Goal: Task Accomplishment & Management: Manage account settings

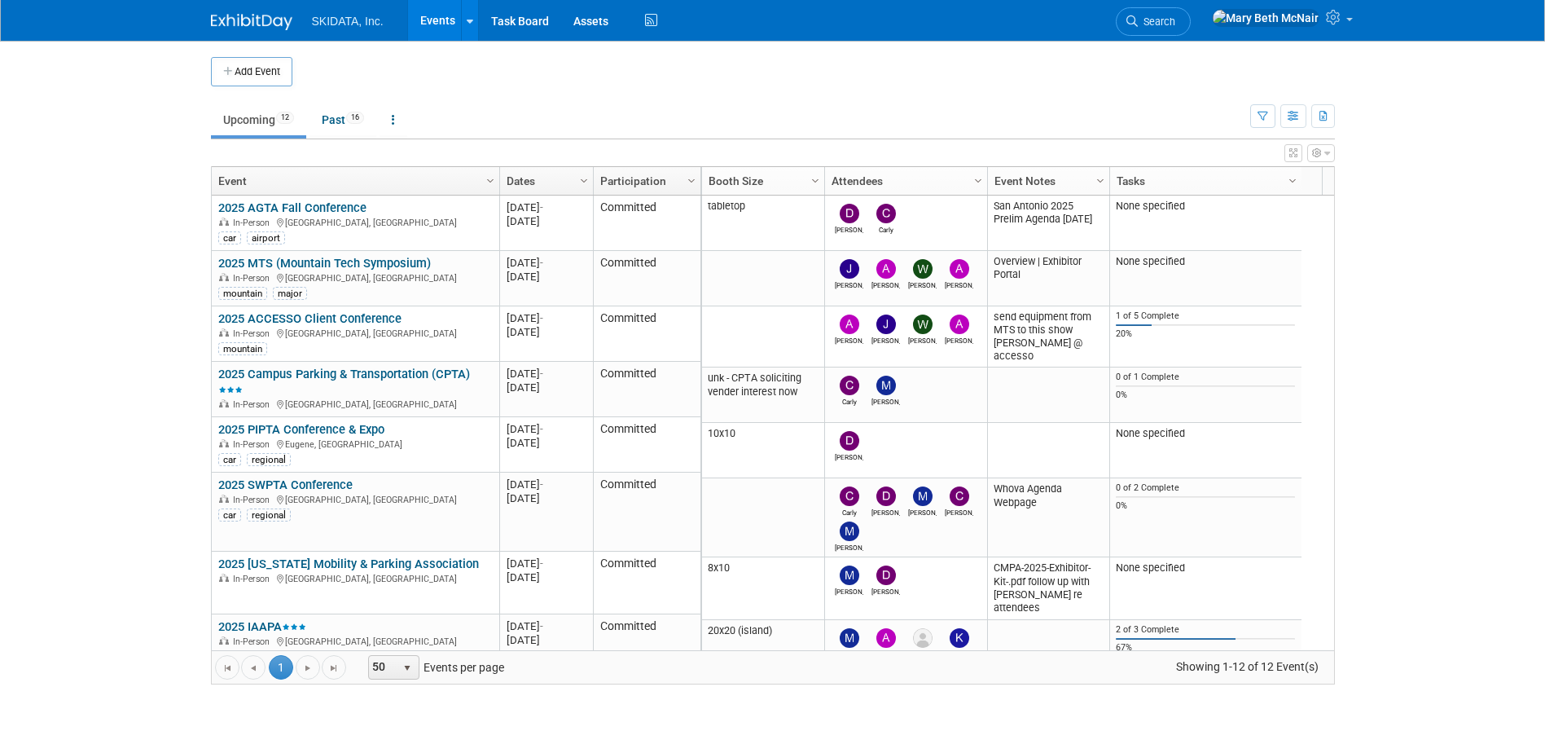
scroll to position [196, 0]
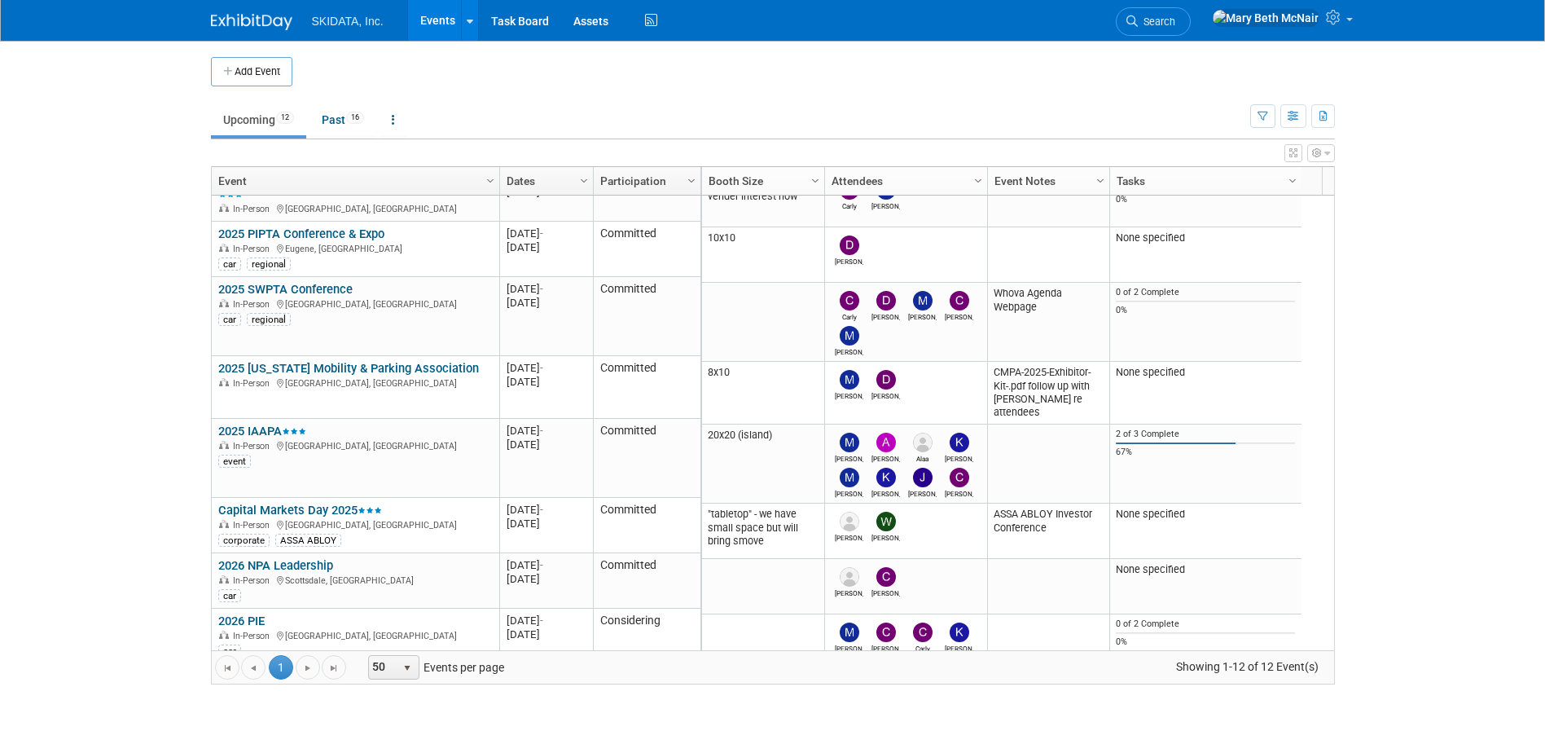
click at [434, 16] on link "Events" at bounding box center [437, 20] width 59 height 41
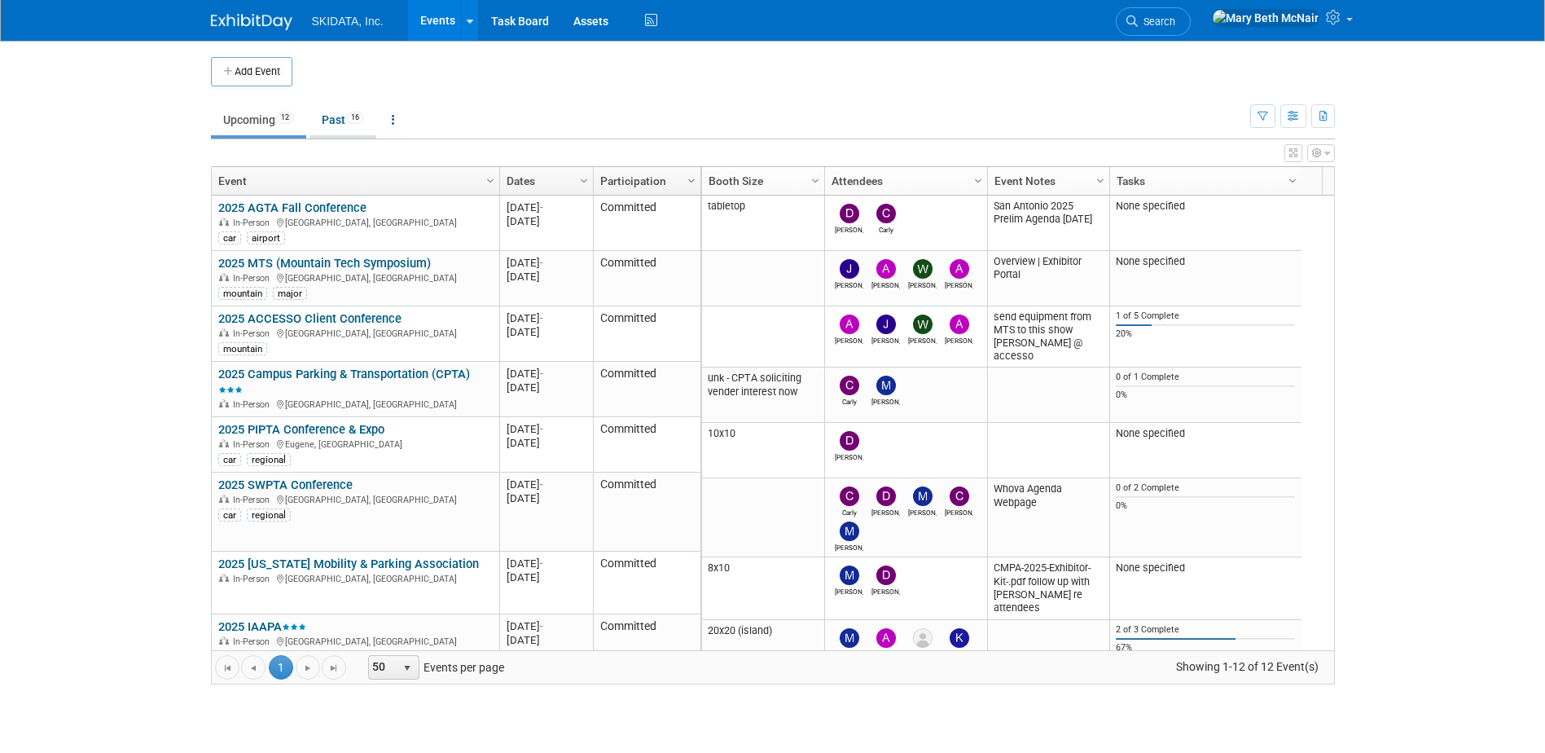
click at [336, 124] on link "Past 16" at bounding box center [343, 119] width 67 height 31
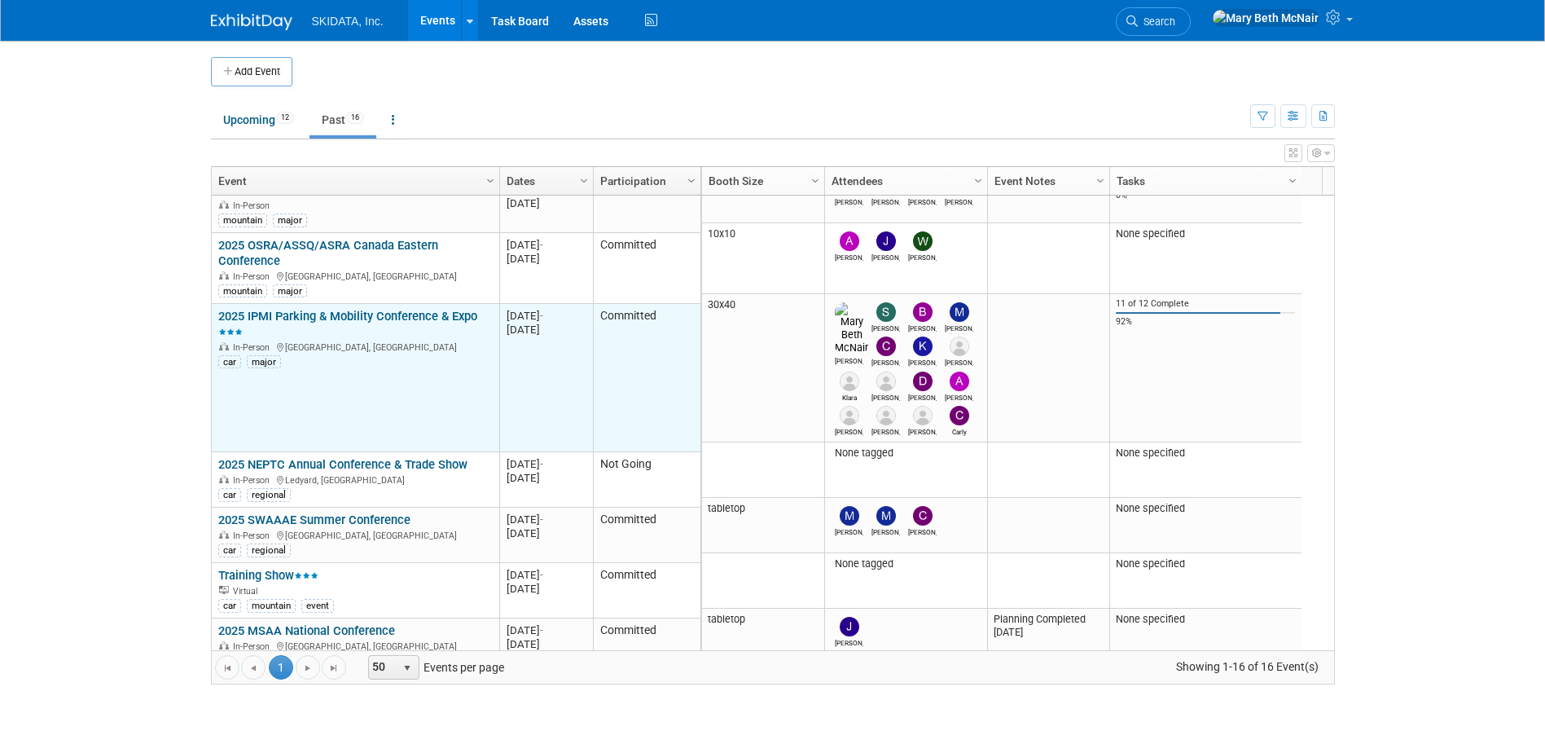
scroll to position [207, 0]
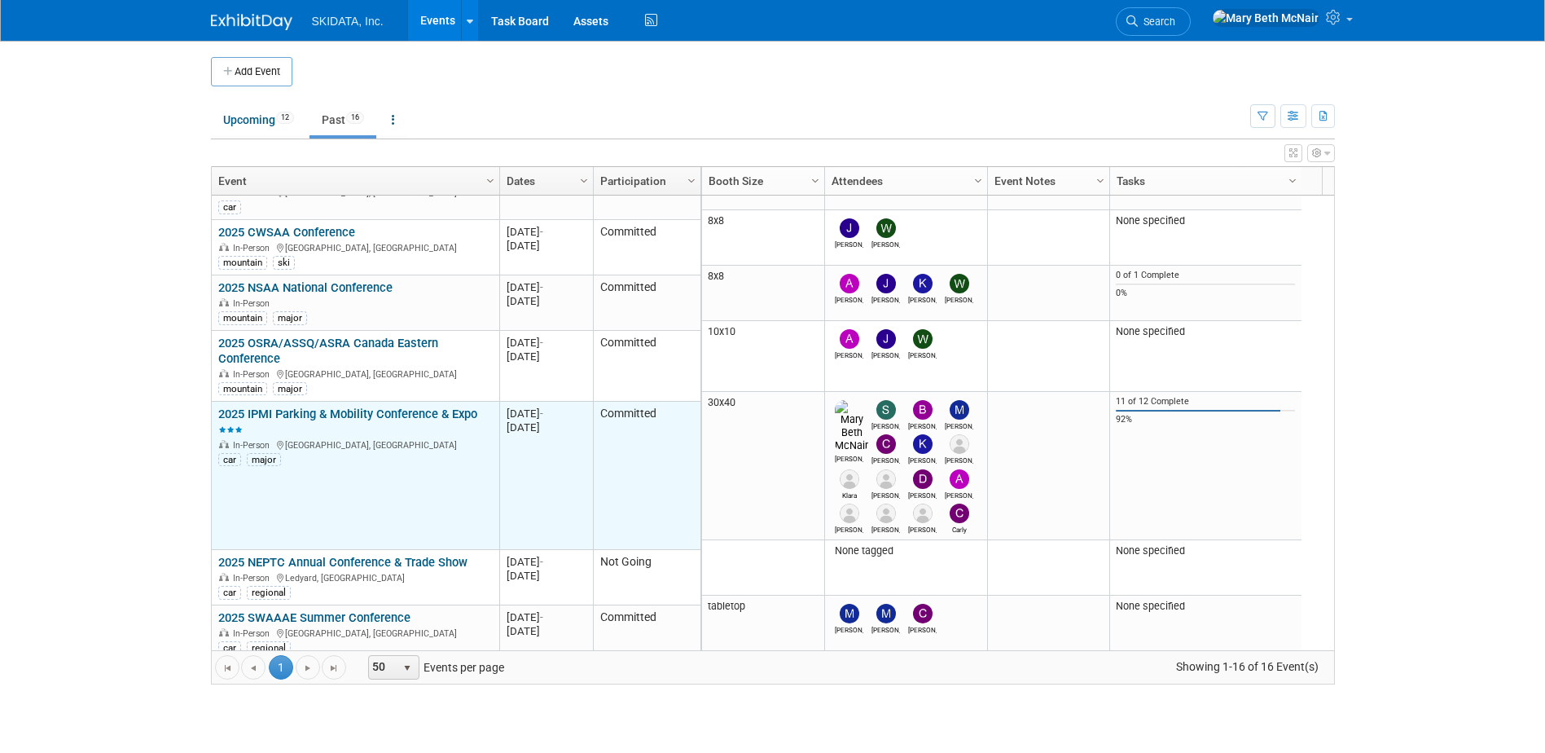
click at [266, 407] on link "2025 IPMI Parking & Mobility Conference & Expo" at bounding box center [347, 422] width 259 height 30
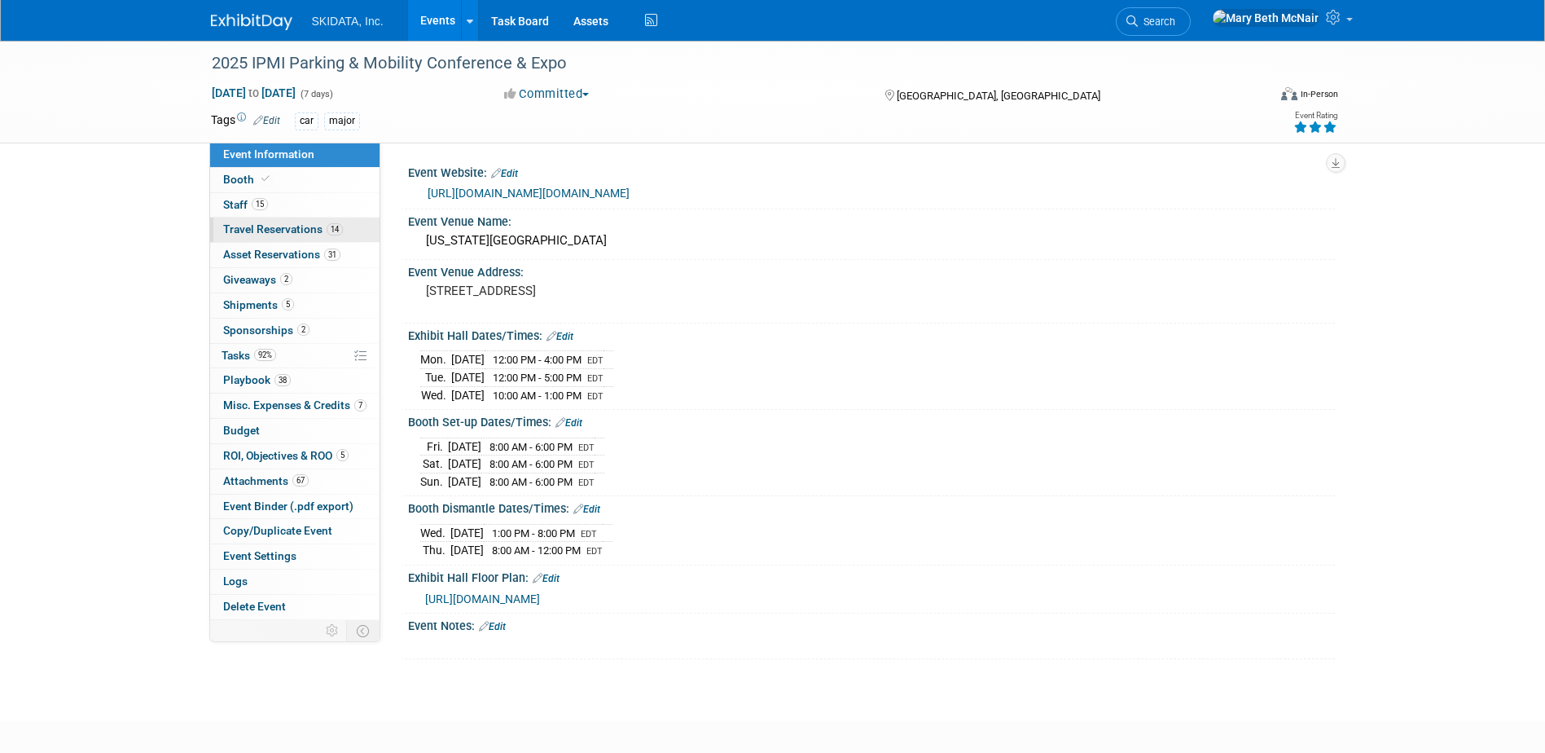
click at [244, 222] on link "14 Travel Reservations 14" at bounding box center [294, 230] width 169 height 24
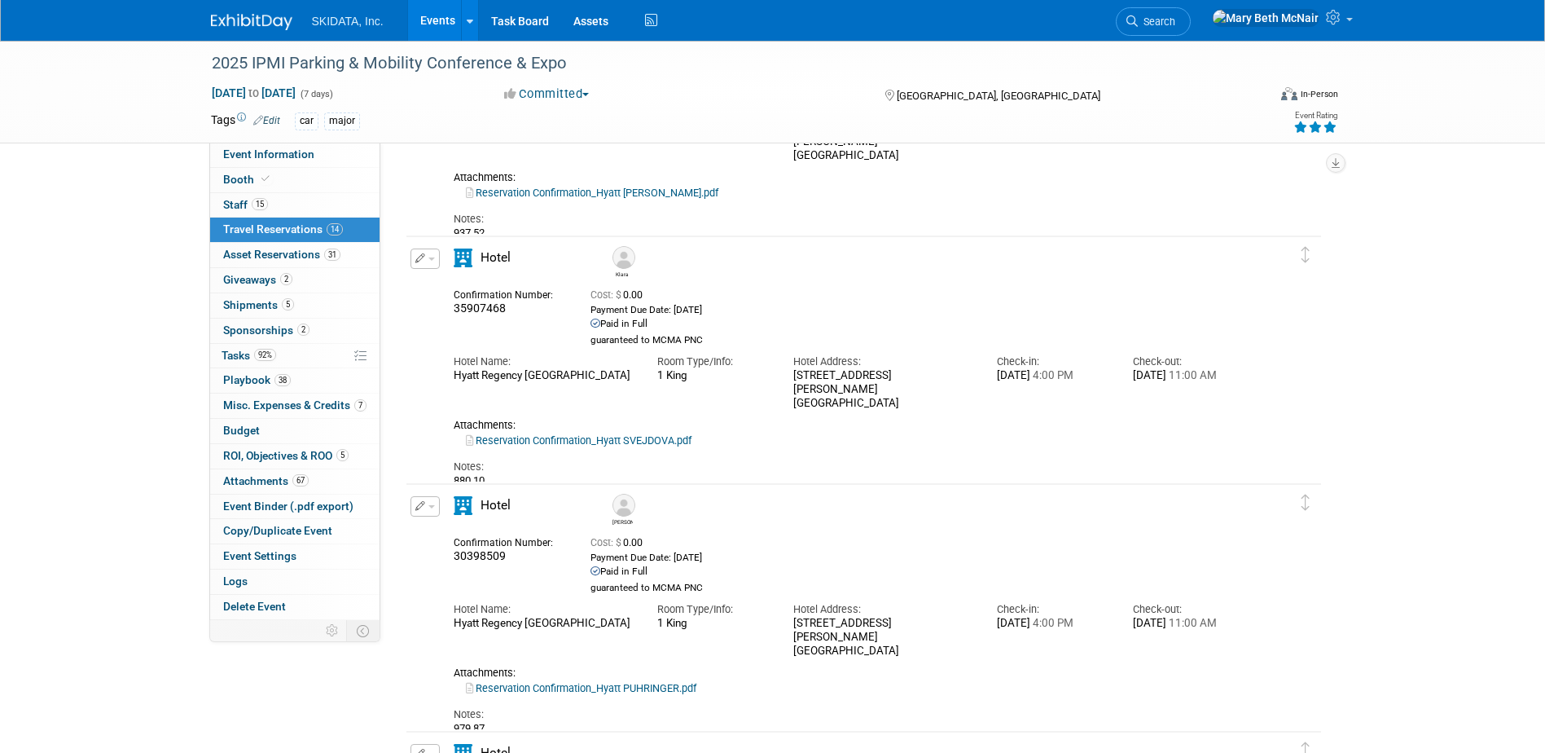
scroll to position [489, 0]
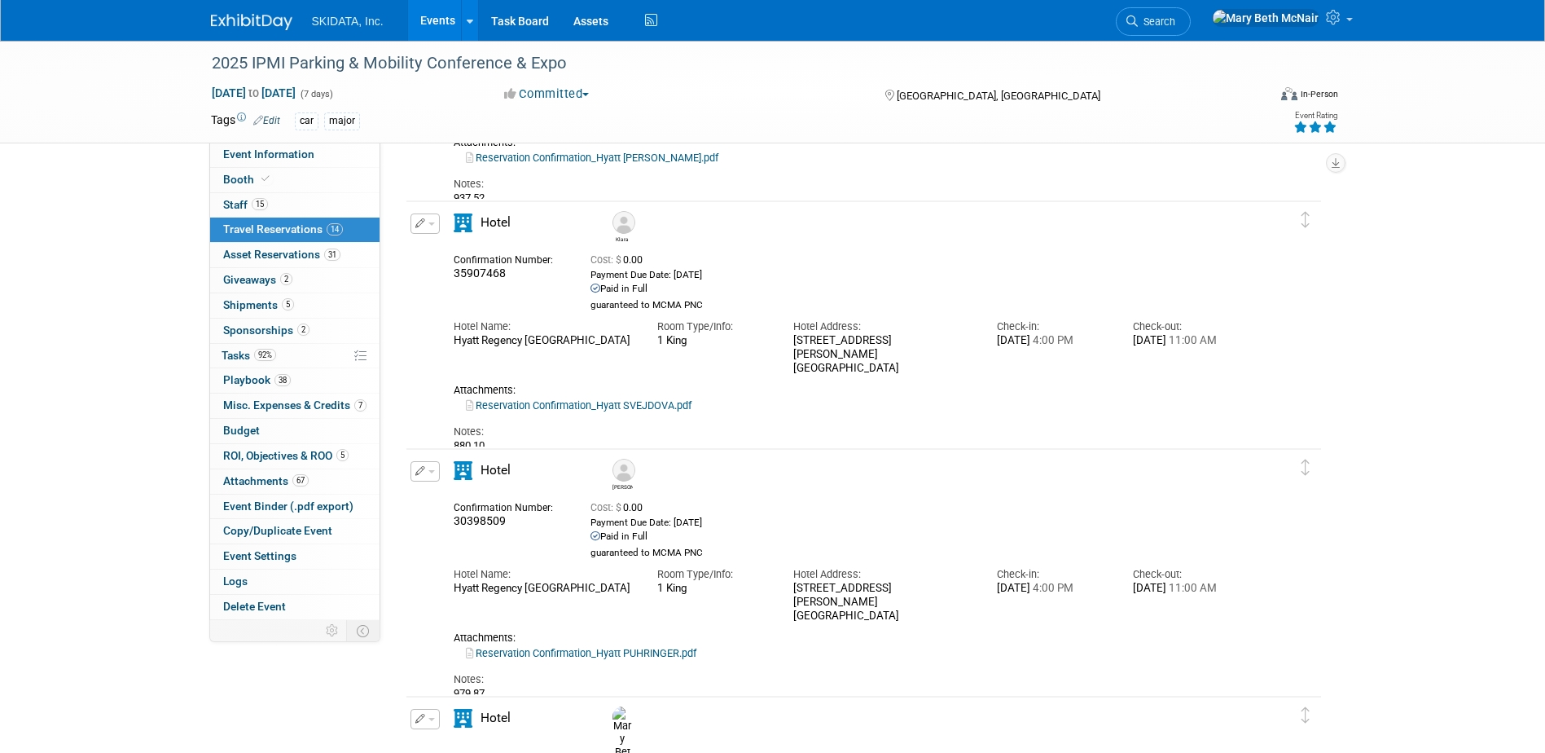
click at [429, 18] on link "Events" at bounding box center [437, 20] width 59 height 41
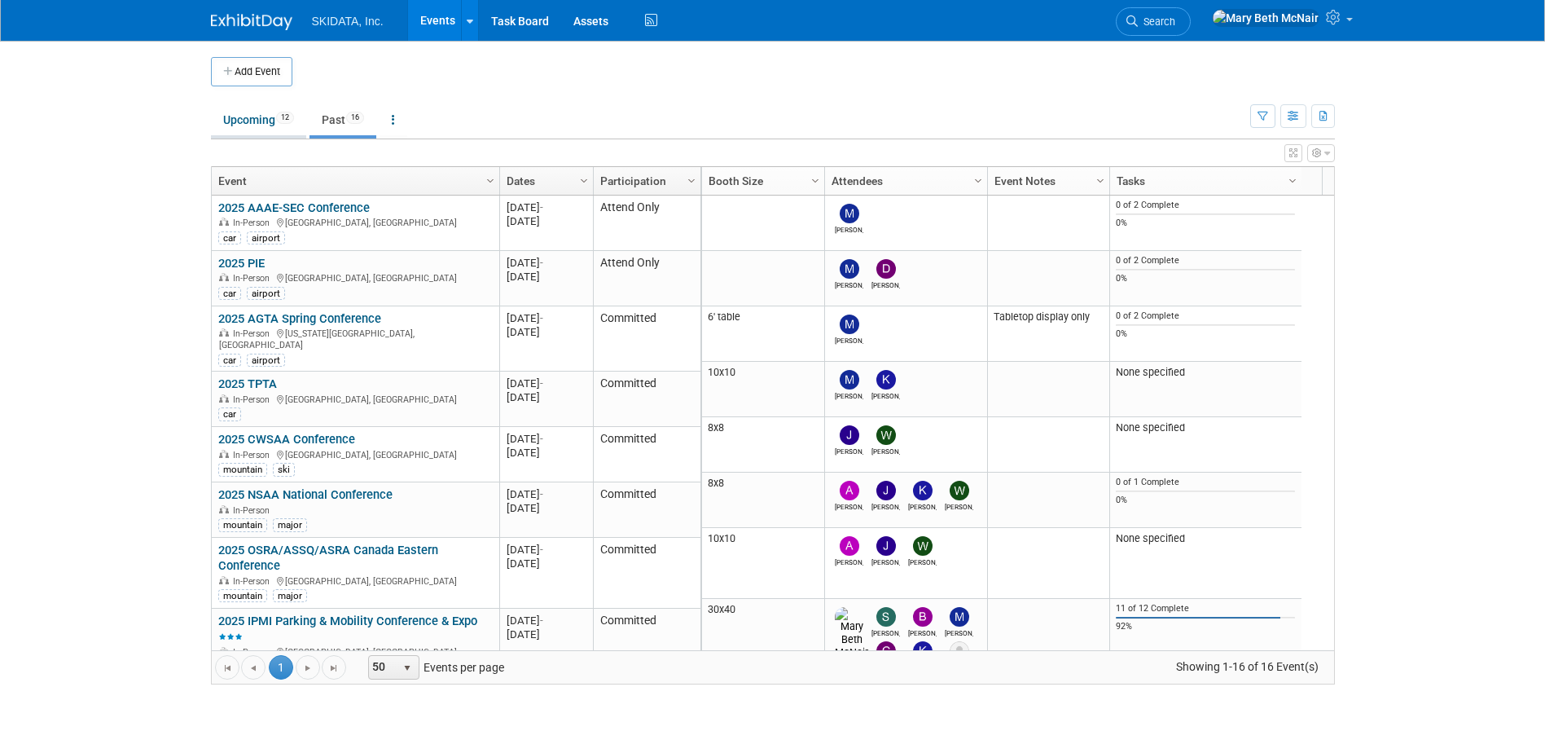
click at [272, 119] on link "Upcoming 12" at bounding box center [258, 119] width 95 height 31
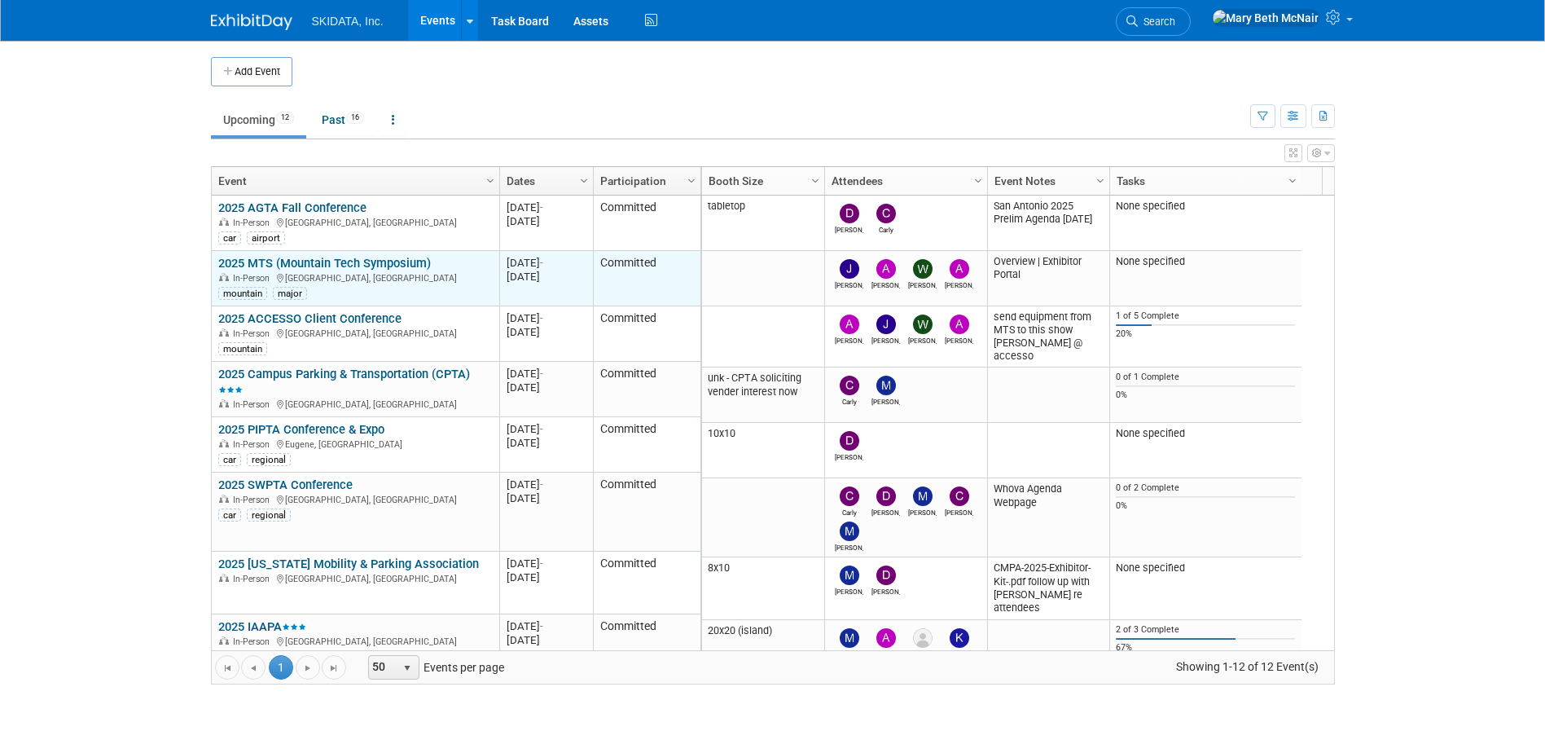
click at [325, 259] on link "2025 MTS (Mountain Tech Symposium)" at bounding box center [324, 263] width 213 height 15
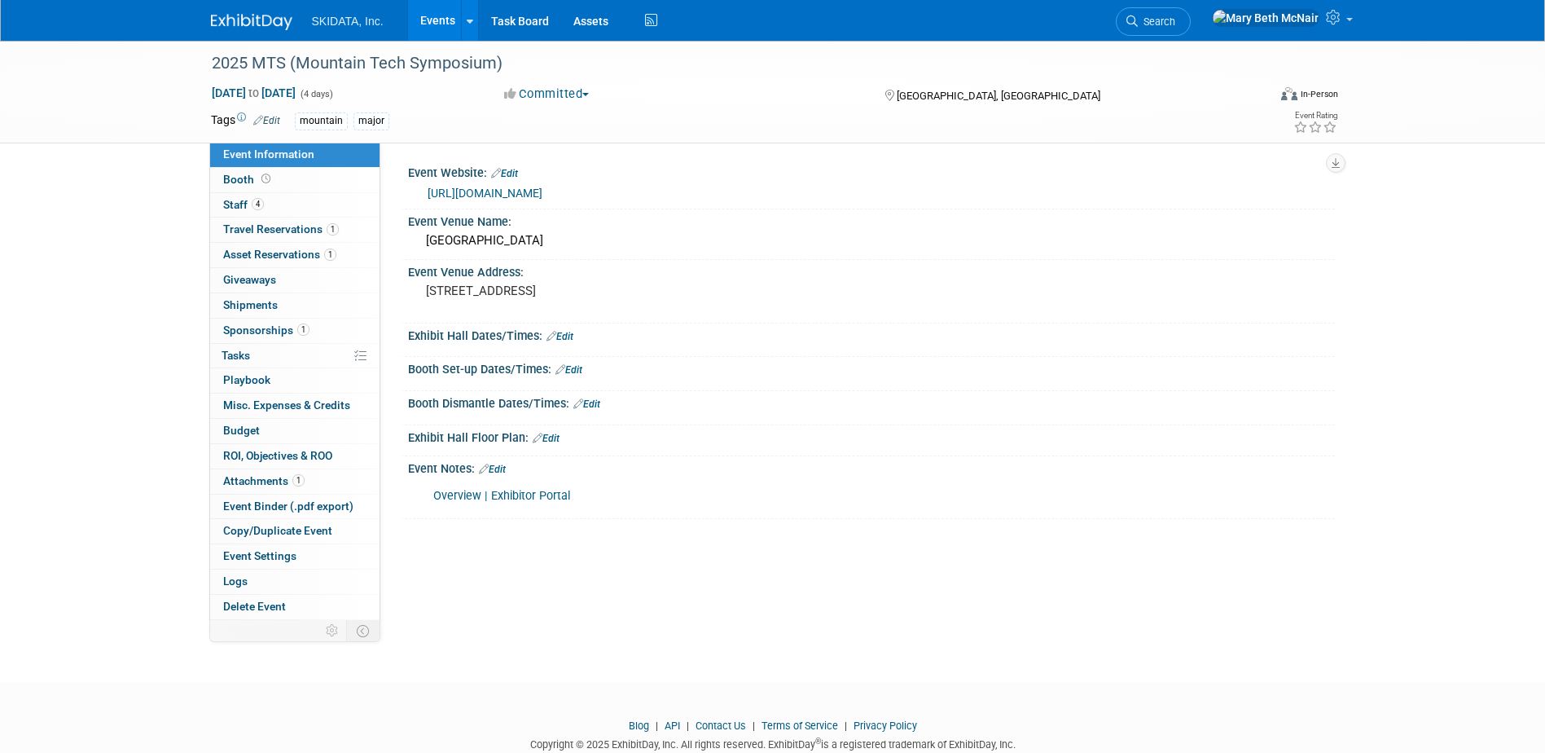
click at [447, 28] on link "Events" at bounding box center [437, 20] width 59 height 41
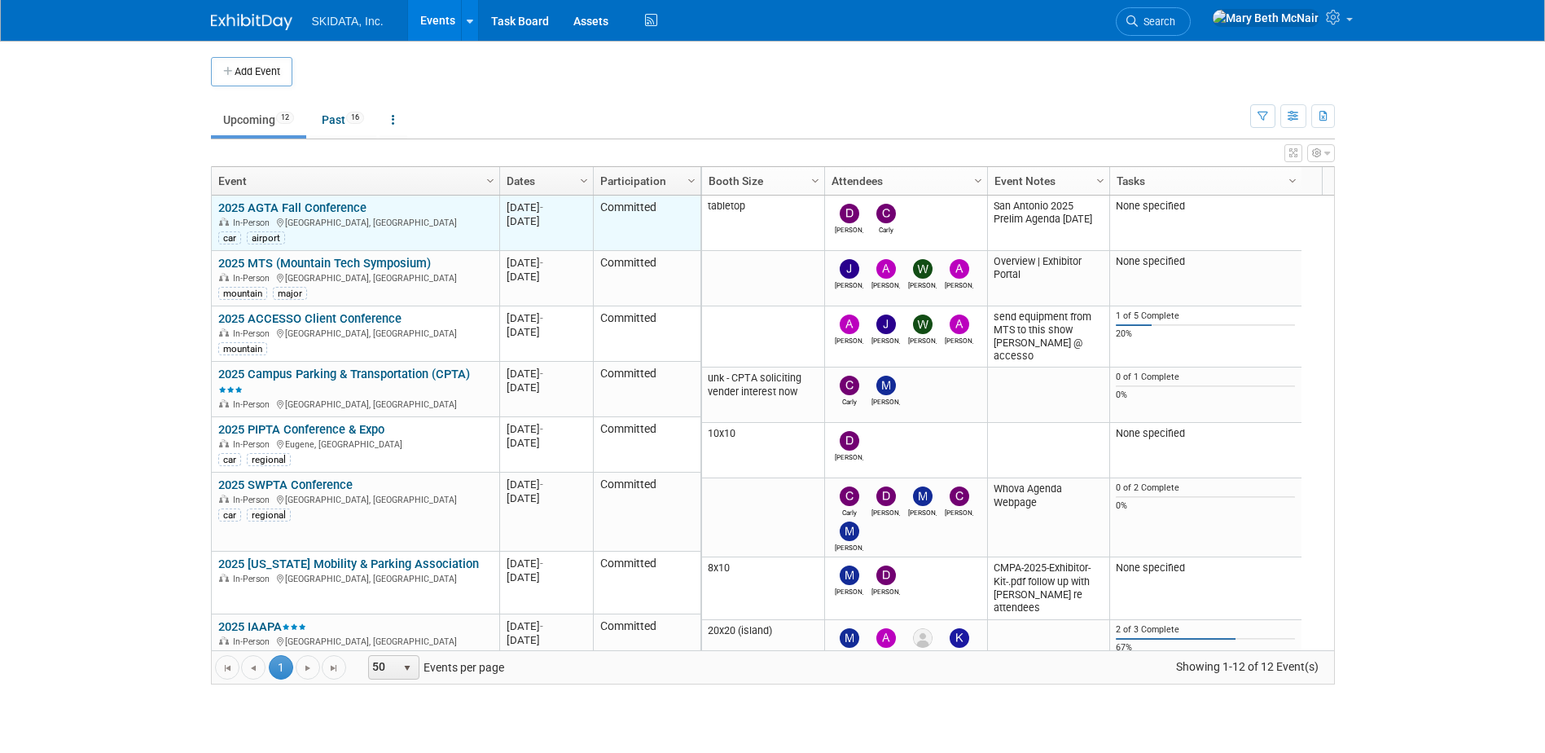
click at [293, 202] on link "2025 AGTA Fall Conference" at bounding box center [292, 207] width 148 height 15
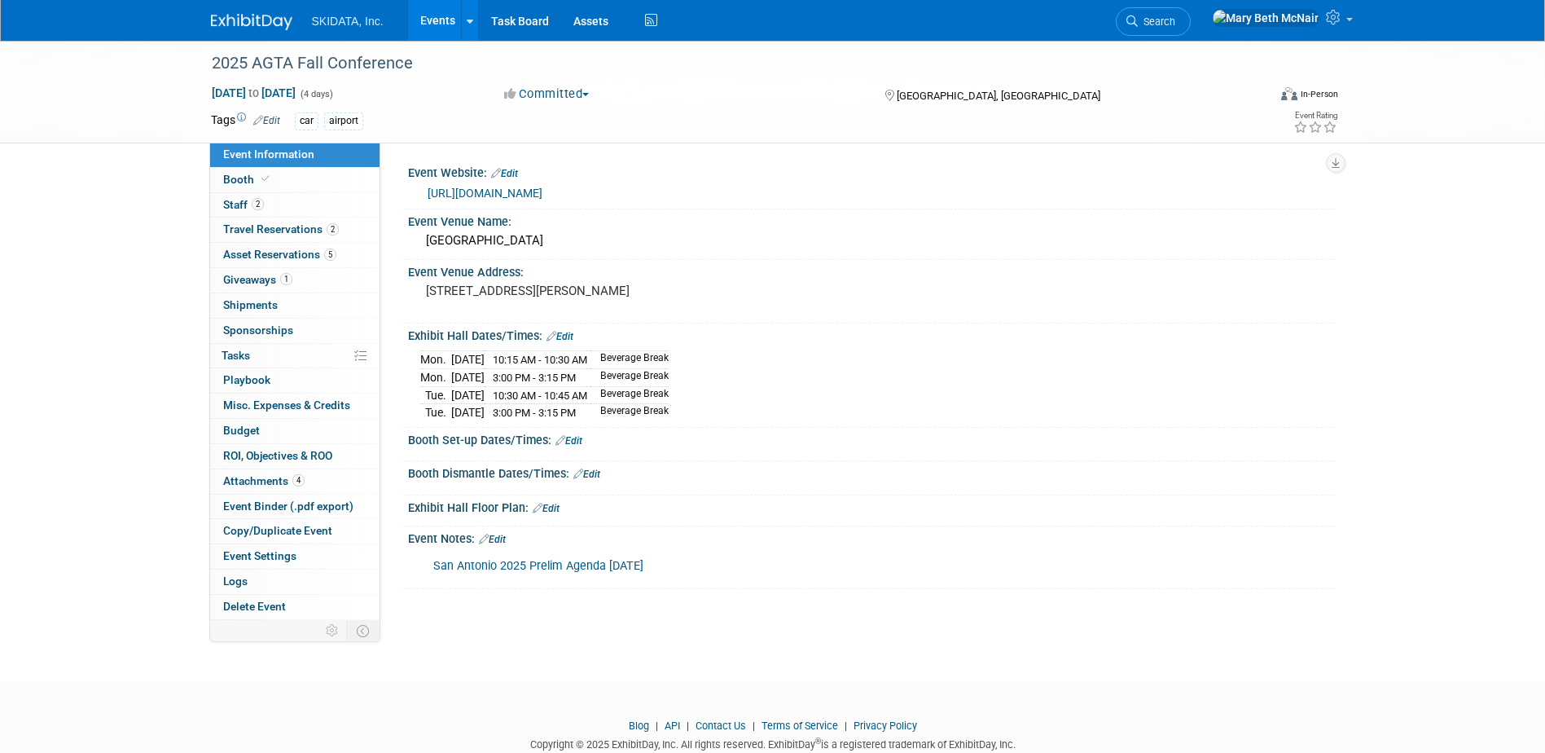
click at [438, 21] on link "Events" at bounding box center [437, 20] width 59 height 41
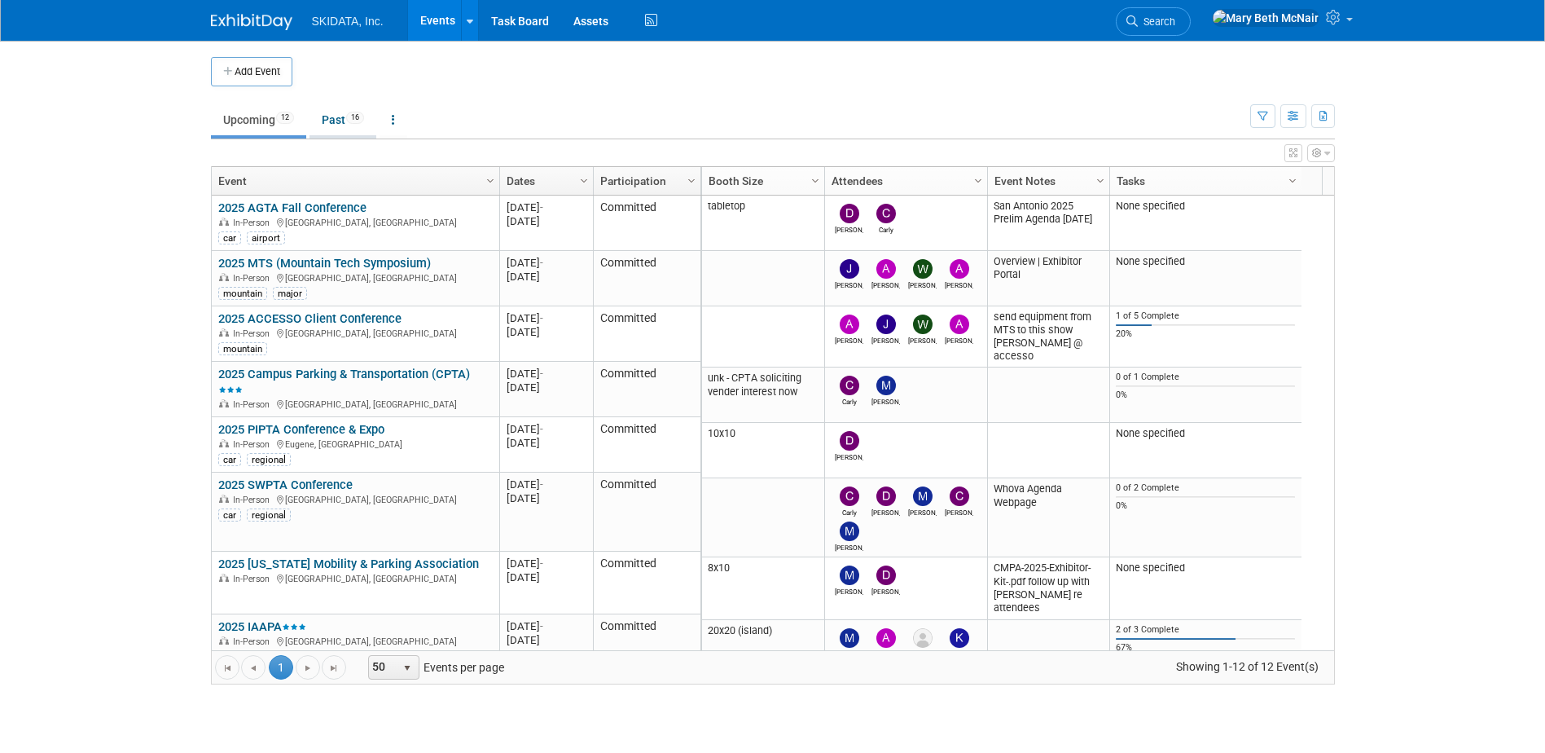
click at [336, 110] on link "Past 16" at bounding box center [343, 119] width 67 height 31
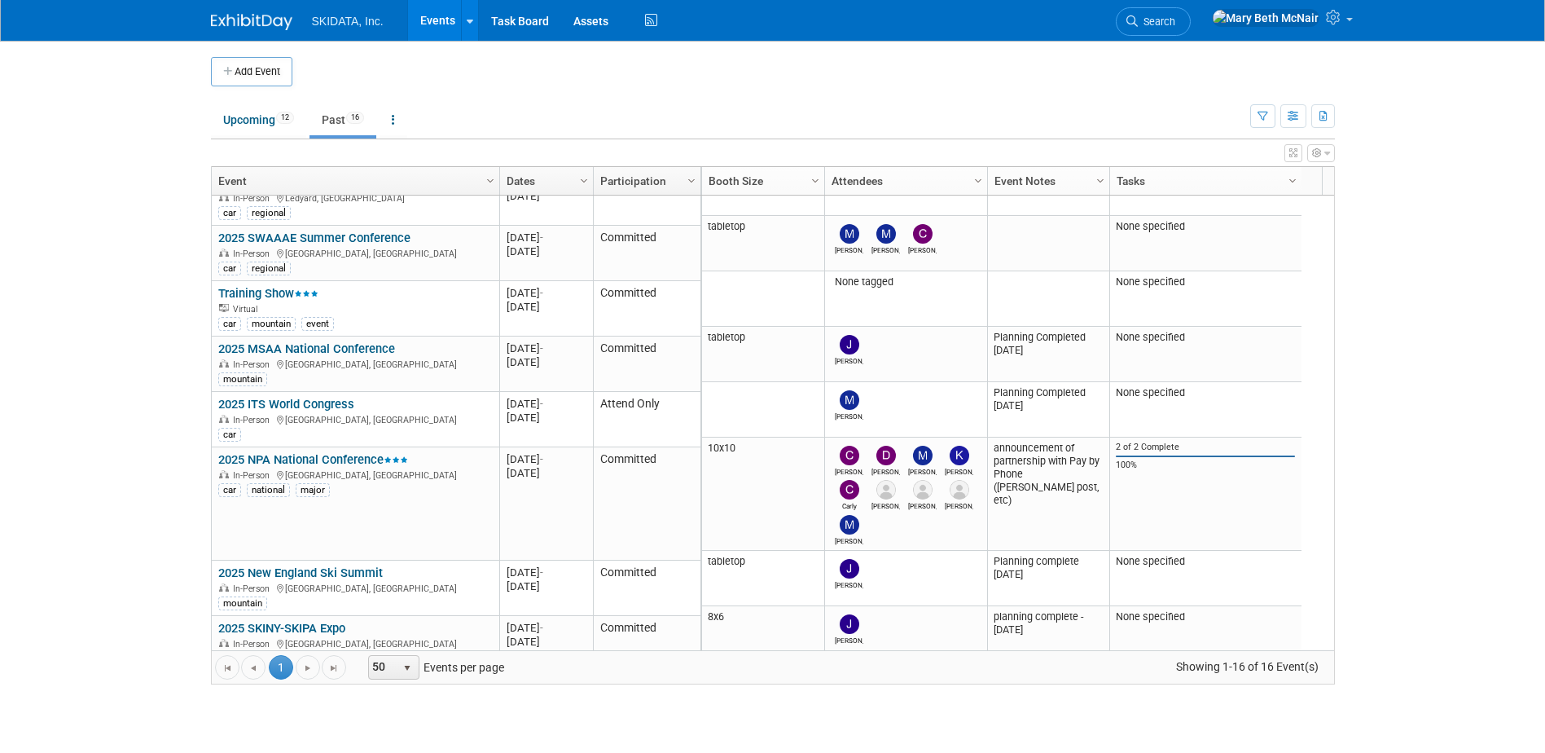
scroll to position [598, 0]
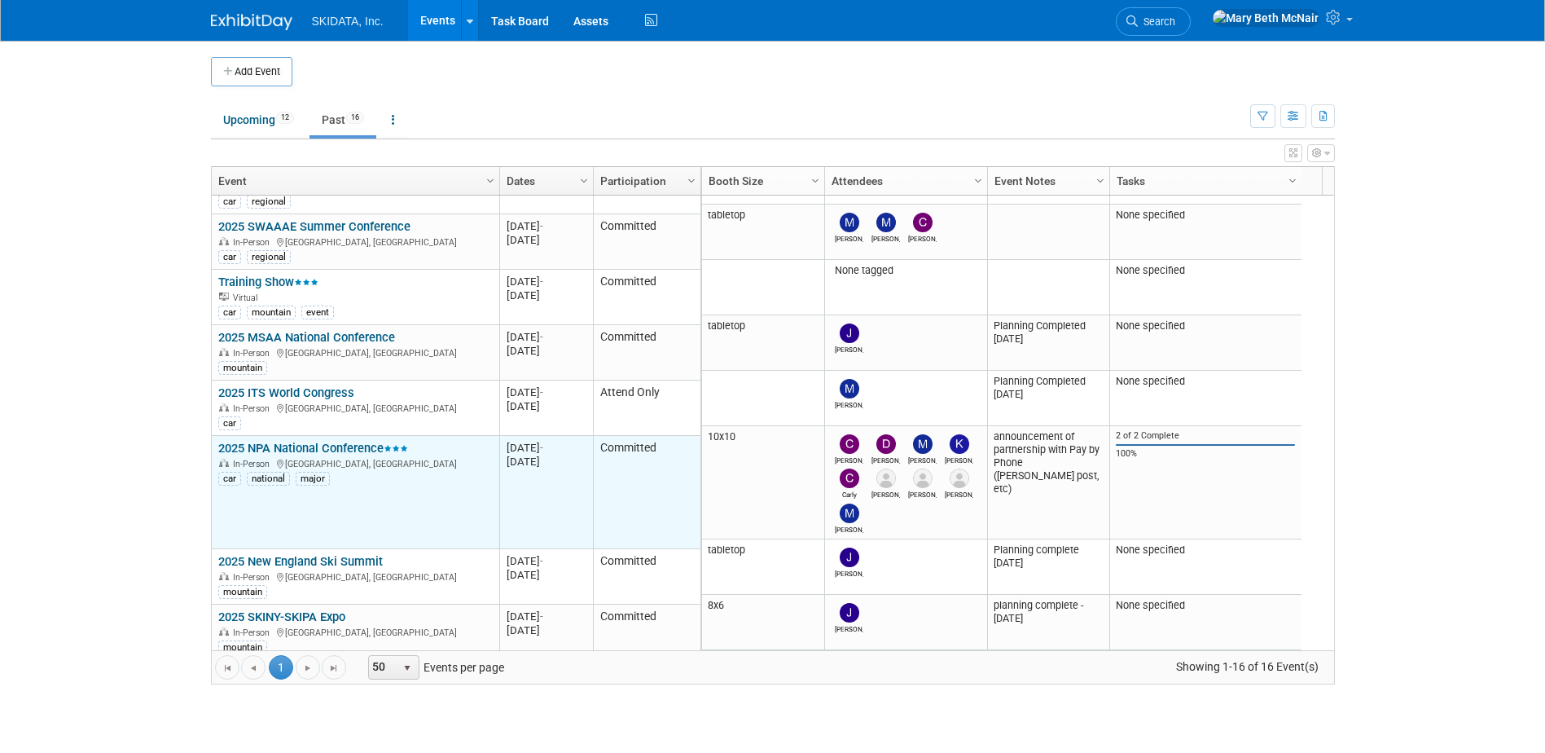
click at [280, 441] on link "2025 NPA National Conference" at bounding box center [313, 448] width 190 height 15
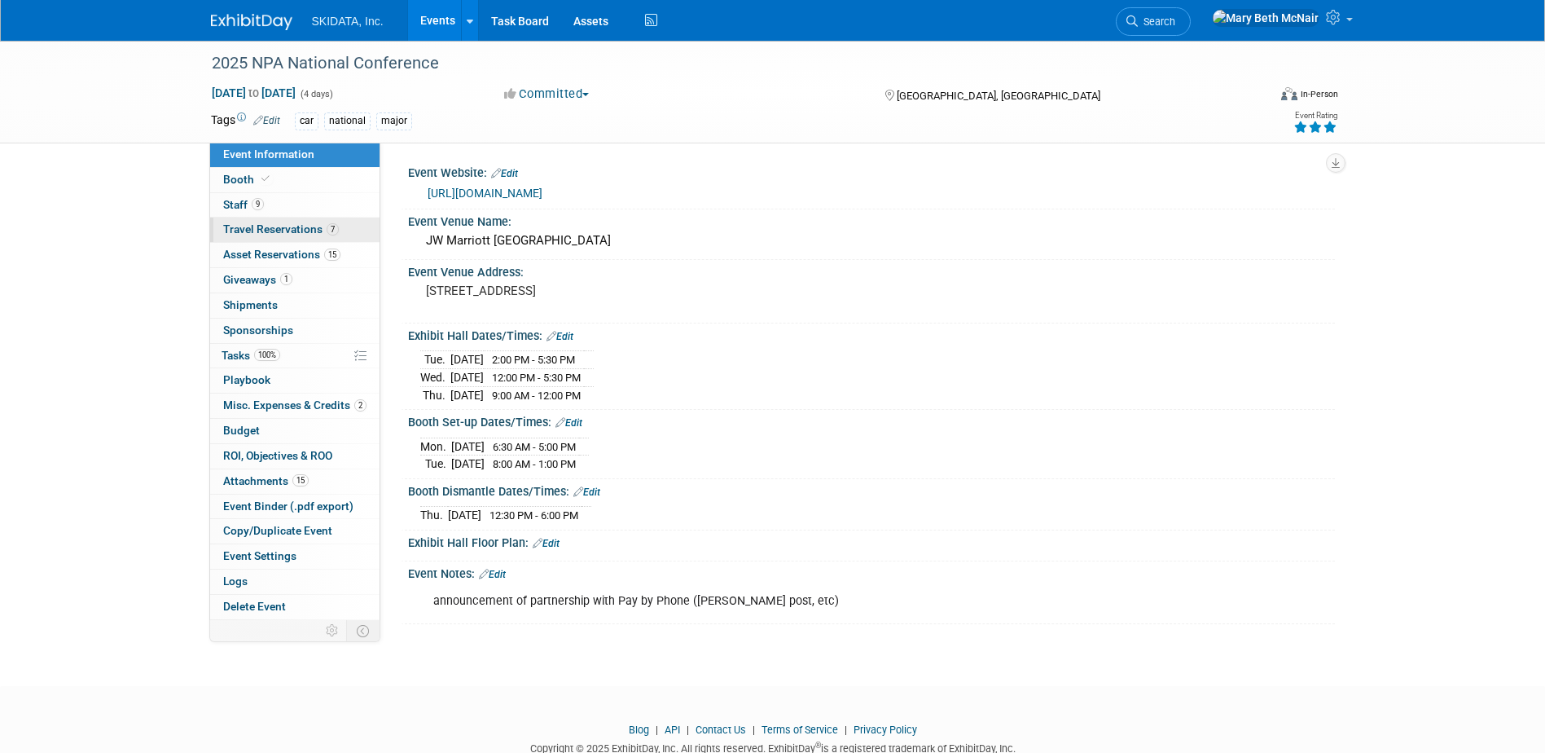
click at [243, 232] on span "Travel Reservations 7" at bounding box center [281, 228] width 116 height 13
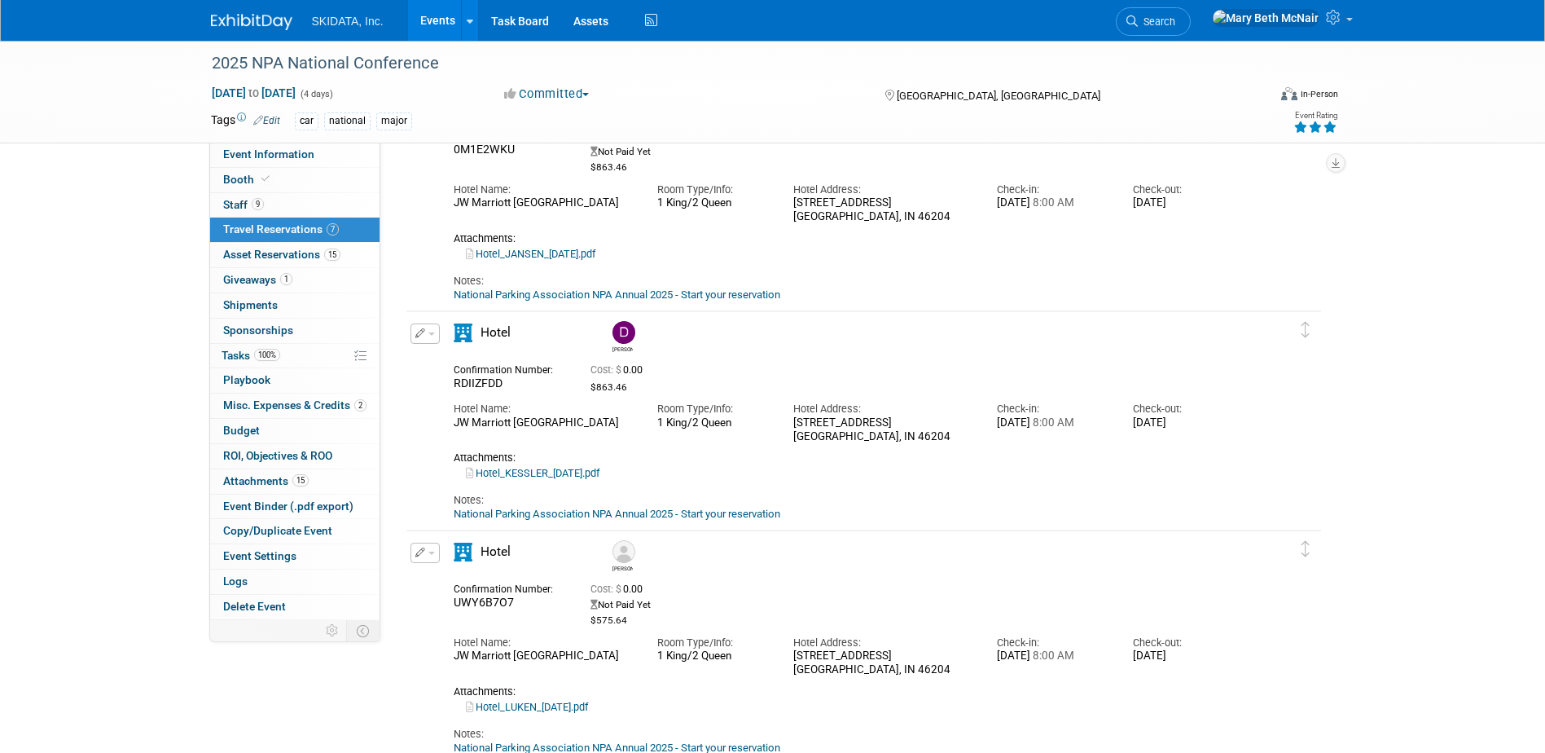
scroll to position [407, 0]
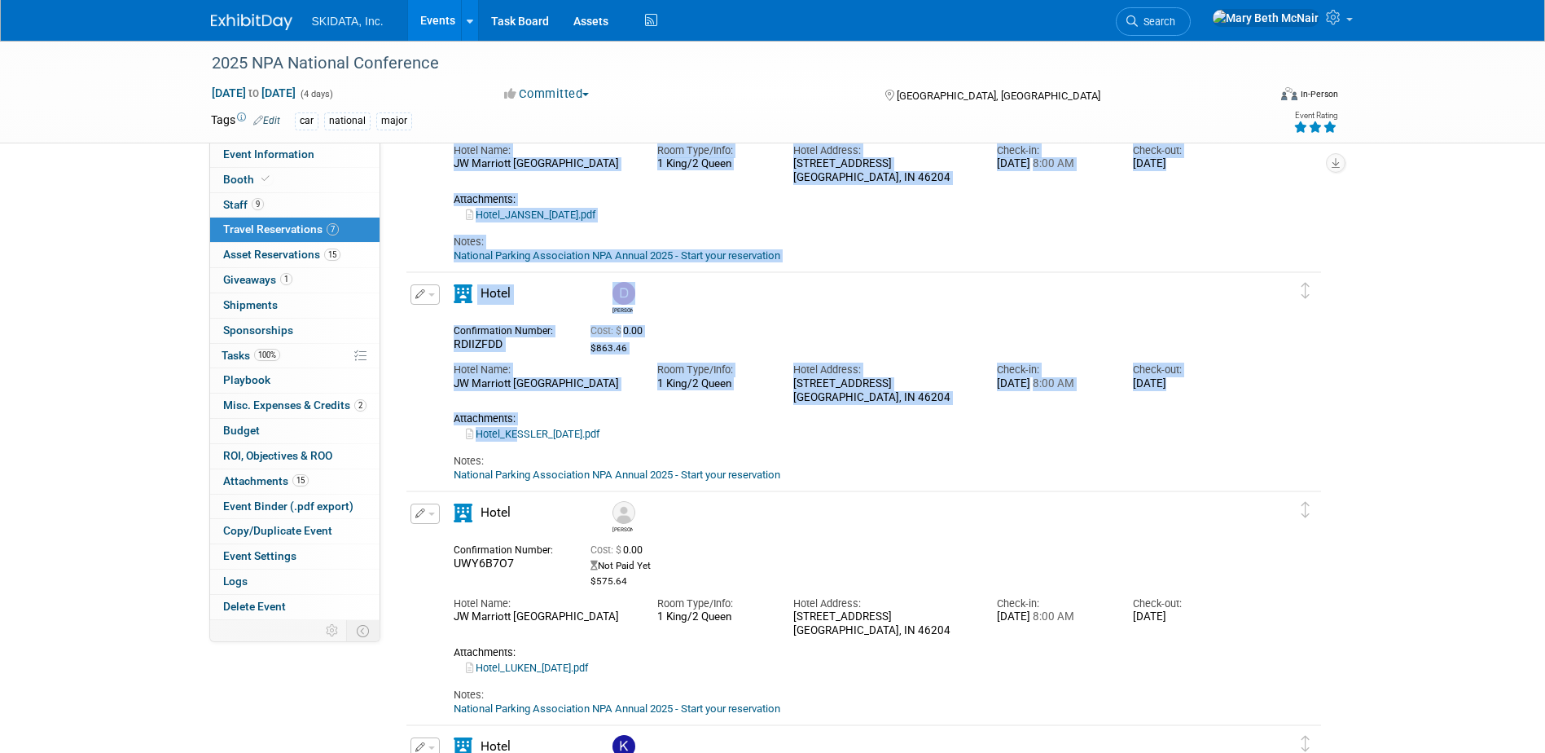
drag, startPoint x: 512, startPoint y: 435, endPoint x: -222, endPoint y: 552, distance: 742.5
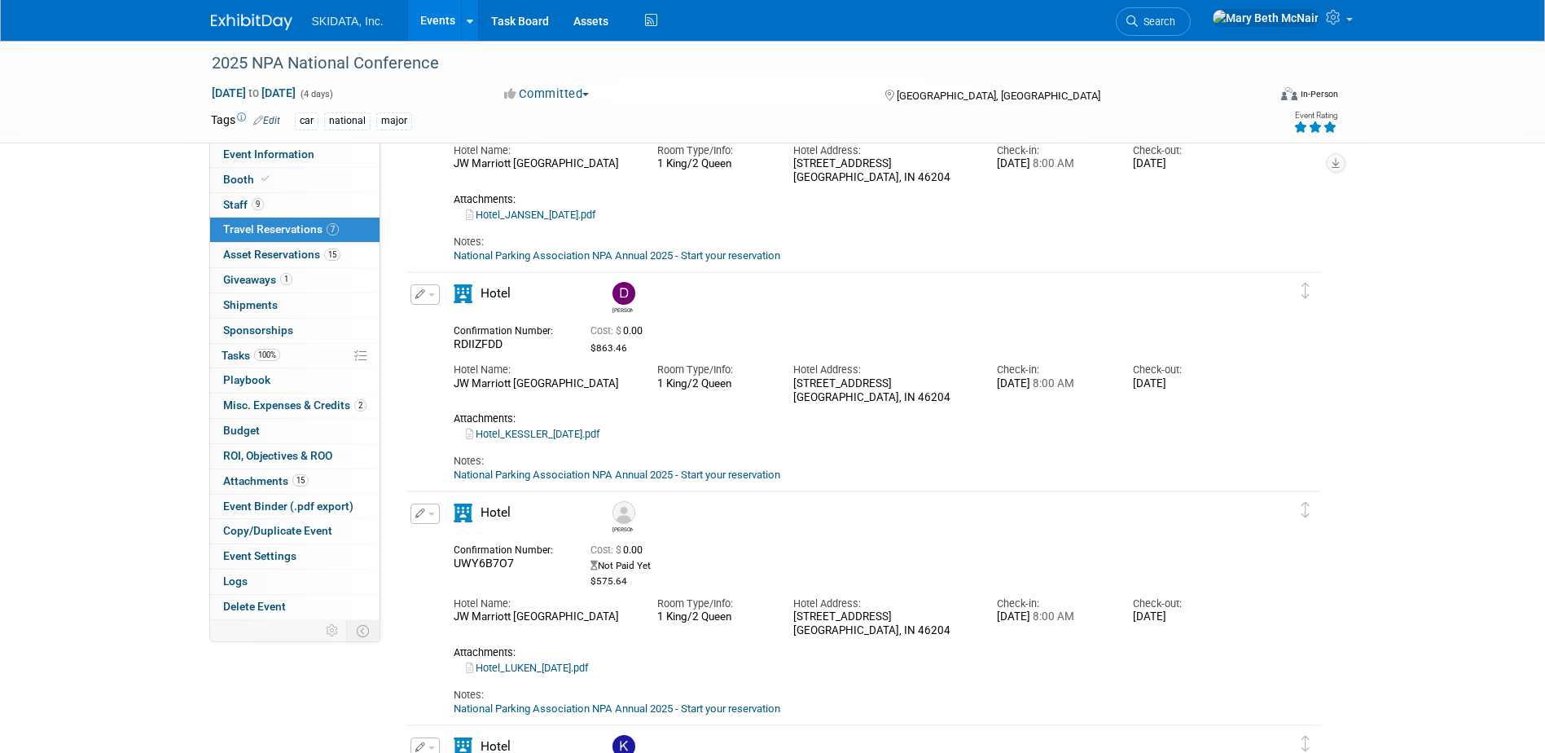
click at [687, 430] on div "Hotel_KESSLER_09.03.25.pdf" at bounding box center [850, 434] width 792 height 15
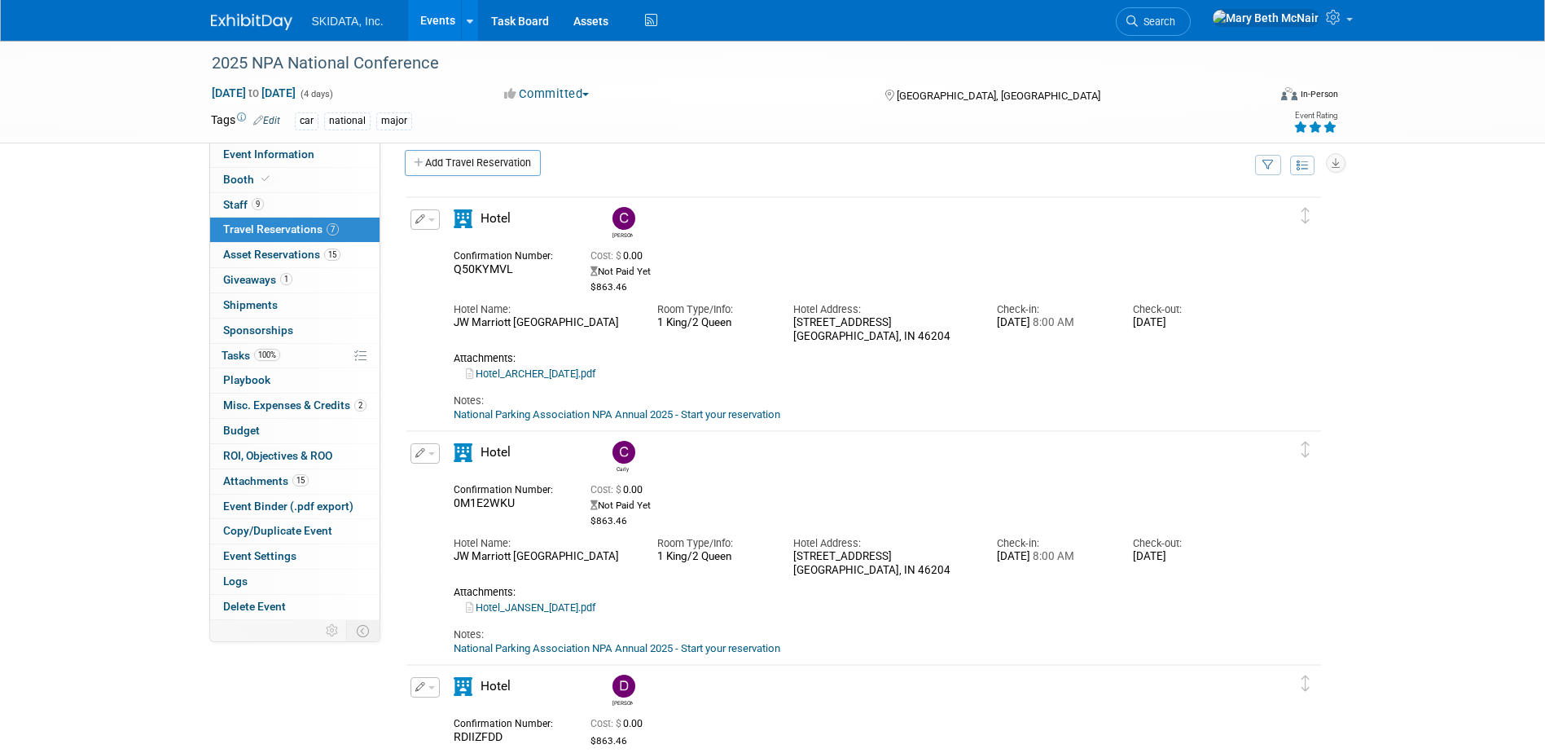
scroll to position [0, 0]
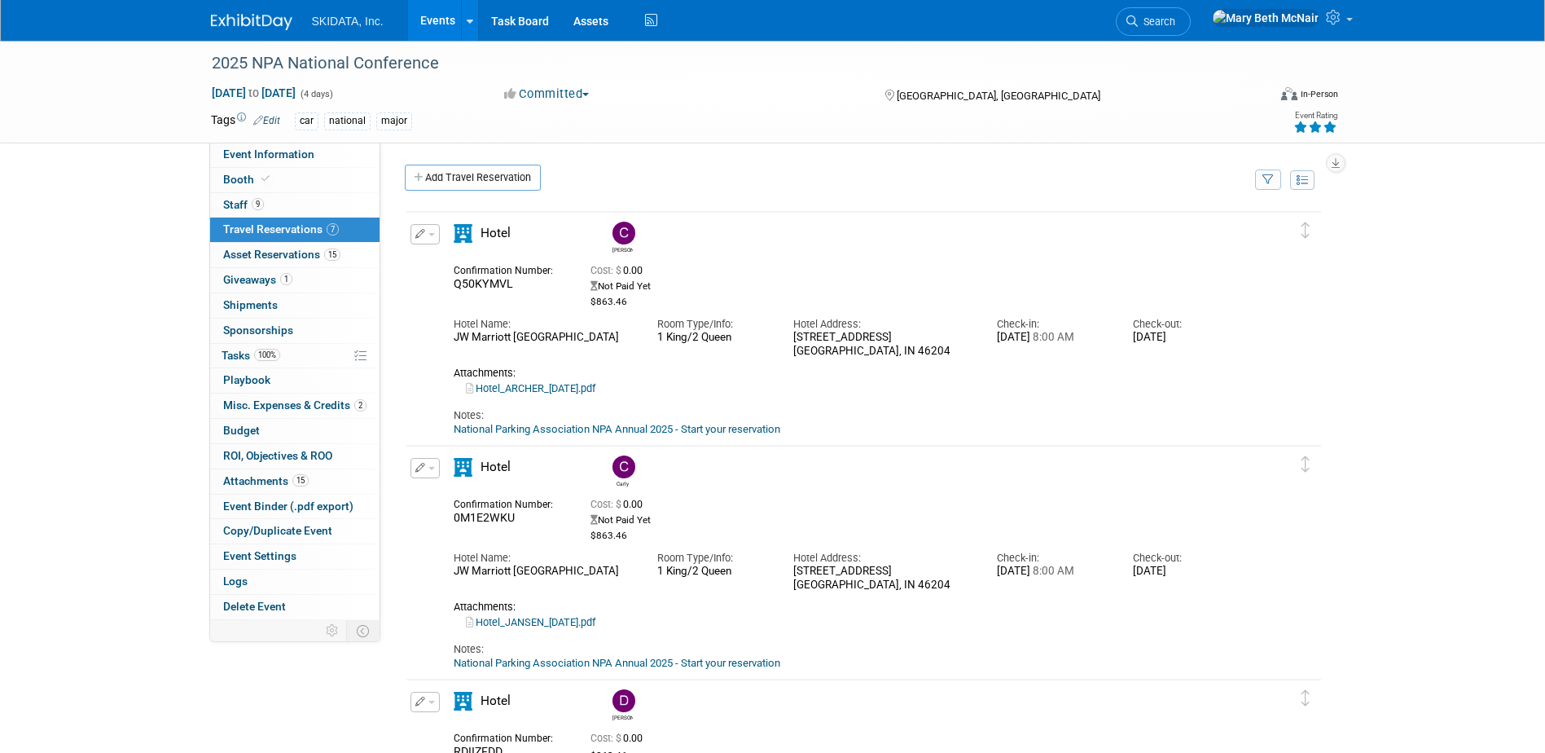
click at [574, 391] on link "Hotel_ARCHER_08.18.25.pdf" at bounding box center [531, 388] width 130 height 12
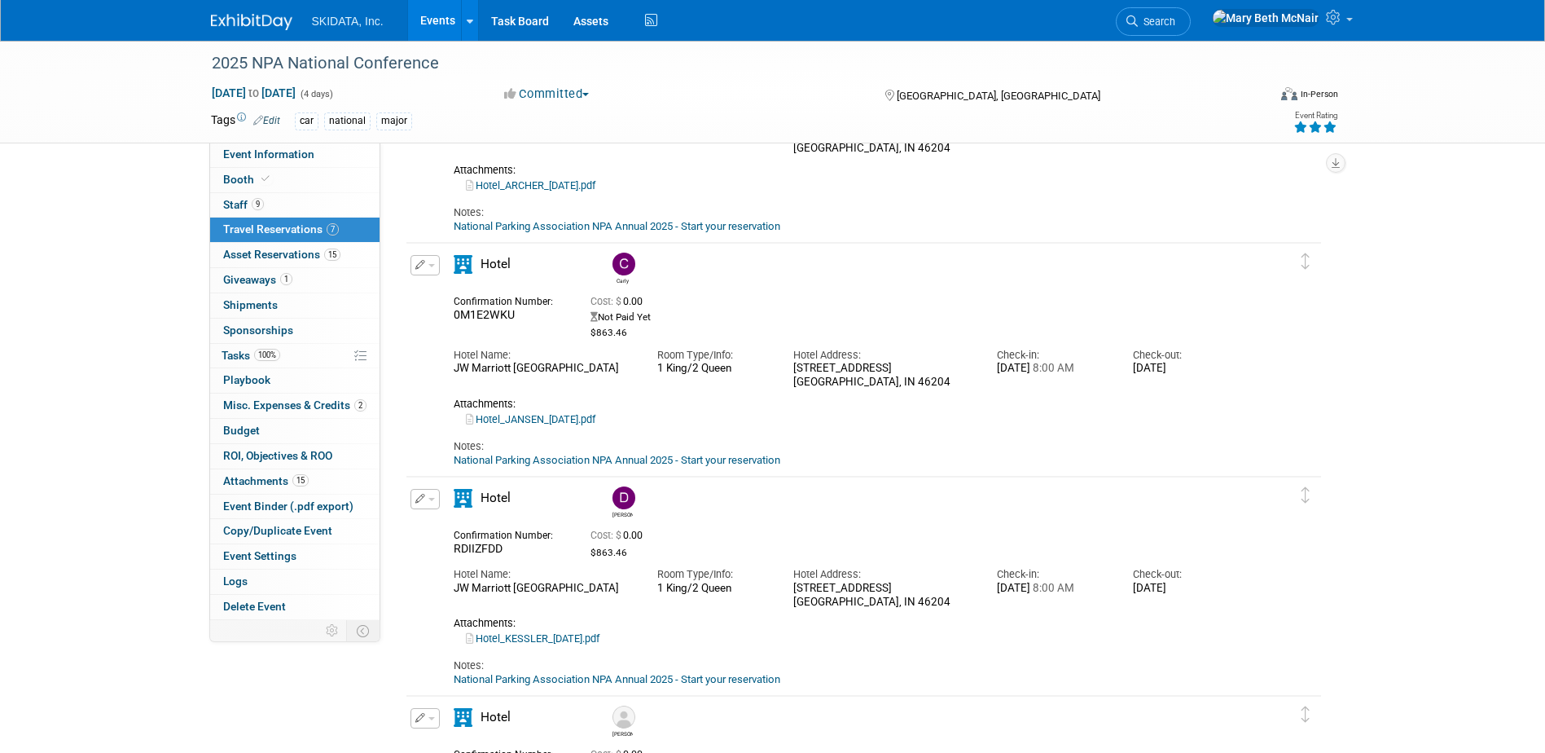
scroll to position [244, 0]
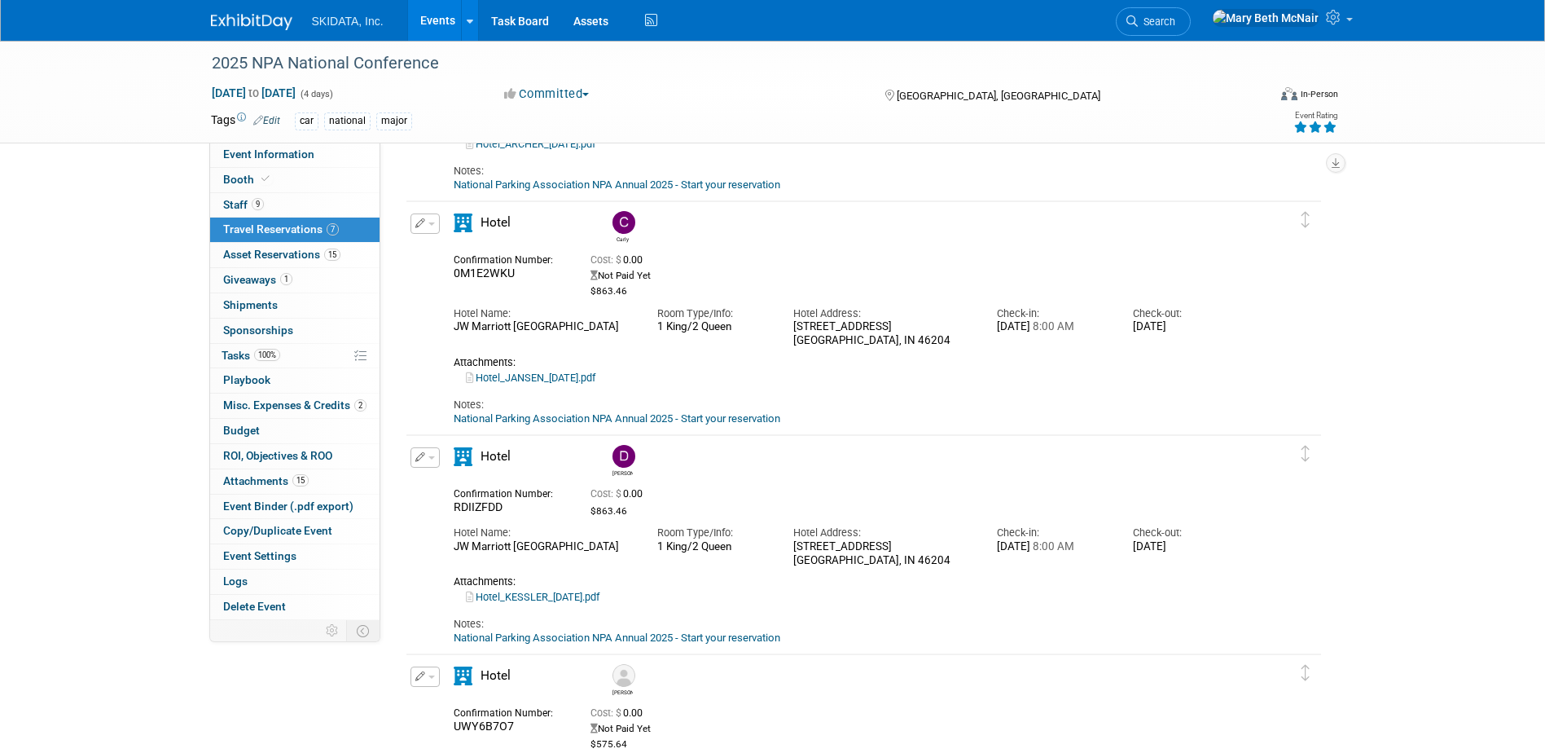
click at [510, 596] on link "Hotel_KESSLER_09.03.25.pdf" at bounding box center [533, 597] width 134 height 12
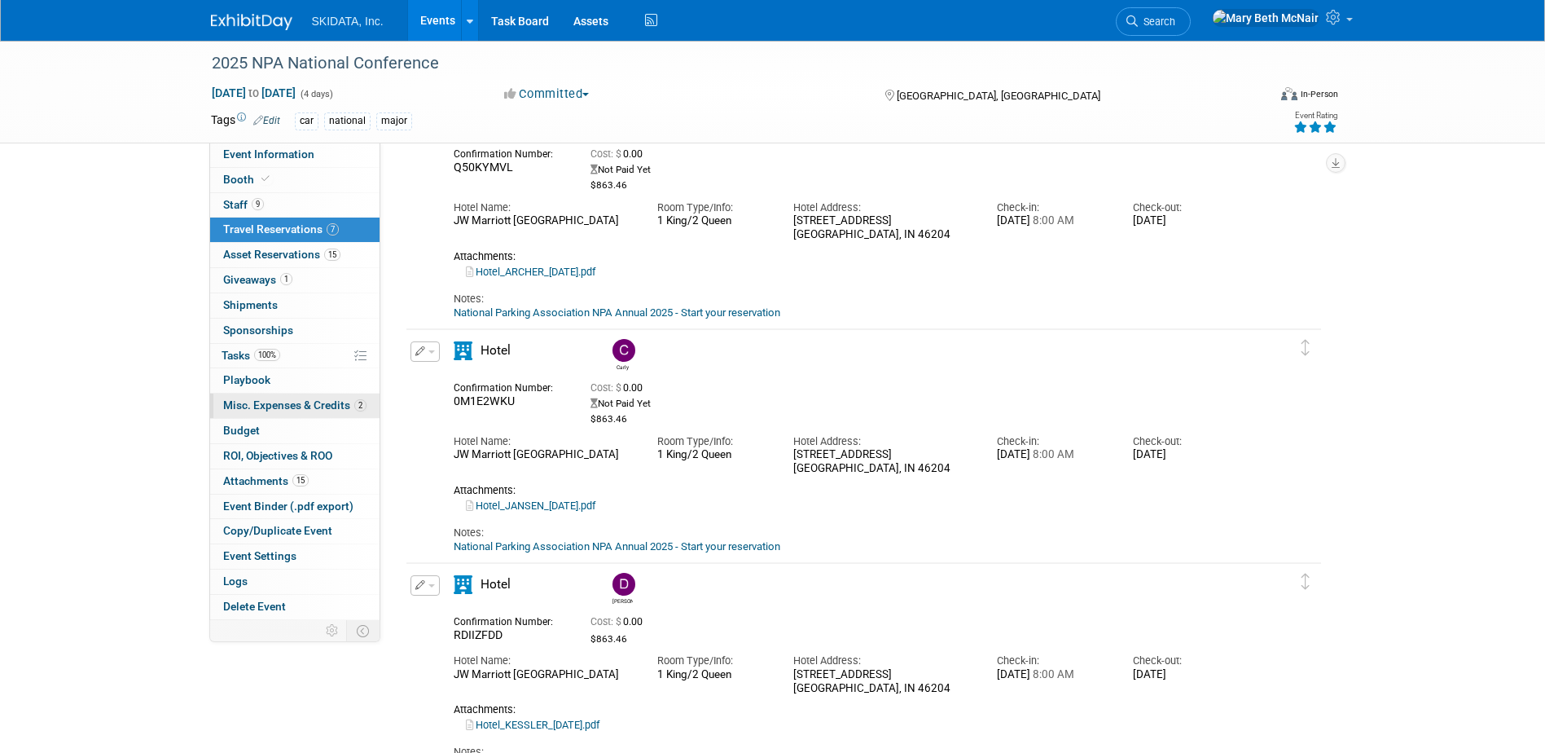
scroll to position [0, 0]
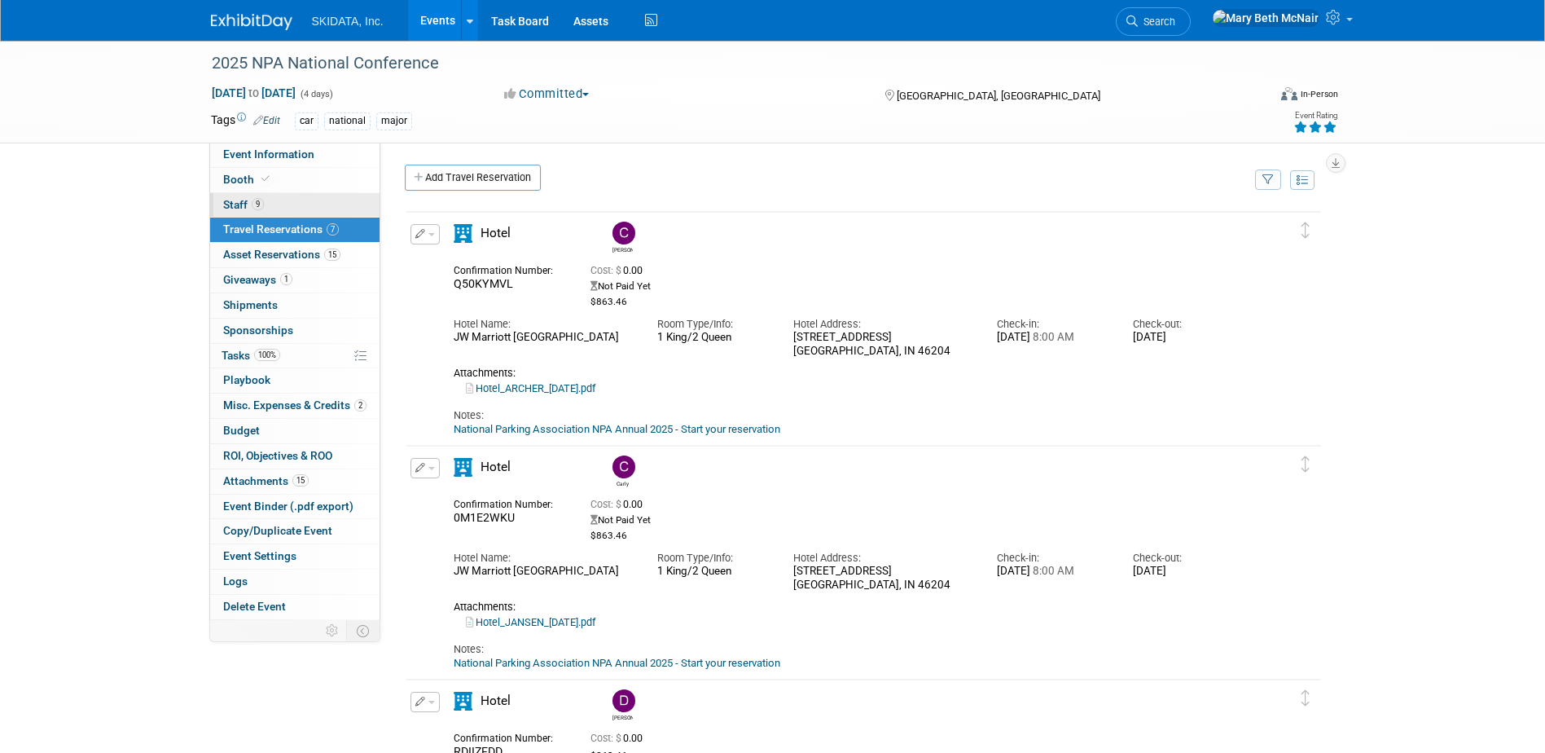
click at [249, 200] on span "Staff 9" at bounding box center [243, 204] width 41 height 13
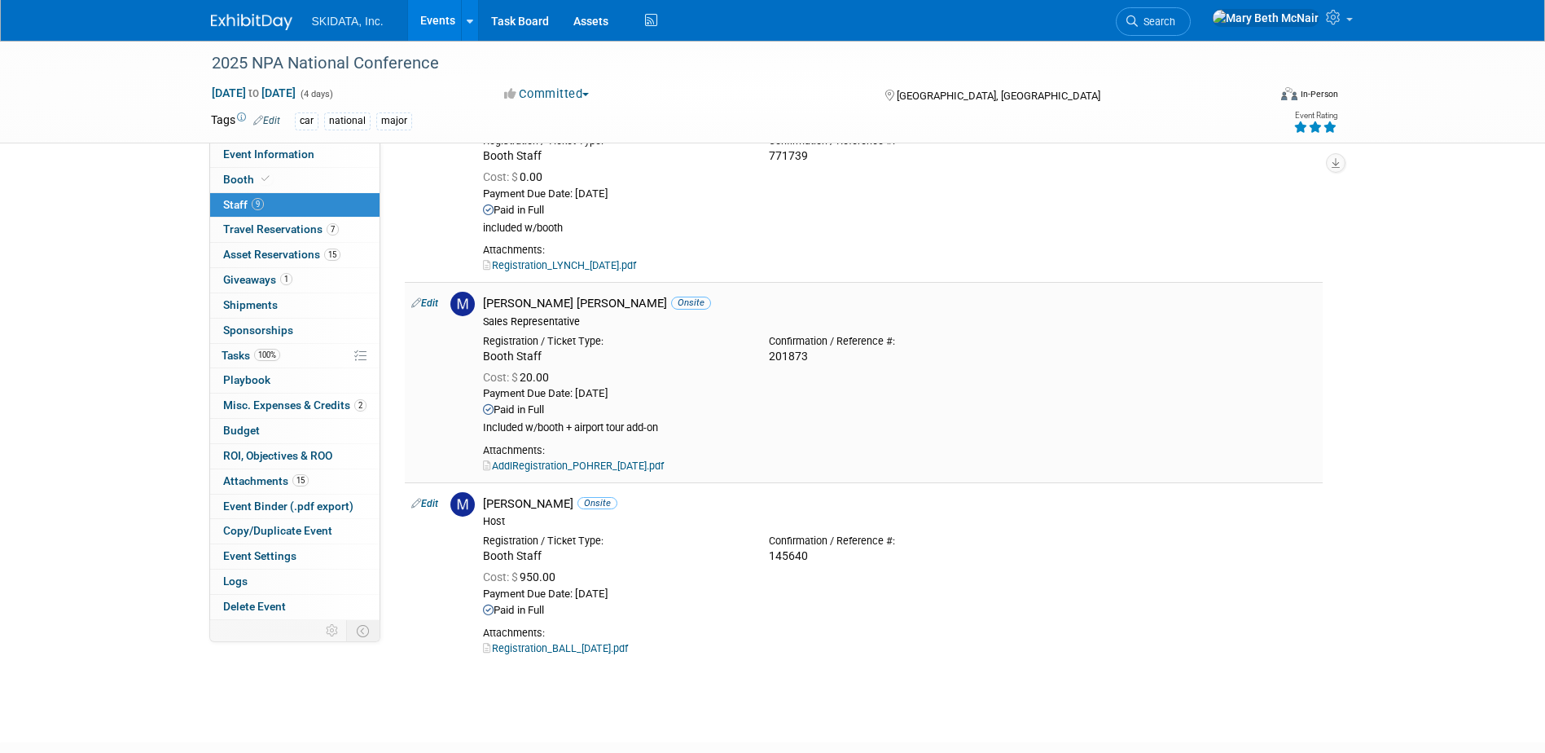
scroll to position [1358, 0]
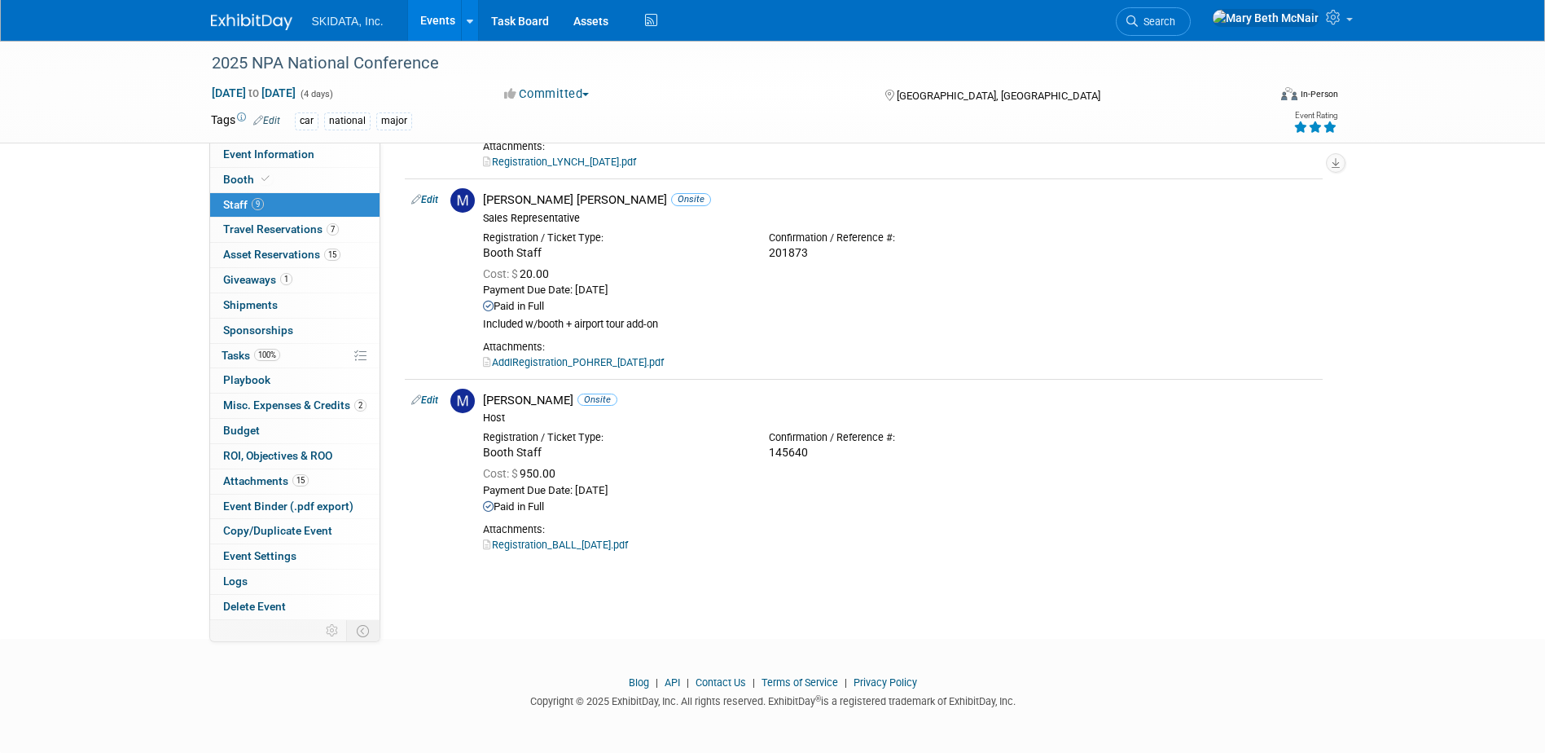
click at [424, 30] on link "Events" at bounding box center [437, 20] width 59 height 41
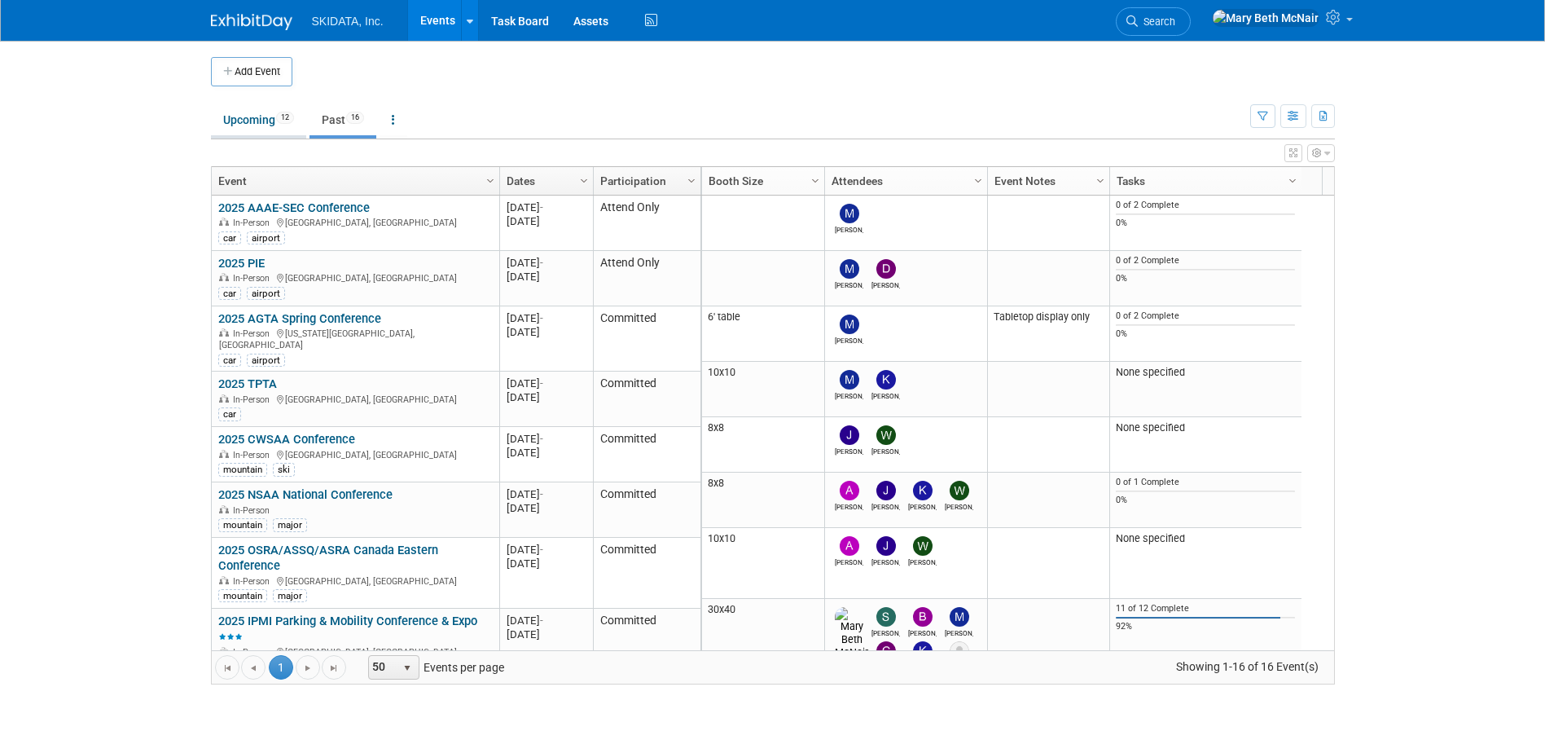
click at [262, 127] on link "Upcoming 12" at bounding box center [258, 119] width 95 height 31
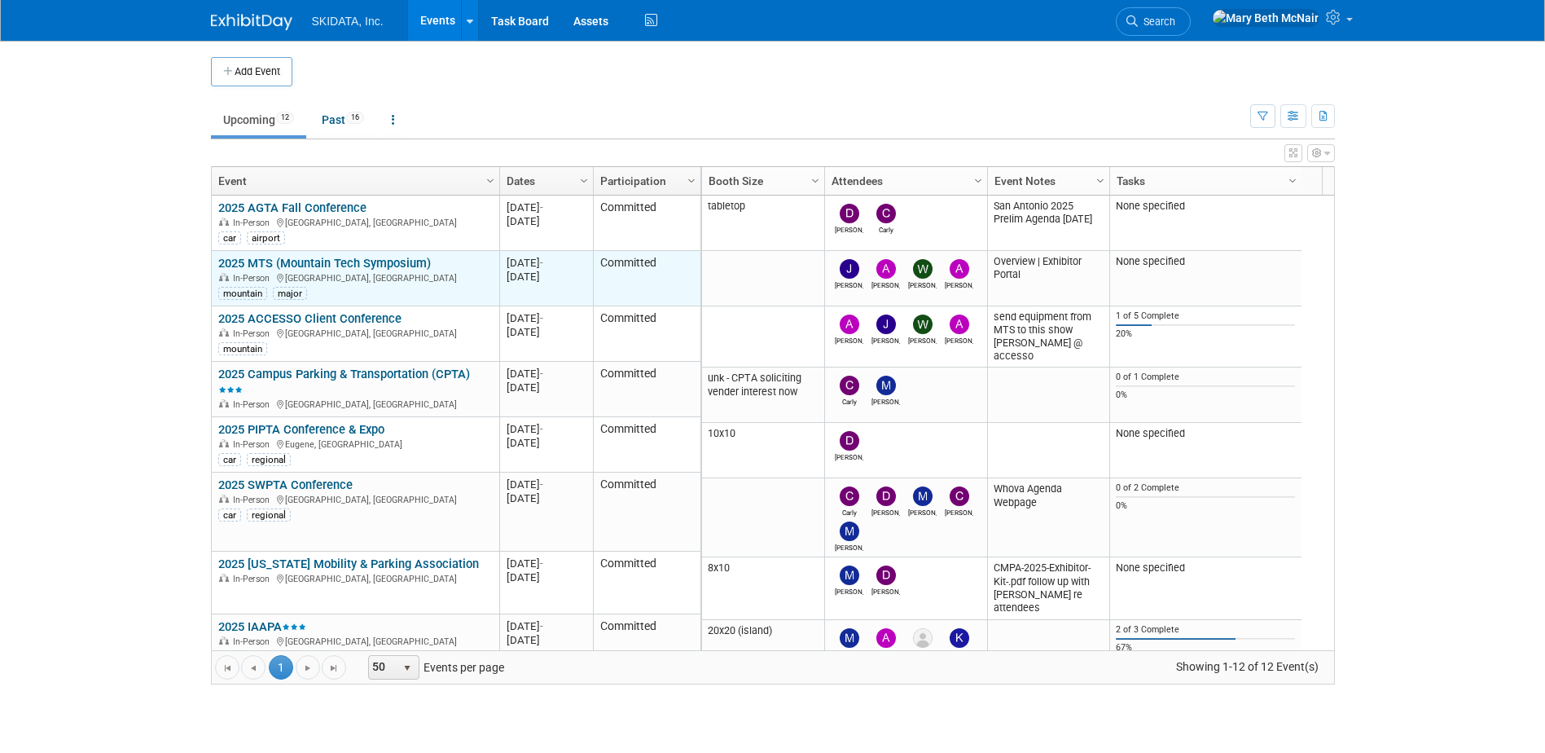
click at [294, 259] on link "2025 MTS (Mountain Tech Symposium)" at bounding box center [324, 263] width 213 height 15
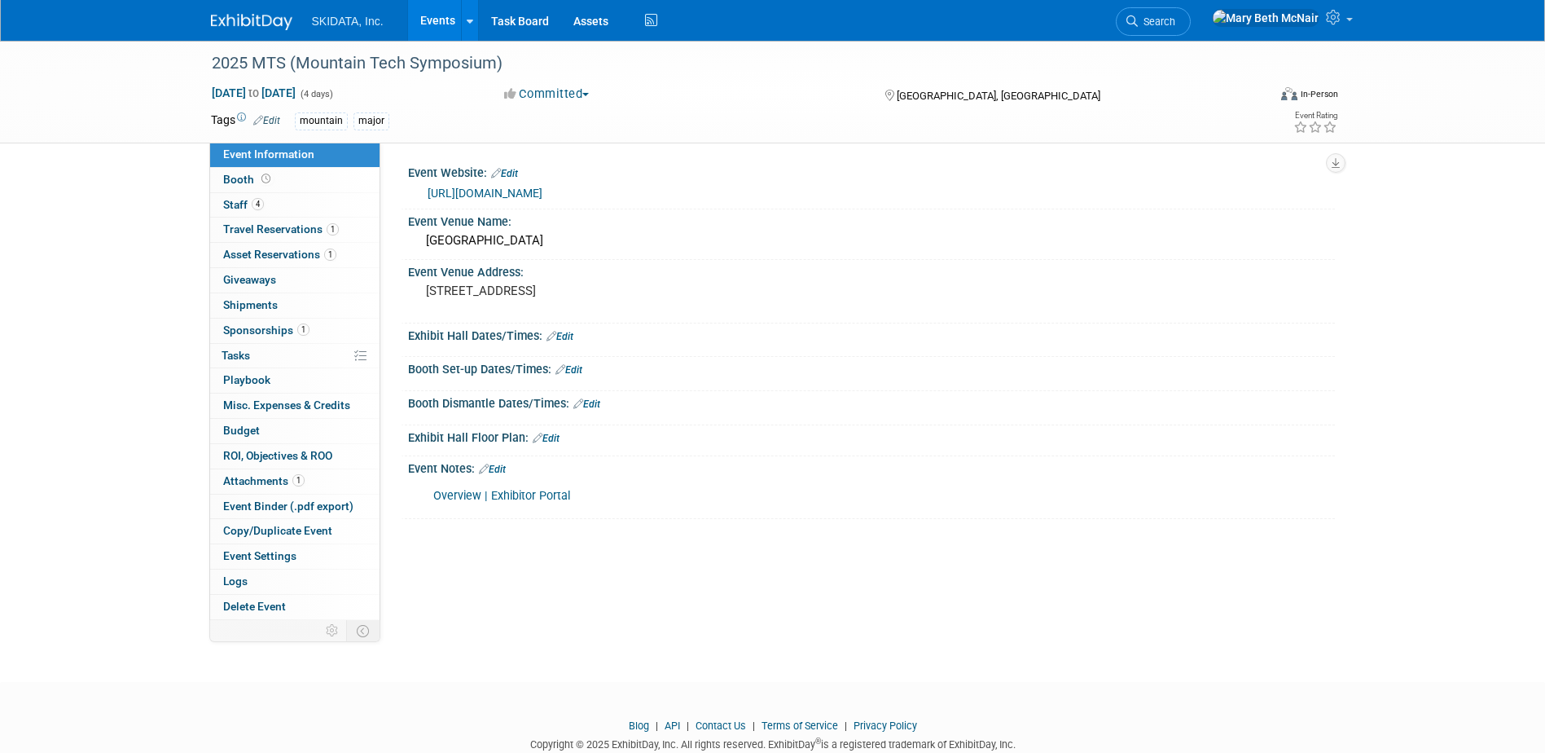
click at [501, 497] on link "Overview | Exhibitor Portal" at bounding box center [501, 496] width 137 height 14
click at [239, 203] on span "Staff 4" at bounding box center [243, 204] width 41 height 13
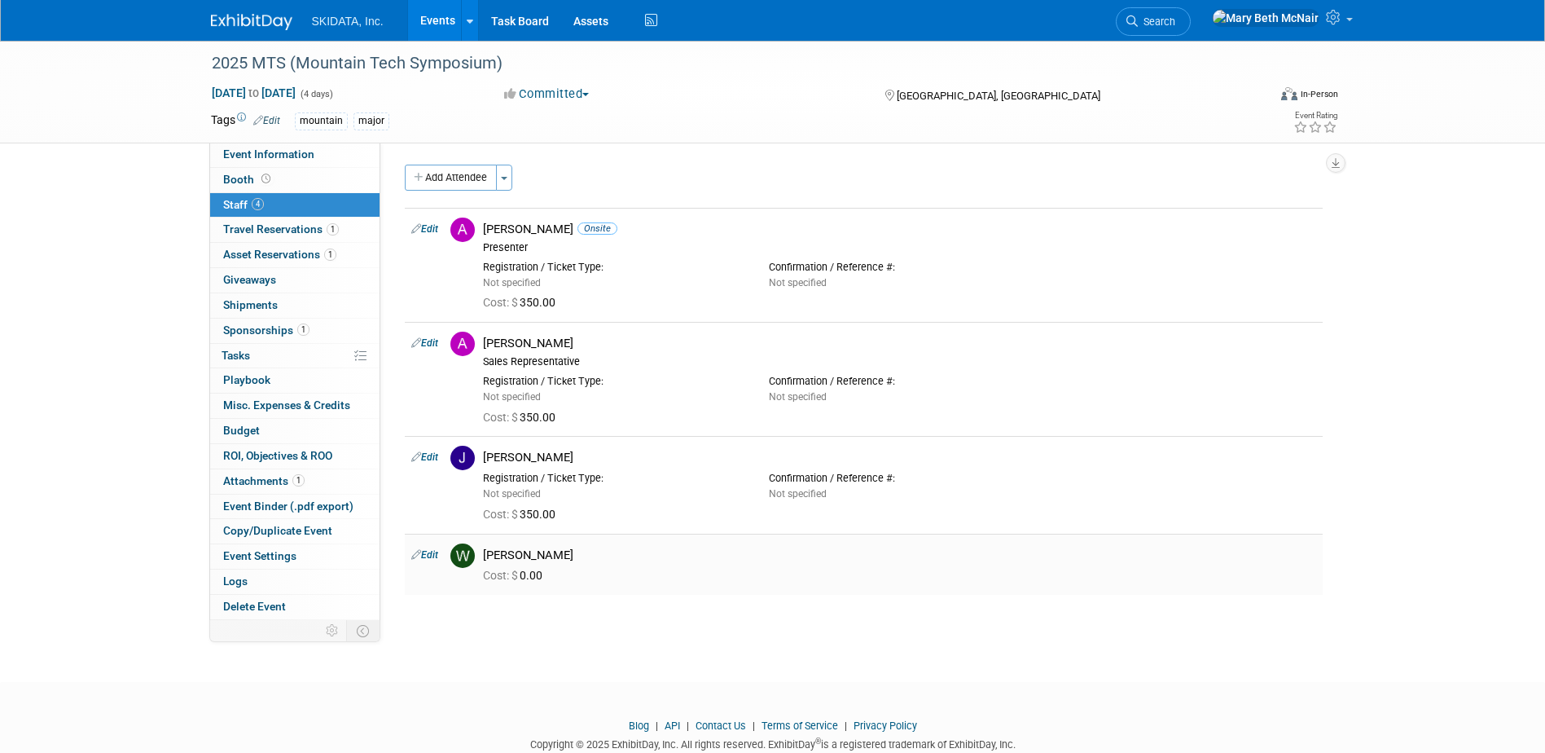
click at [429, 558] on link "Edit" at bounding box center [424, 554] width 27 height 11
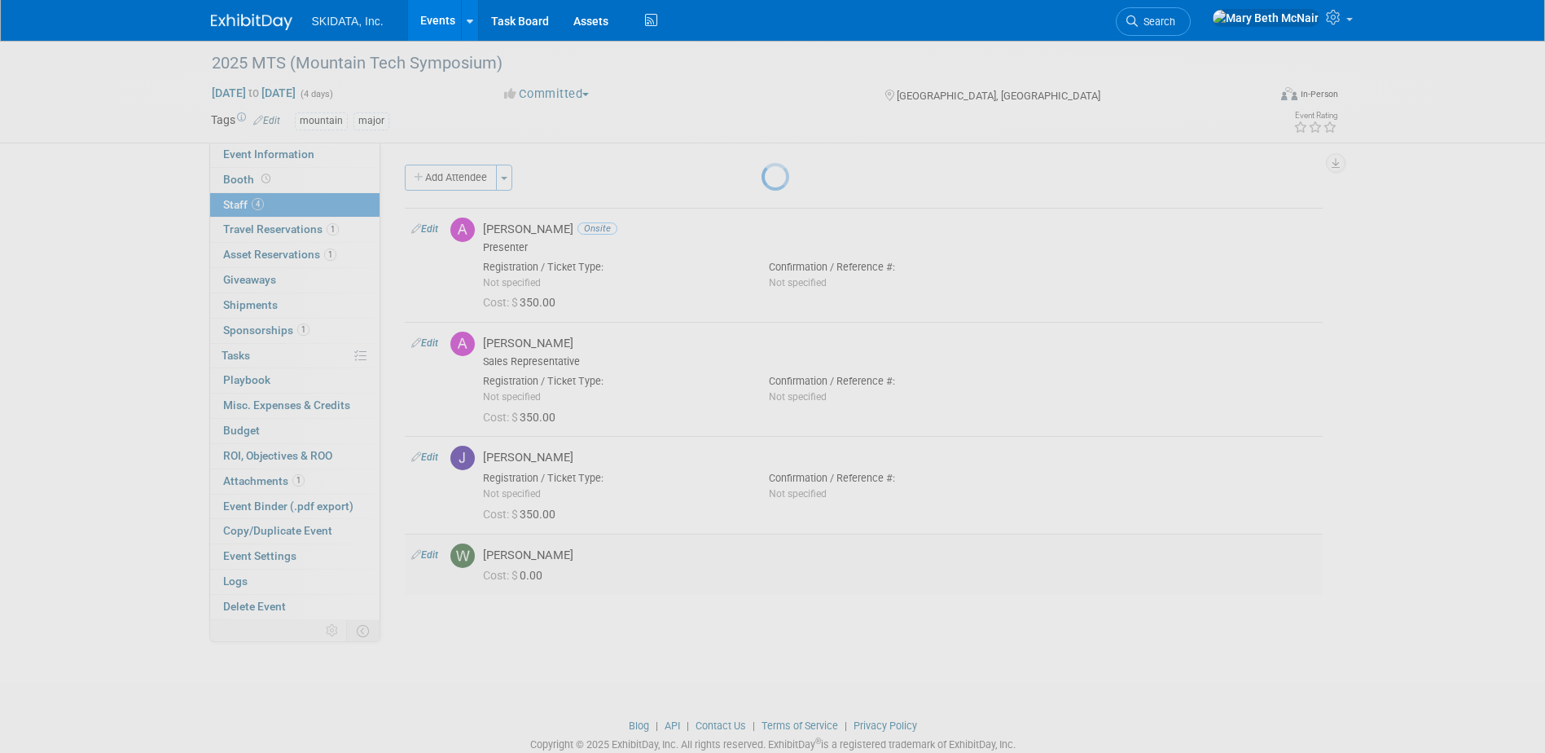
select select "49c9ac94-40bd-40af-96a2-6d094aa33a78"
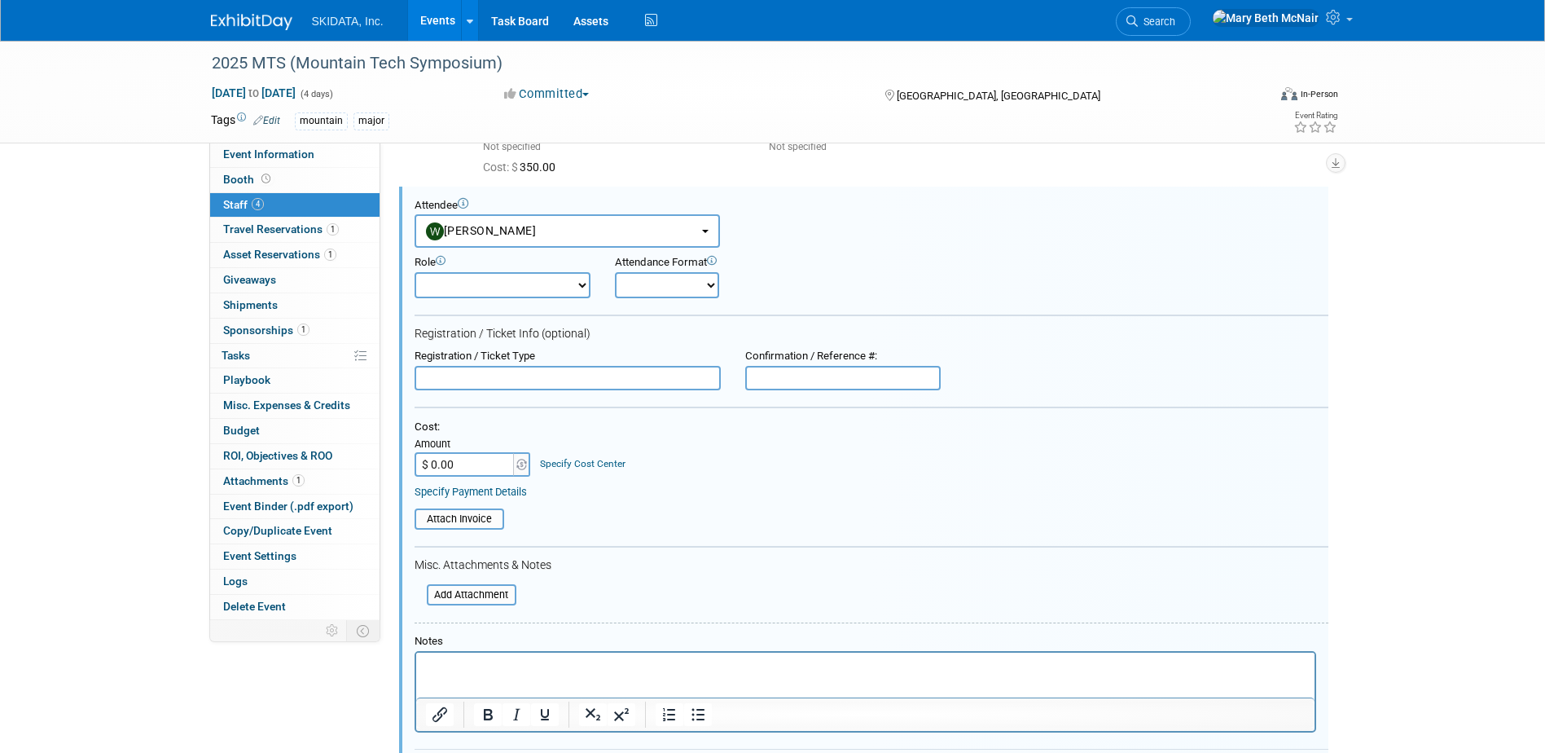
scroll to position [349, 0]
click at [1337, 19] on icon at bounding box center [1335, 17] width 19 height 15
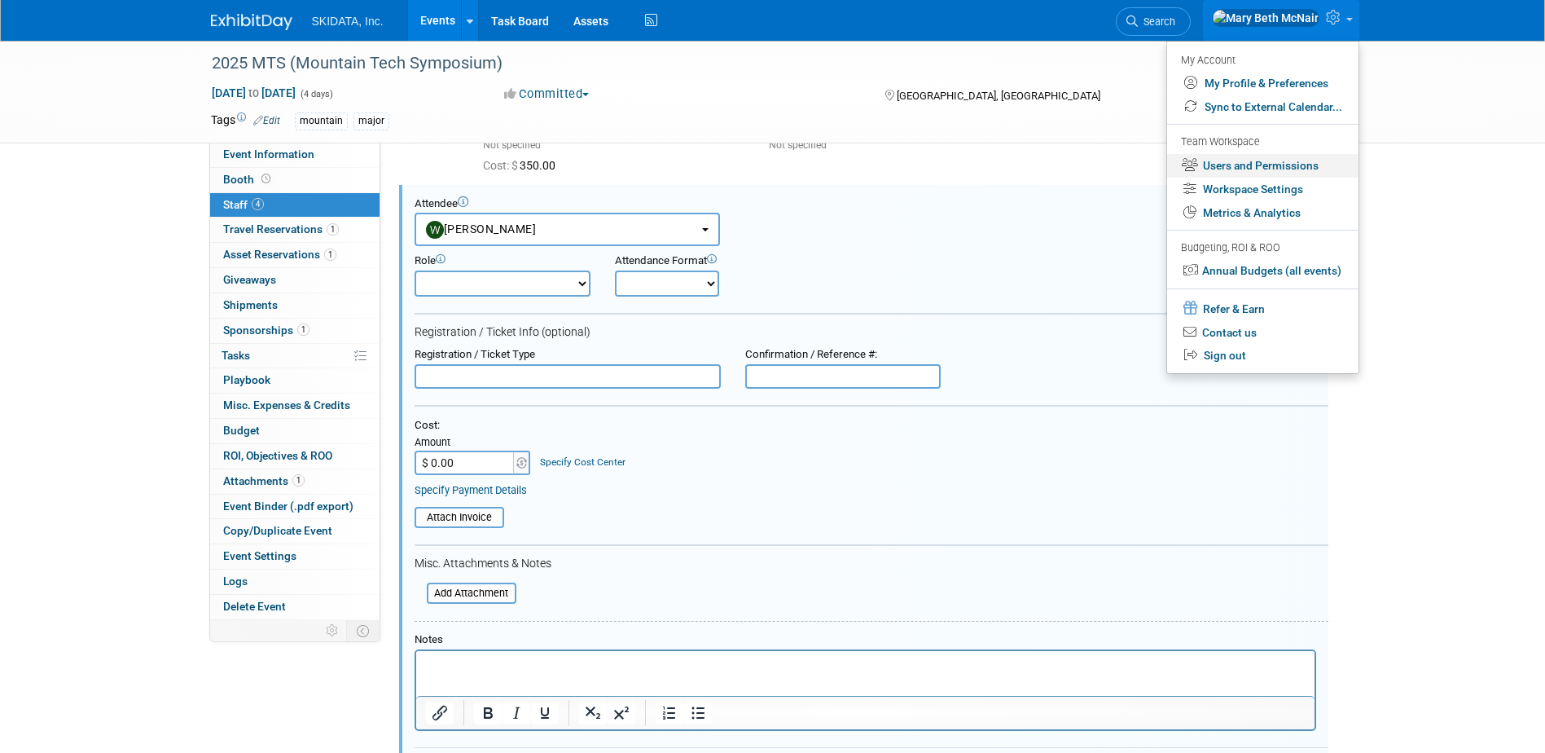
click at [1298, 173] on link "Users and Permissions" at bounding box center [1262, 166] width 191 height 24
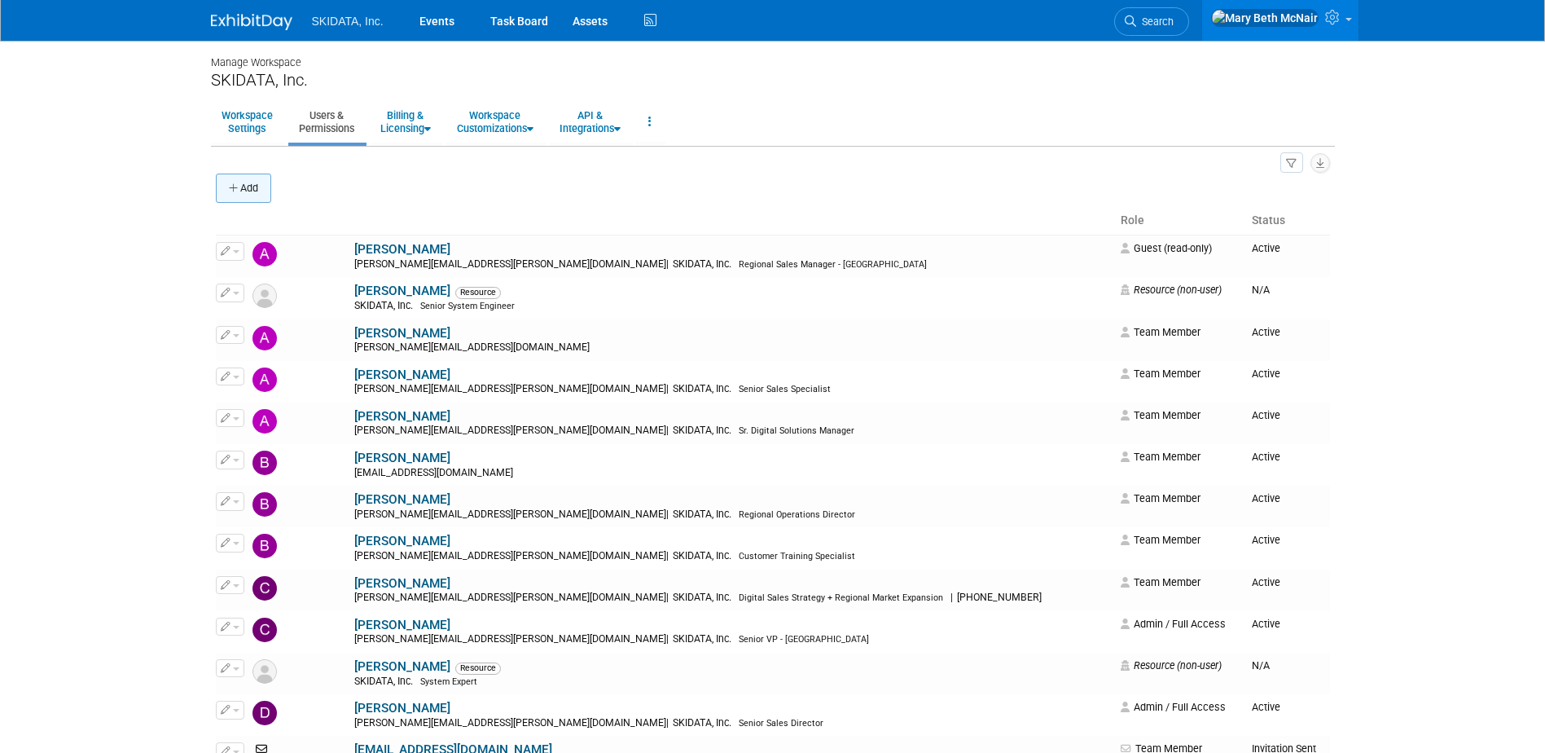
click at [240, 189] on button "Add" at bounding box center [243, 188] width 55 height 29
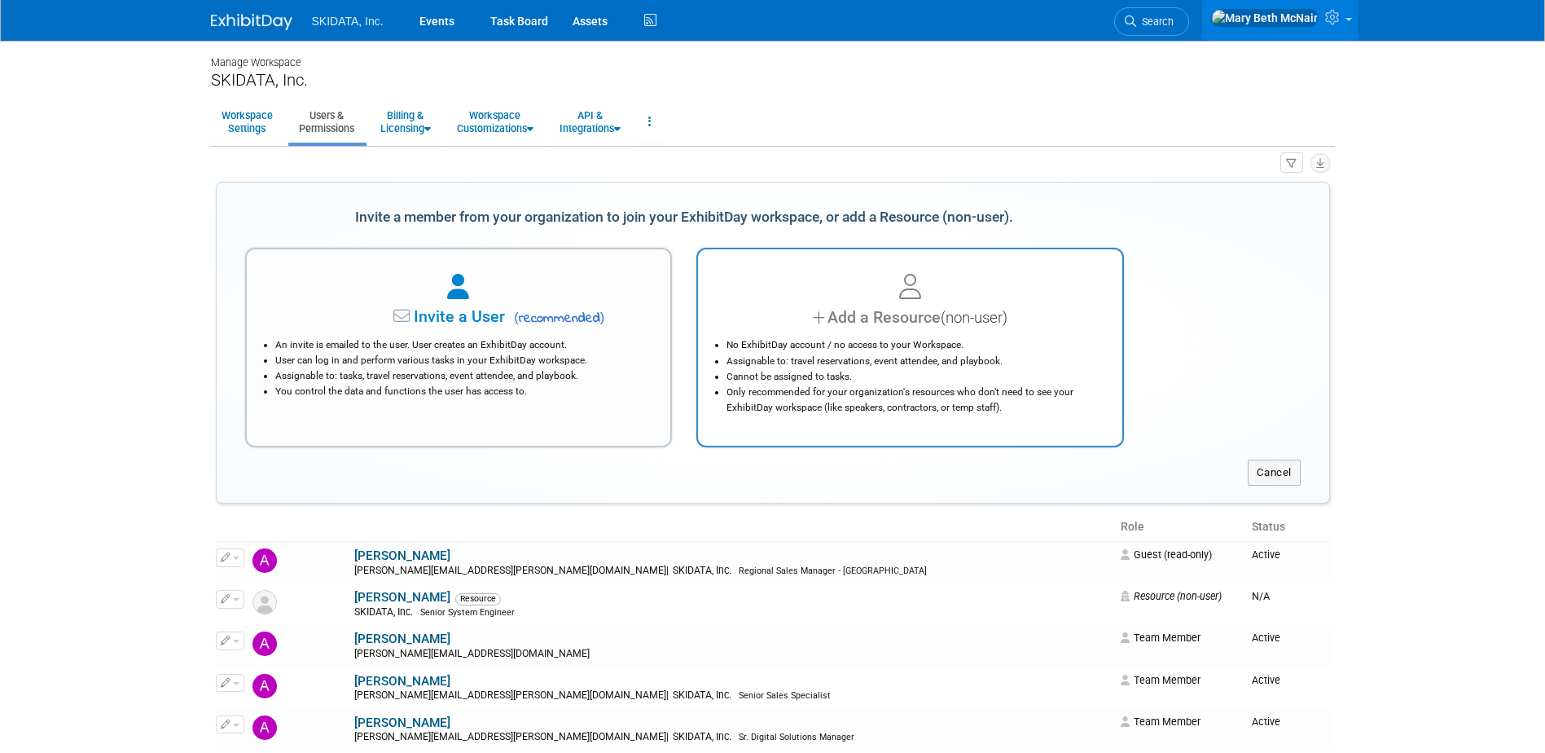
click at [884, 349] on li "No ExhibitDay account / no access to your Workspace." at bounding box center [915, 344] width 376 height 15
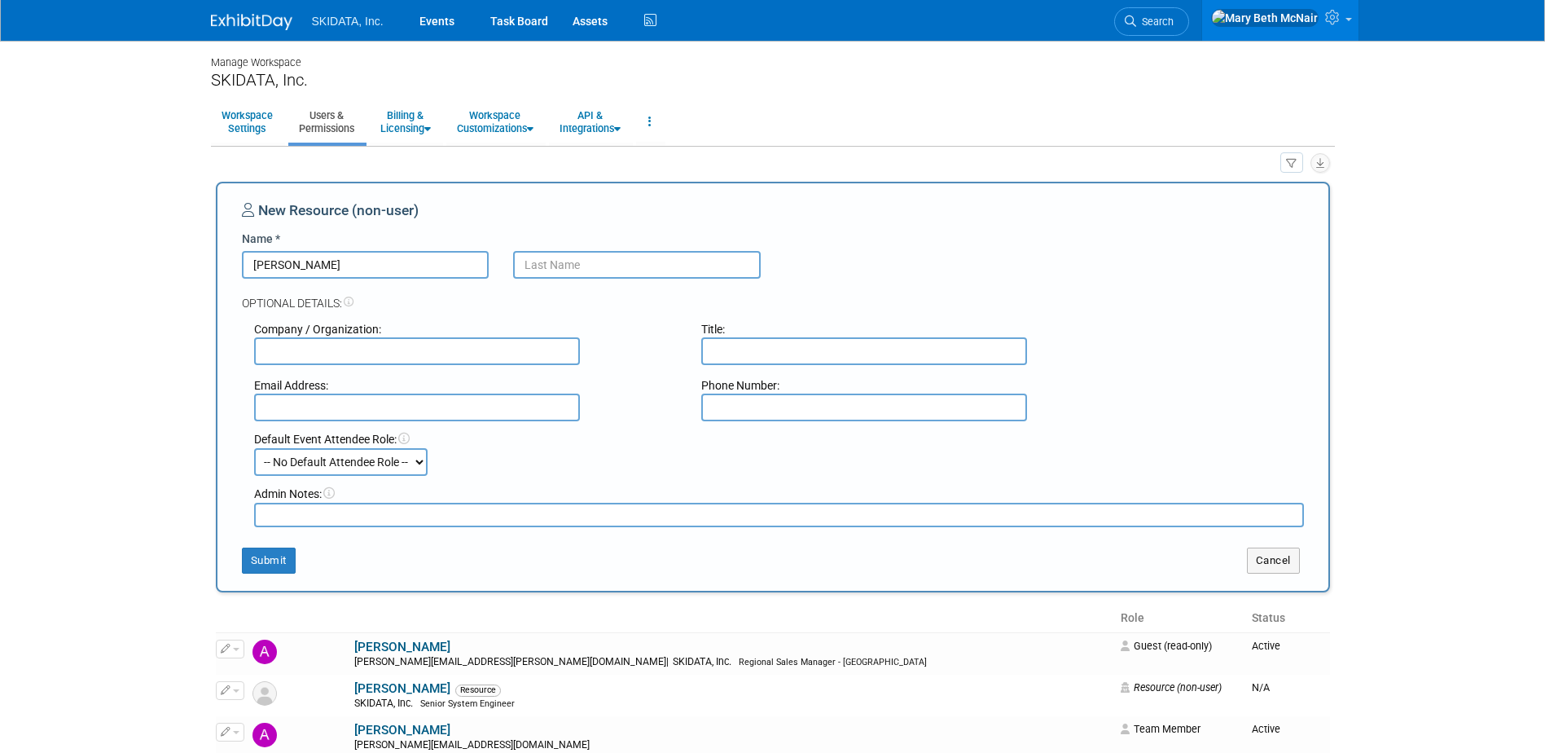
type input "[PERSON_NAME]"
type input "SKIDATA, Inc."
type input "Service Technician"
type input "[PERSON_NAME][EMAIL_ADDRESS][PERSON_NAME][DOMAIN_NAME]"
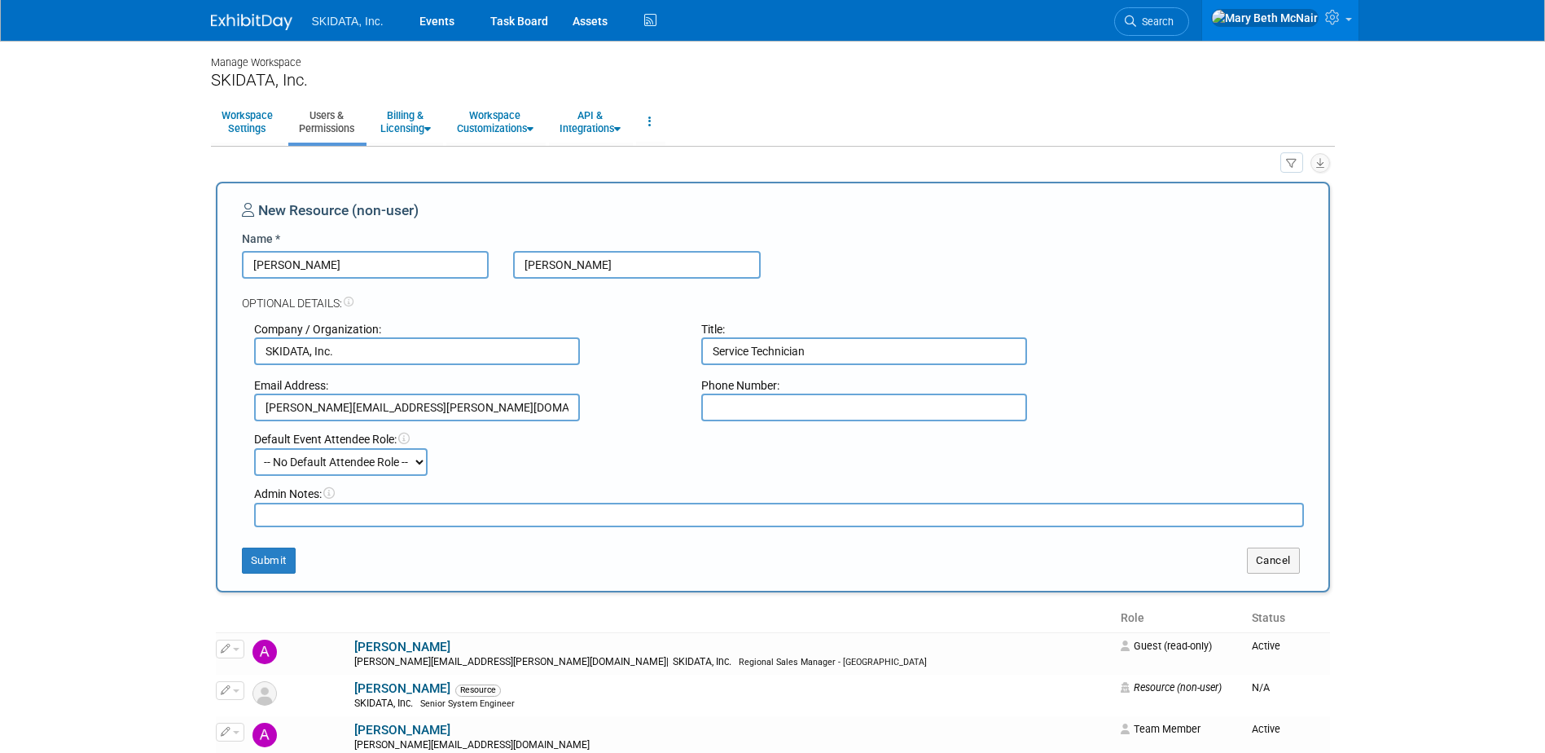
click at [345, 455] on select "-- No Default Attendee Role -- Demonstrator Host Planner Presenter Pre-show Adm…" at bounding box center [341, 462] width 174 height 28
select select "3"
click at [254, 448] on select "-- No Default Attendee Role -- Demonstrator Host Planner Presenter Pre-show Adm…" at bounding box center [341, 462] width 174 height 28
click at [275, 566] on button "Submit" at bounding box center [269, 560] width 54 height 26
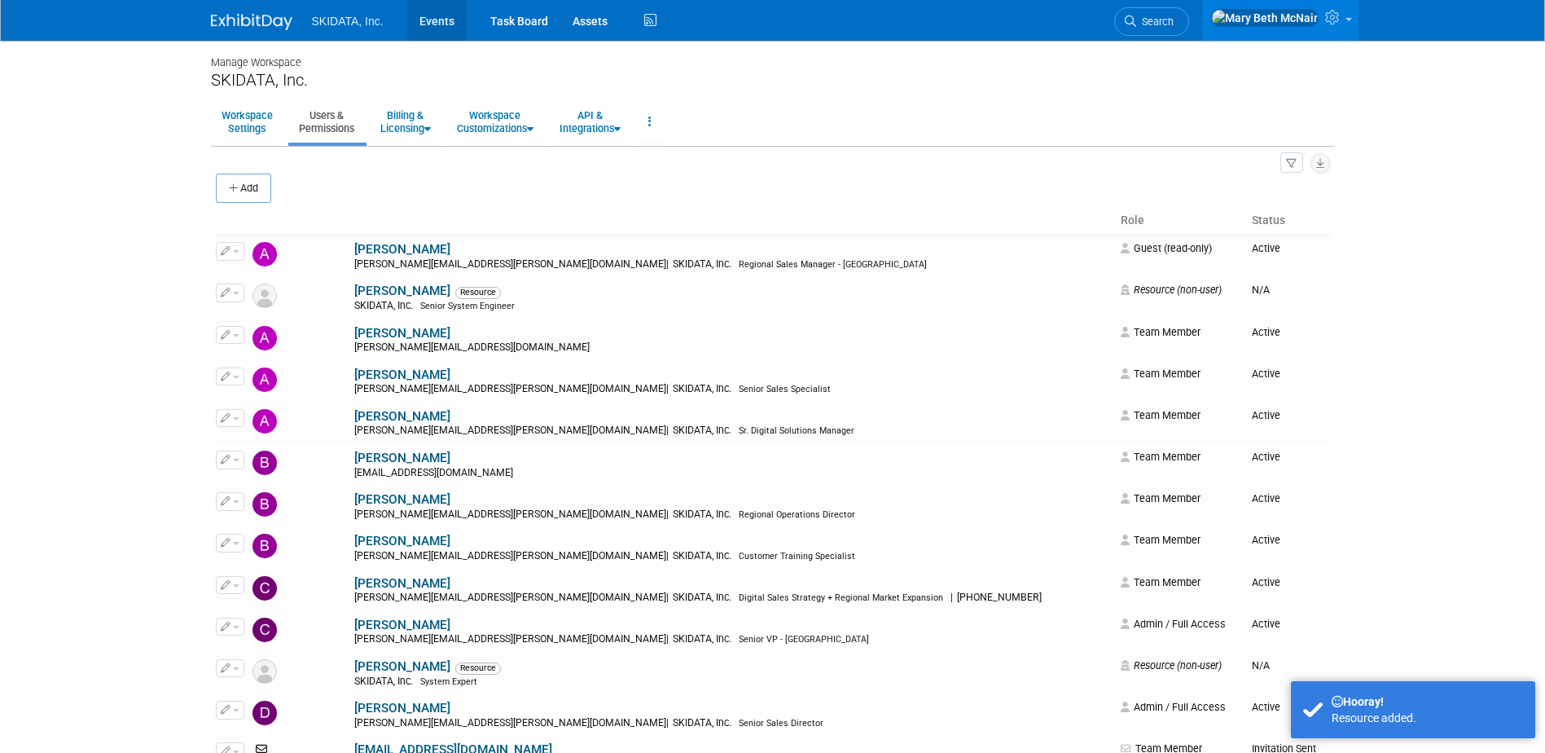
click at [424, 25] on link "Events" at bounding box center [436, 20] width 59 height 41
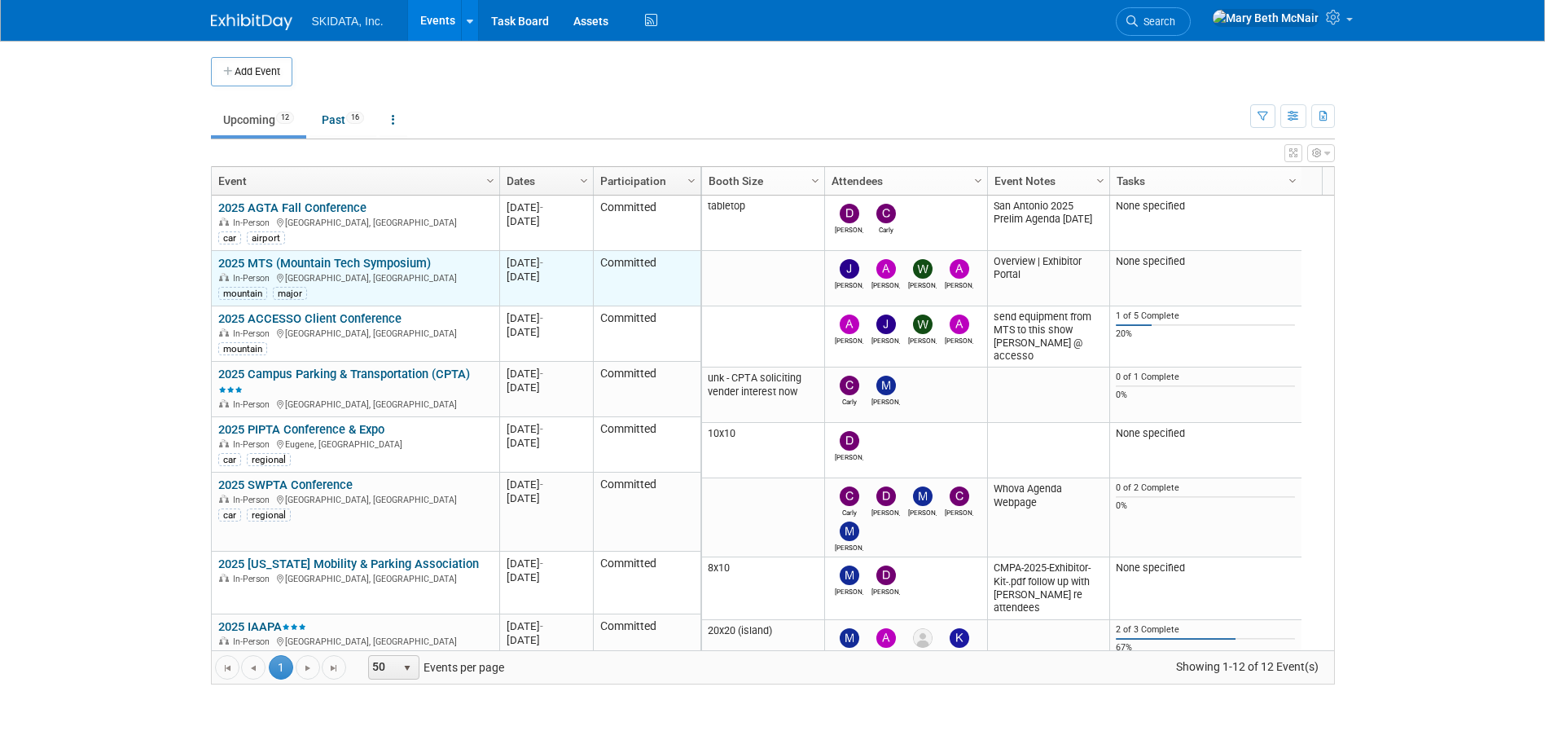
click at [288, 264] on link "2025 MTS (Mountain Tech Symposium)" at bounding box center [324, 263] width 213 height 15
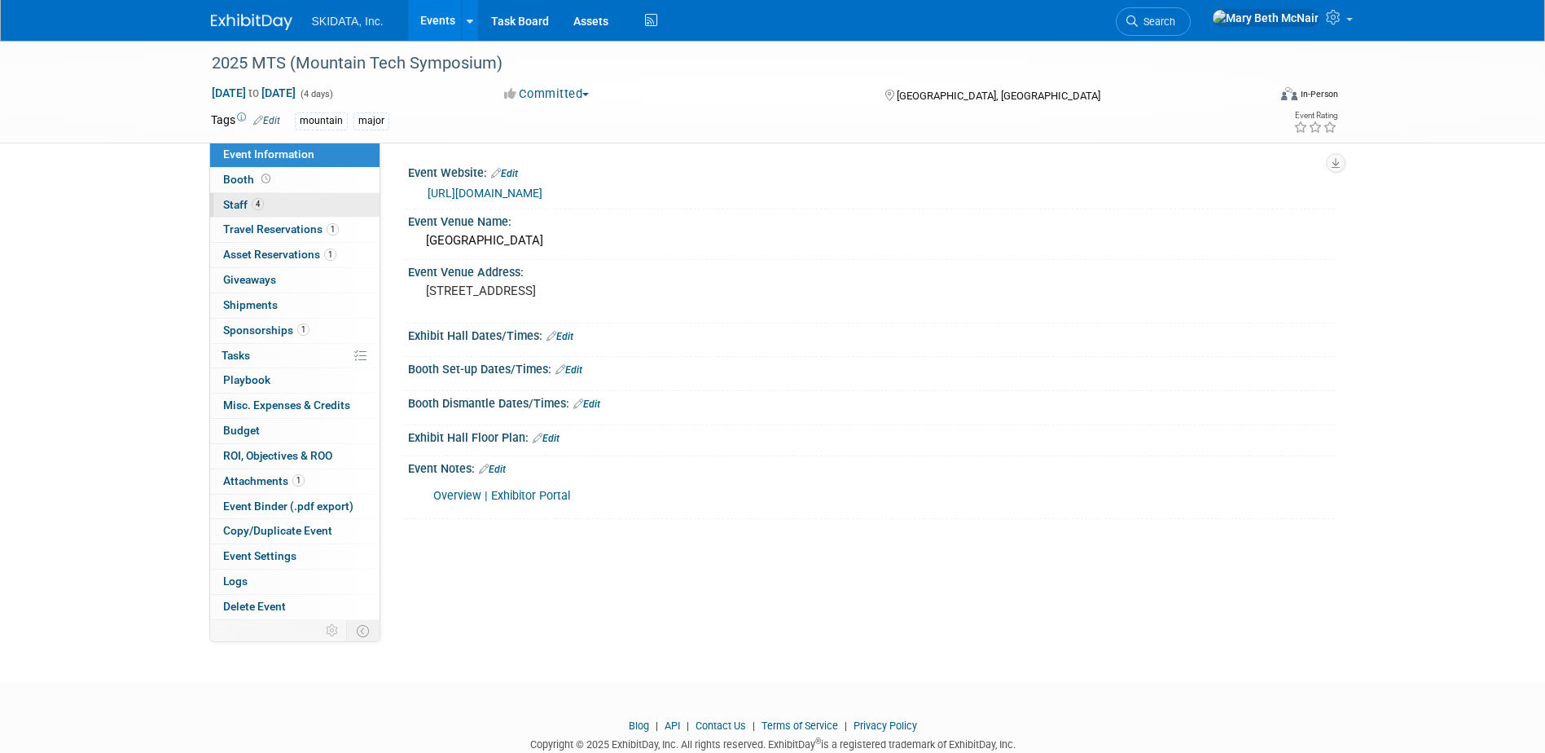
click at [242, 208] on span "Staff 4" at bounding box center [243, 204] width 41 height 13
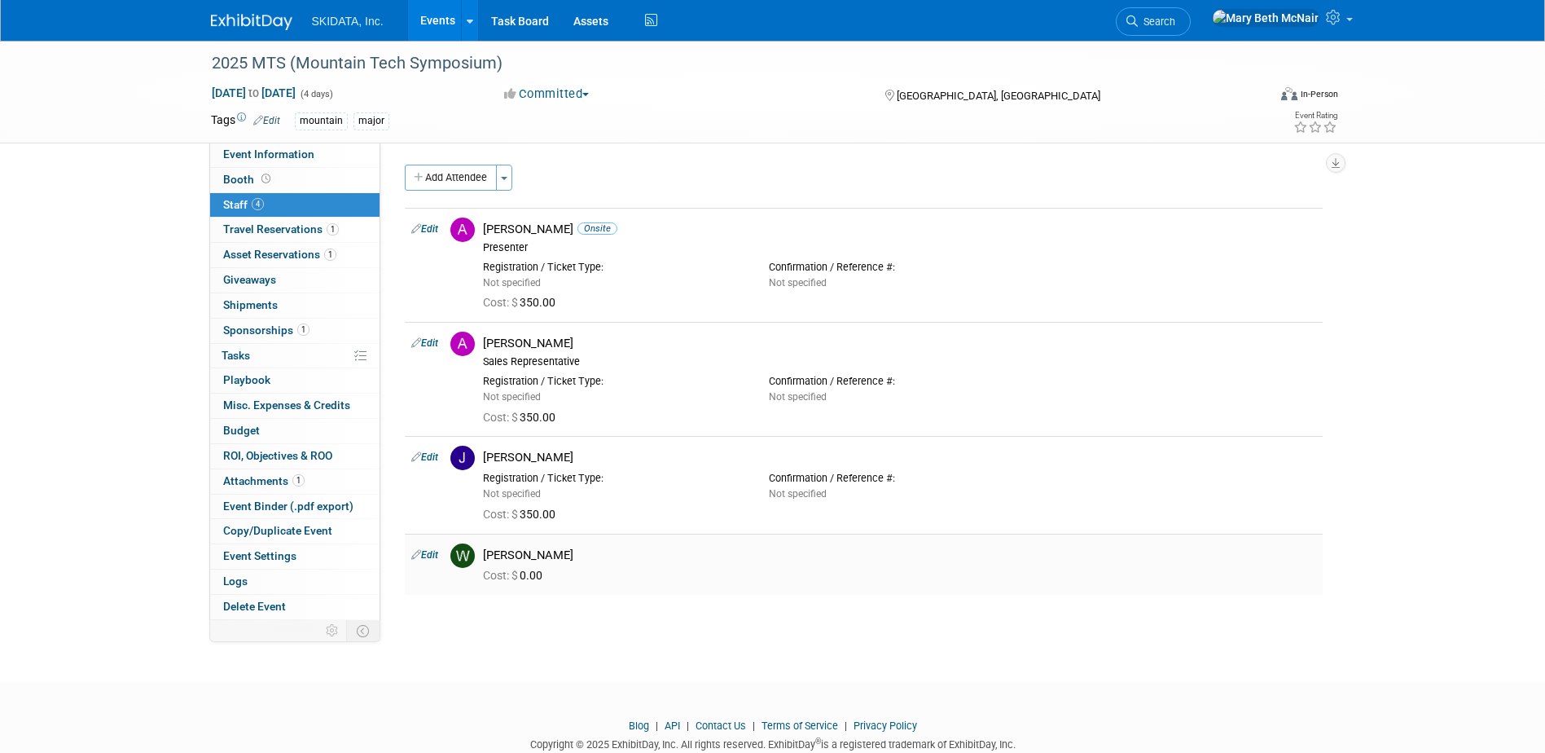
click at [431, 553] on link "Edit" at bounding box center [424, 554] width 27 height 11
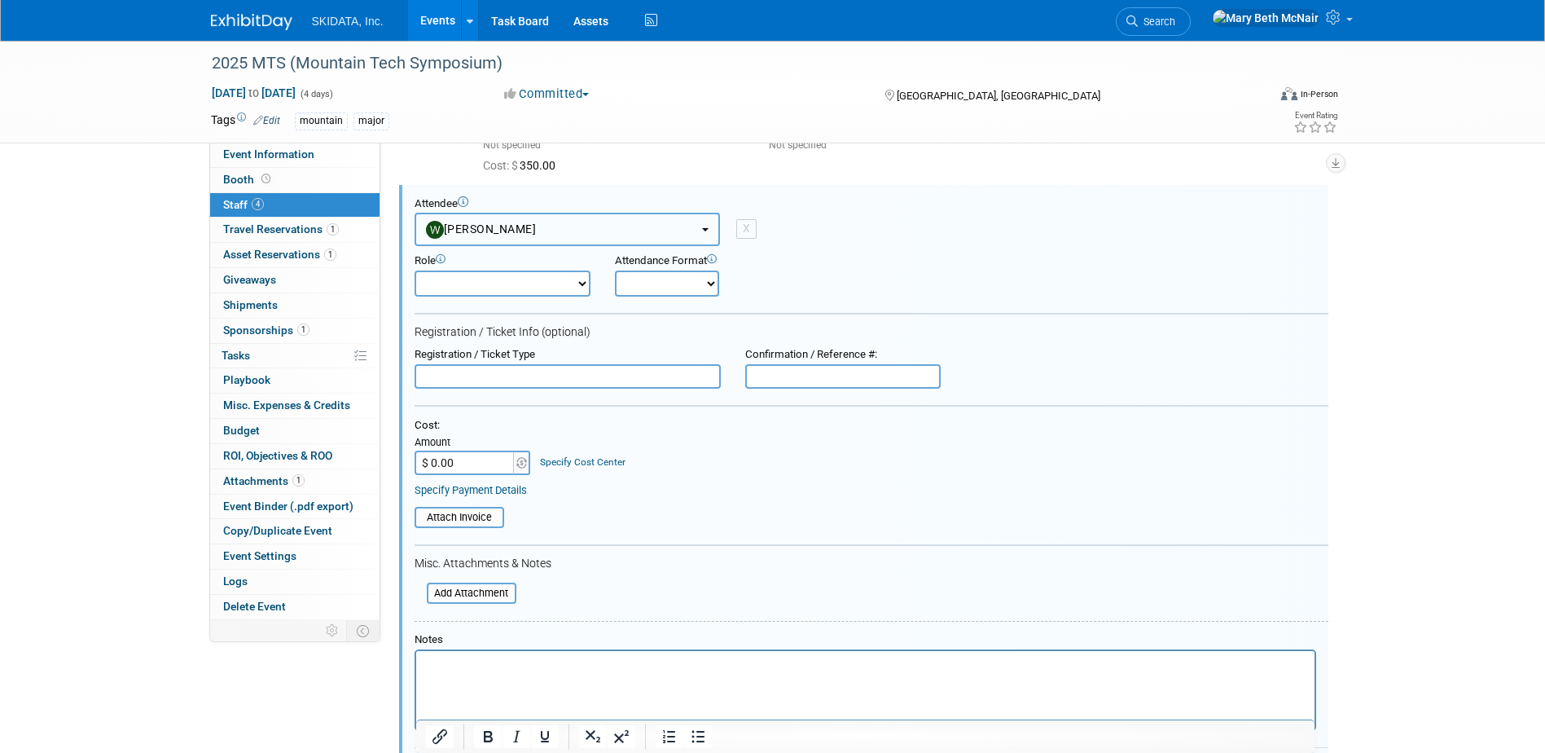
click at [705, 227] on button "[PERSON_NAME]" at bounding box center [567, 229] width 305 height 33
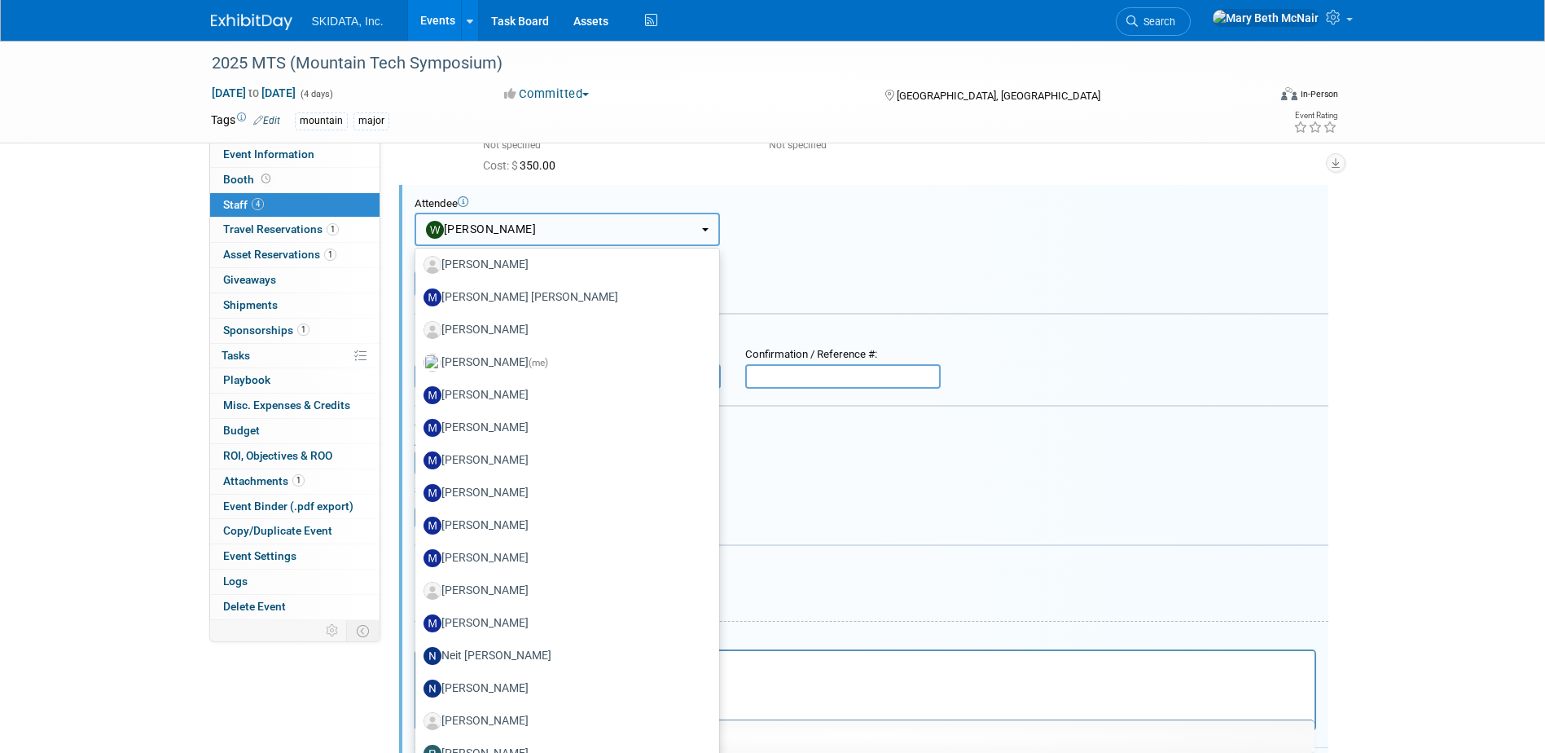
scroll to position [730, 0]
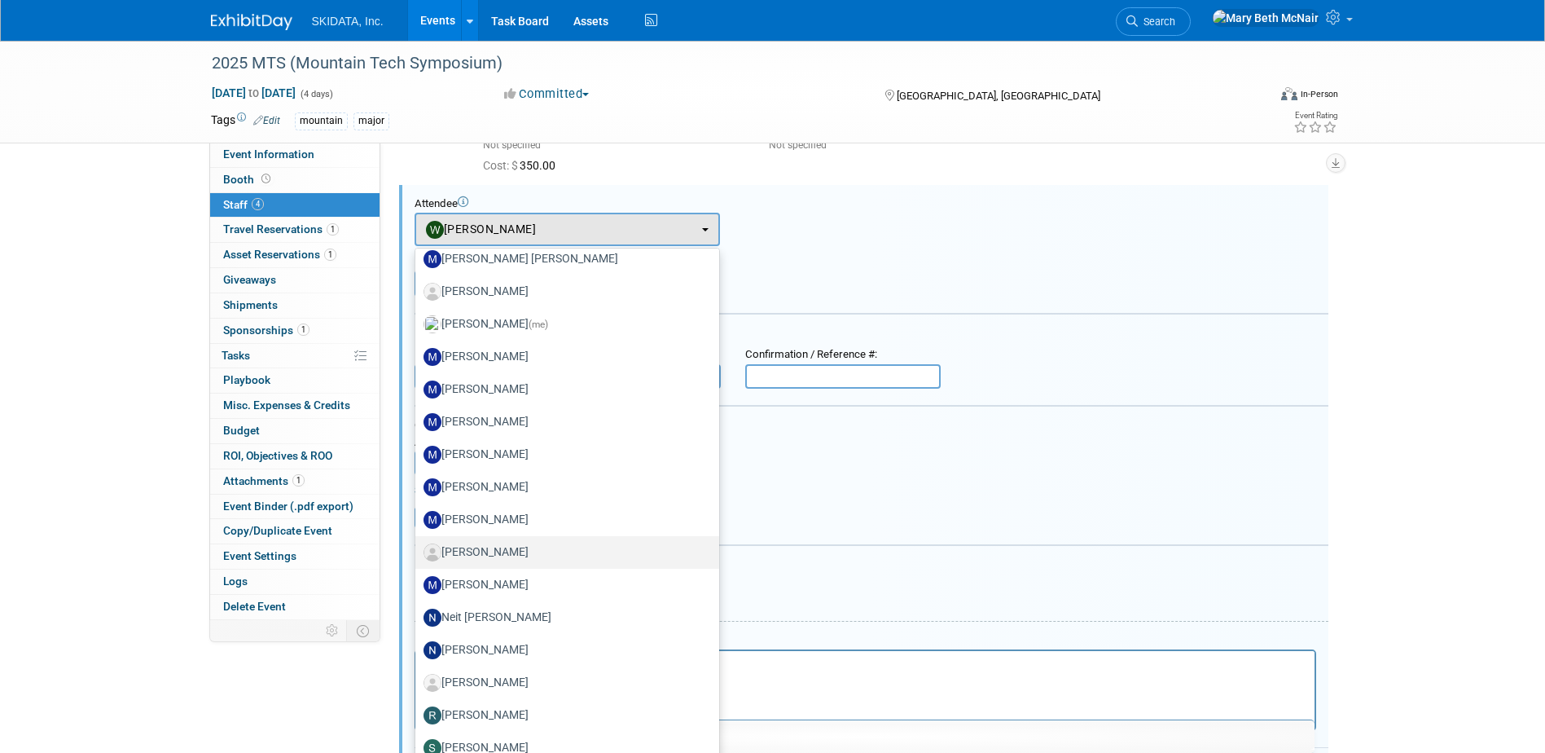
click at [507, 546] on label "[PERSON_NAME]" at bounding box center [563, 552] width 279 height 26
click at [418, 546] on input "[PERSON_NAME]" at bounding box center [412, 550] width 11 height 11
select select "5340504f-47f3-4fae-8c96-3192a13b7b9c"
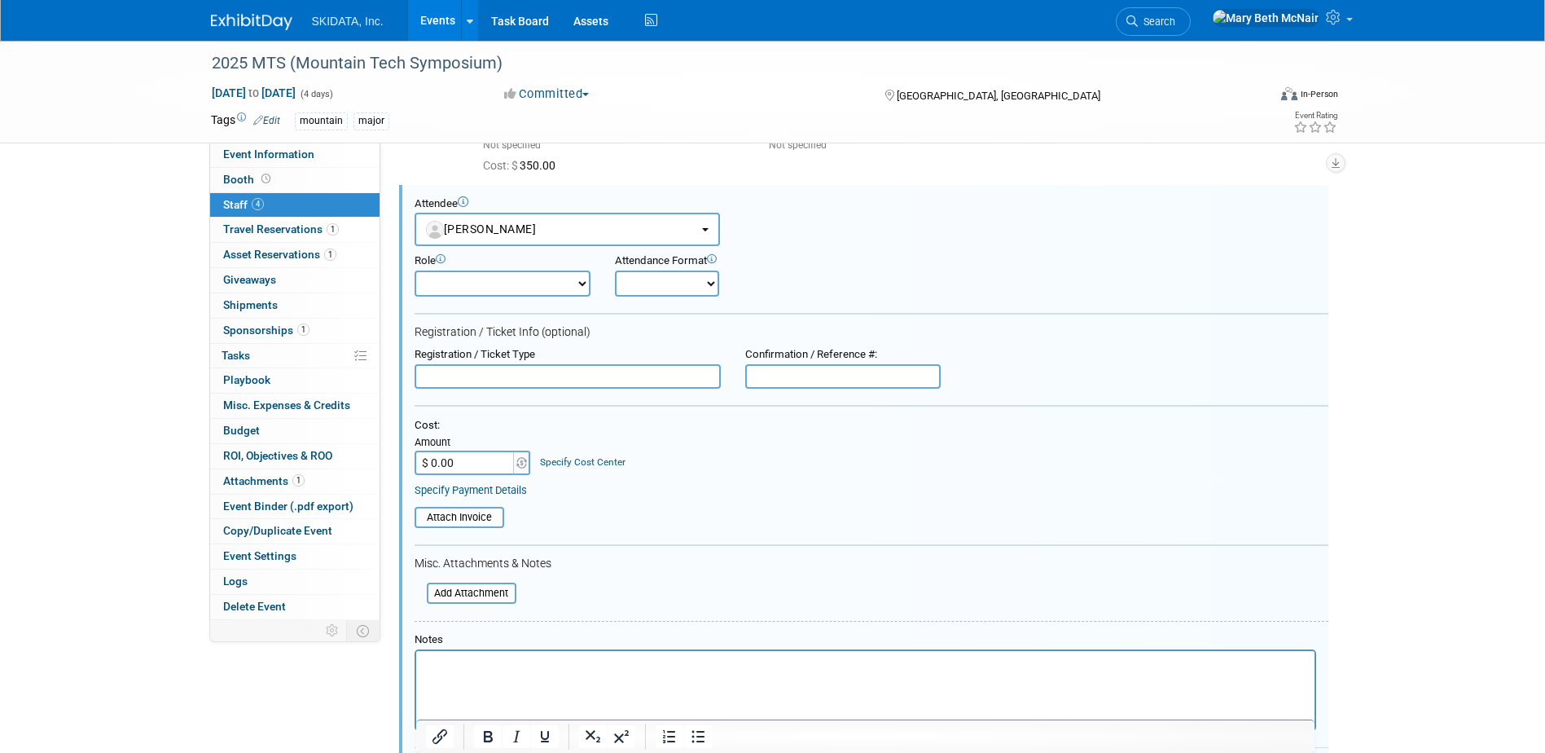
click at [534, 289] on select "Demonstrator Host Planner Presenter Pre-show Administration Sales Representative" at bounding box center [503, 283] width 176 height 26
select select "3"
click at [415, 270] on select "Demonstrator Host Planner Presenter Pre-show Administration Sales Representative" at bounding box center [503, 283] width 176 height 26
click at [646, 277] on select "Onsite Remote" at bounding box center [667, 283] width 104 height 26
select select "1"
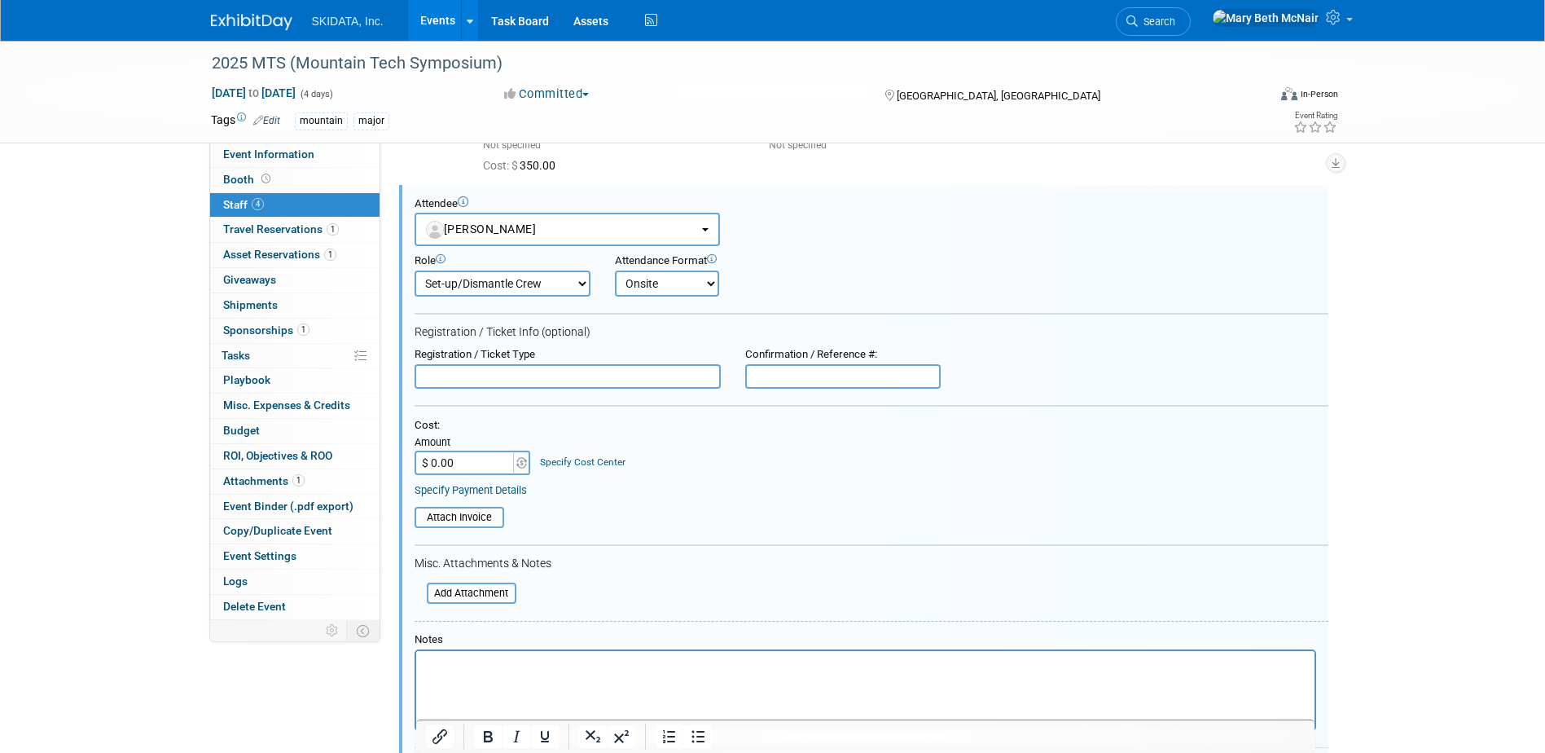
click at [615, 270] on select "Onsite Remote" at bounding box center [667, 283] width 104 height 26
click at [475, 467] on input "$ 0.00" at bounding box center [466, 463] width 102 height 24
type input "$ 400.00"
click at [506, 490] on link "Specify Payment Details" at bounding box center [471, 490] width 112 height 12
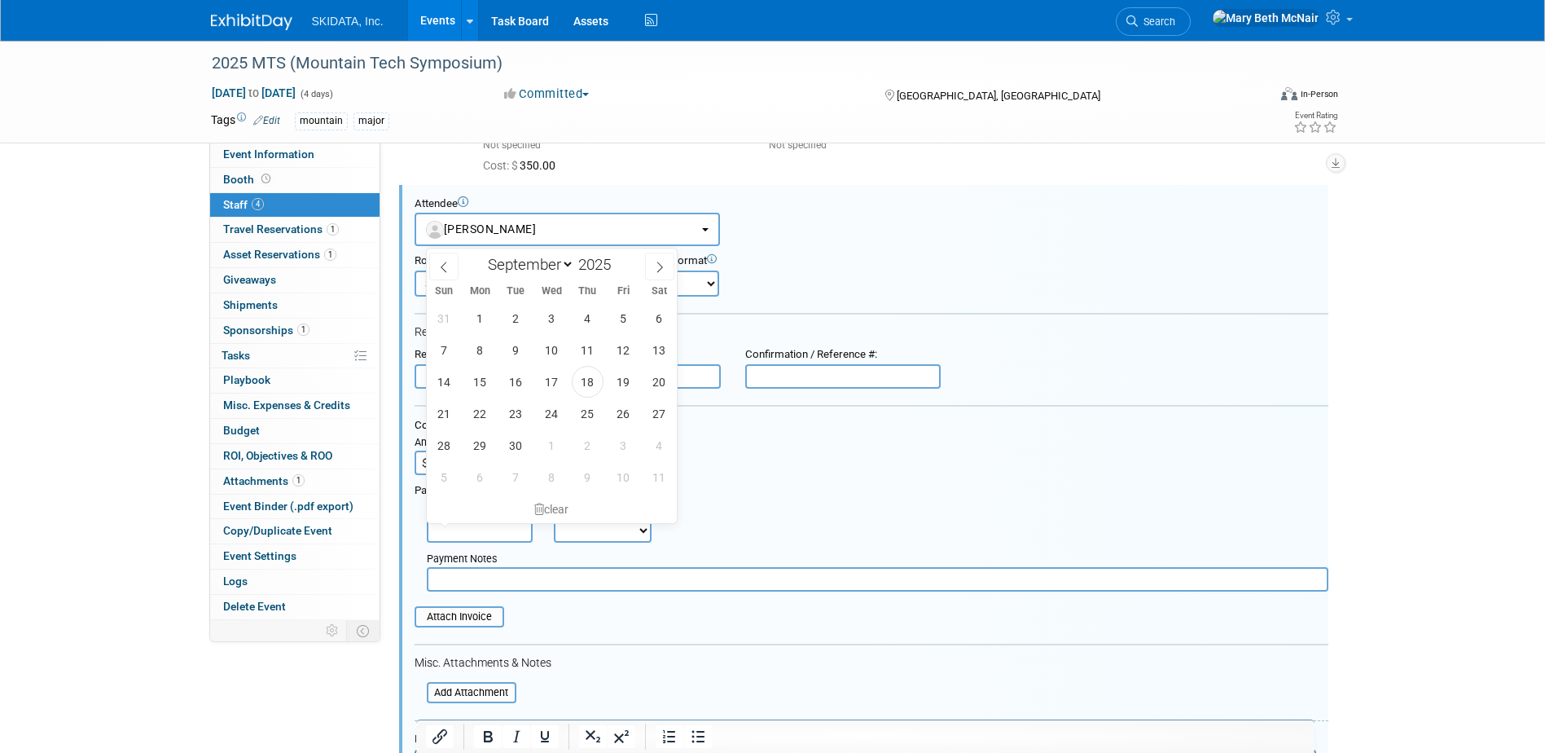
click at [487, 521] on input "text" at bounding box center [480, 530] width 106 height 24
click at [583, 383] on span "18" at bounding box center [588, 382] width 32 height 32
type input "[DATE]"
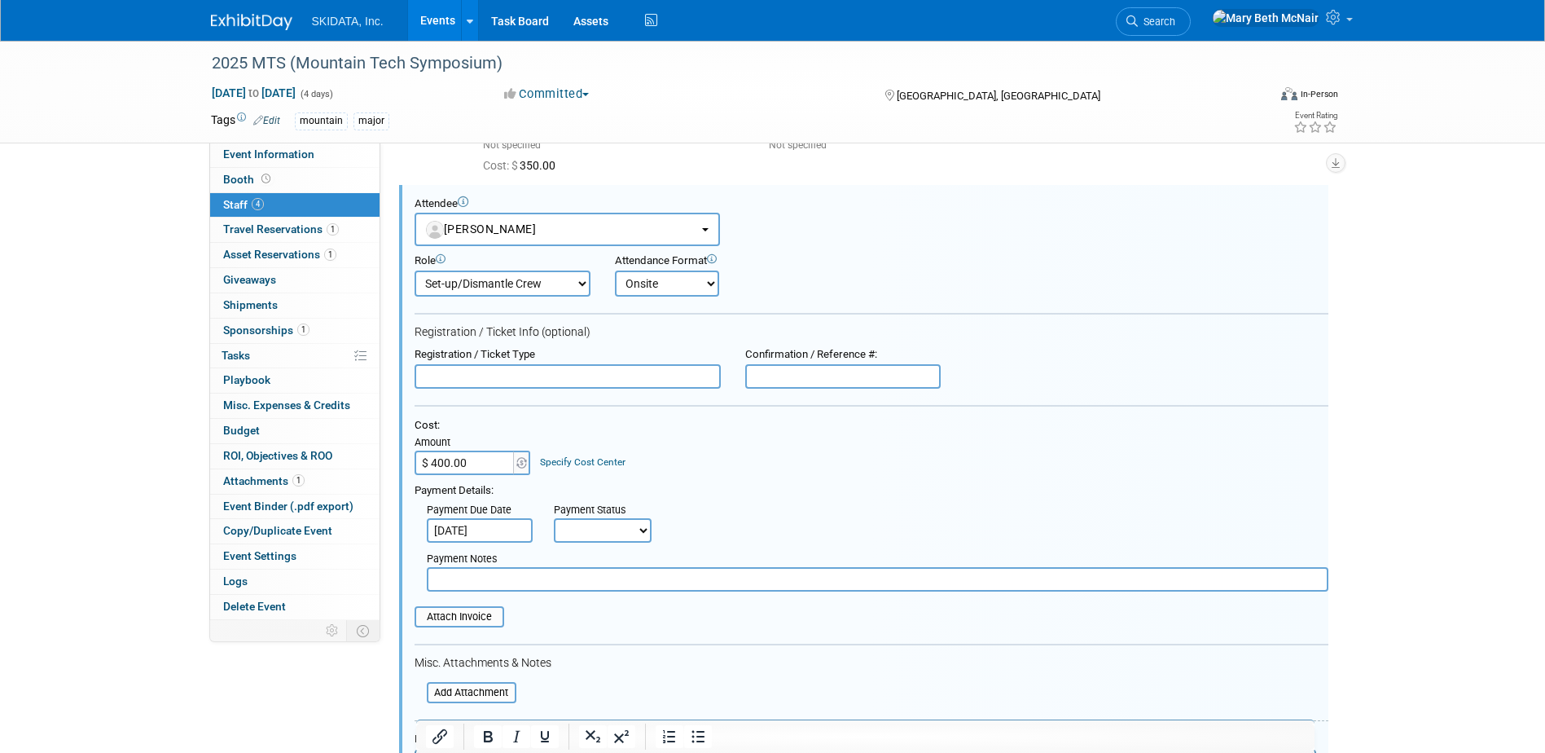
click at [586, 528] on select "Not Paid Yet Partially Paid Paid in Full" at bounding box center [603, 530] width 98 height 24
select select "1"
click at [554, 519] on select "Not Paid Yet Partially Paid Paid in Full" at bounding box center [603, 530] width 98 height 24
click at [462, 697] on input "file" at bounding box center [418, 692] width 194 height 18
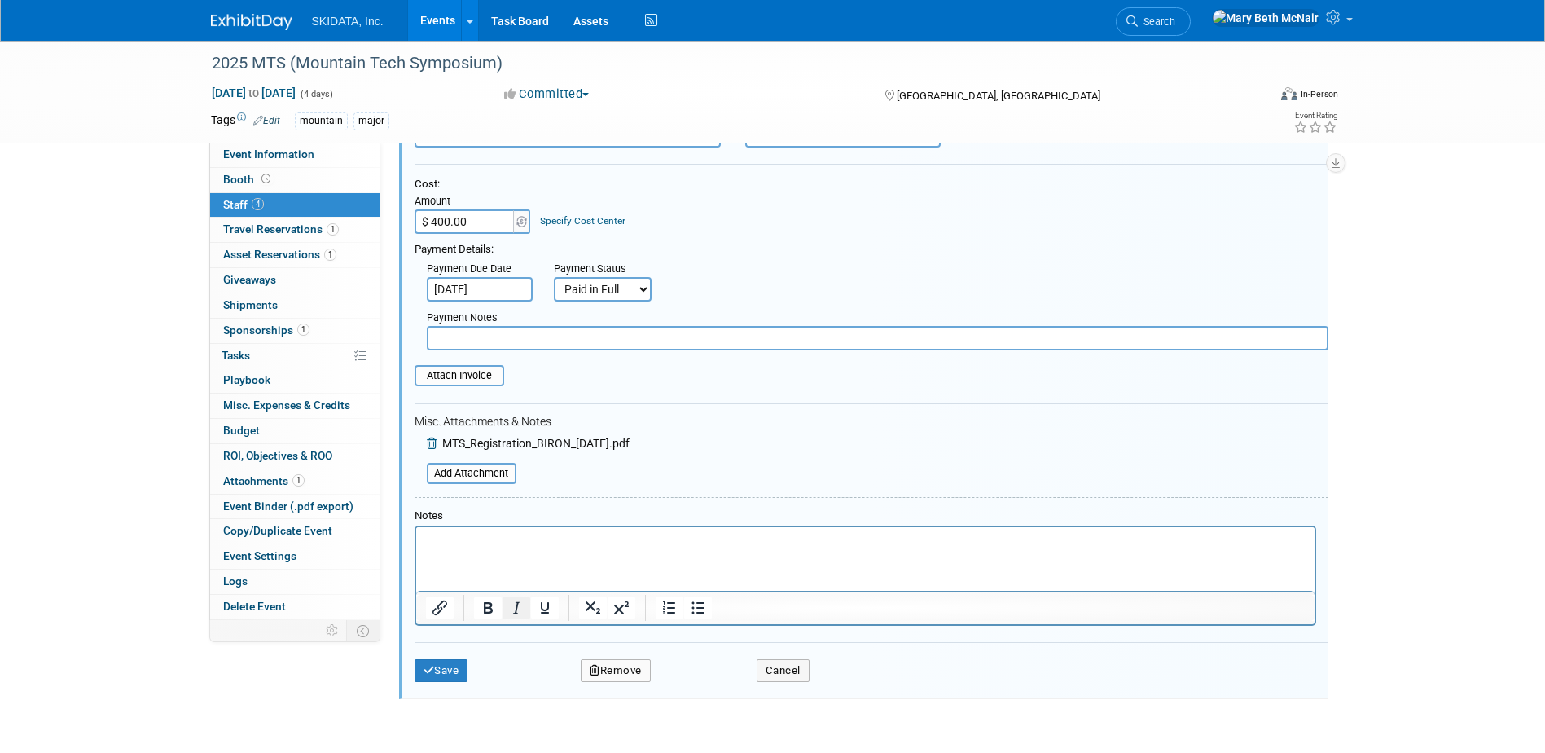
scroll to position [593, 0]
click at [455, 662] on button "Save" at bounding box center [442, 667] width 54 height 23
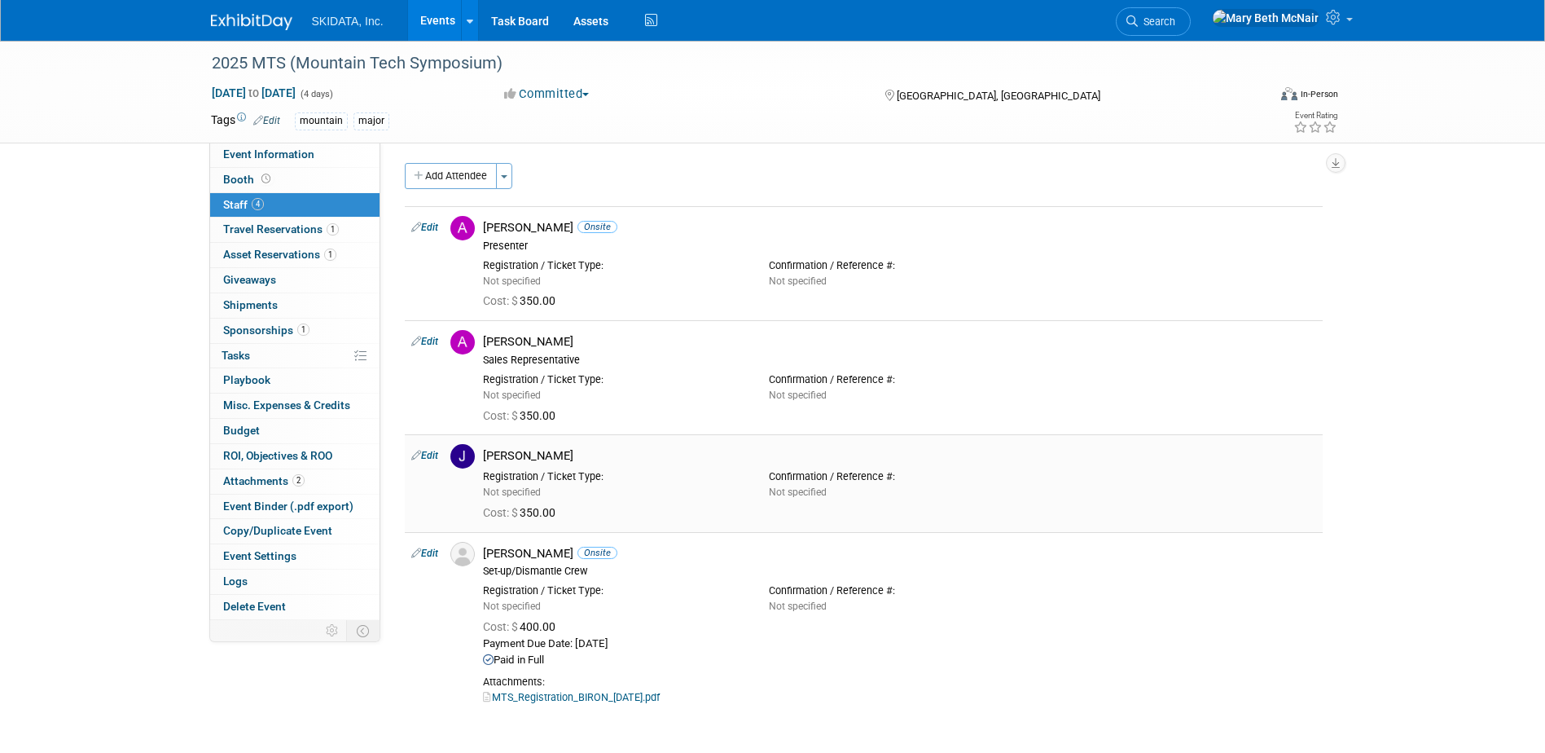
scroll to position [0, 0]
click at [429, 459] on link "Edit" at bounding box center [424, 456] width 27 height 11
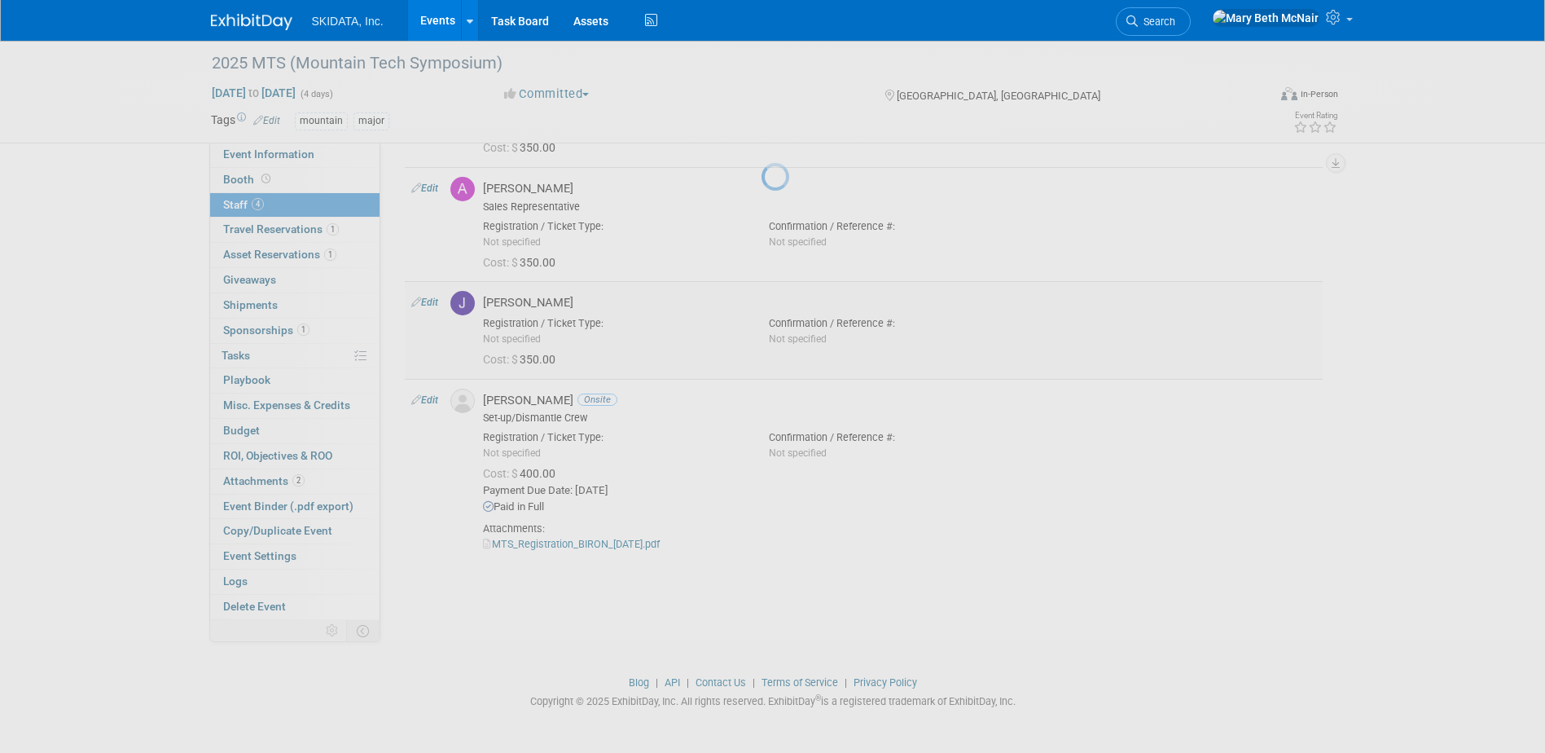
select select "9f3a14ac-7b29-4dac-959f-7fd188f60d5e"
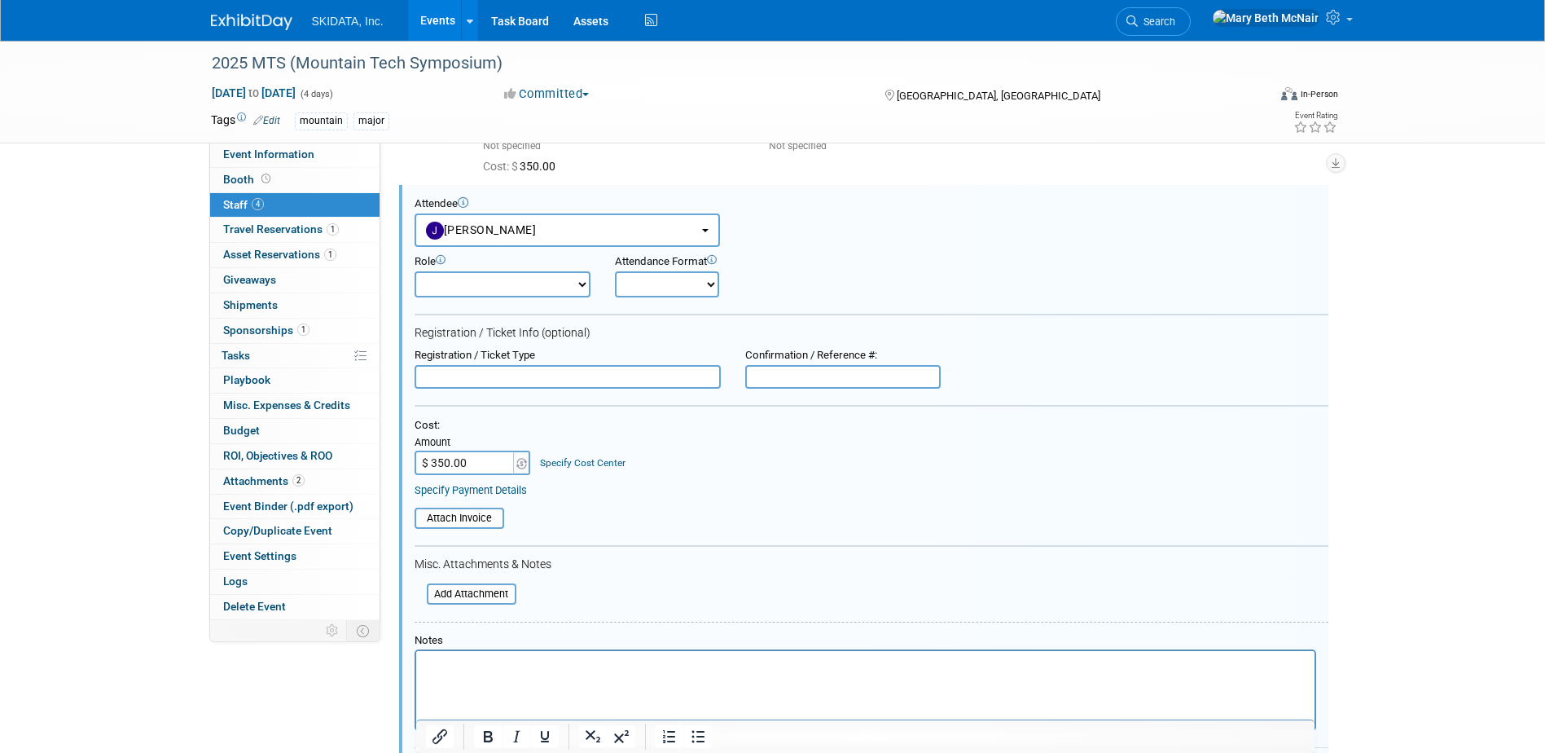
click at [576, 278] on select "Demonstrator Host Planner Presenter Pre-show Administration Sales Representative" at bounding box center [503, 284] width 176 height 26
select select "4"
click at [415, 271] on select "Demonstrator Host Planner Presenter Pre-show Administration Sales Representative" at bounding box center [503, 284] width 176 height 26
click at [673, 287] on select "Onsite Remote" at bounding box center [667, 284] width 104 height 26
select select "1"
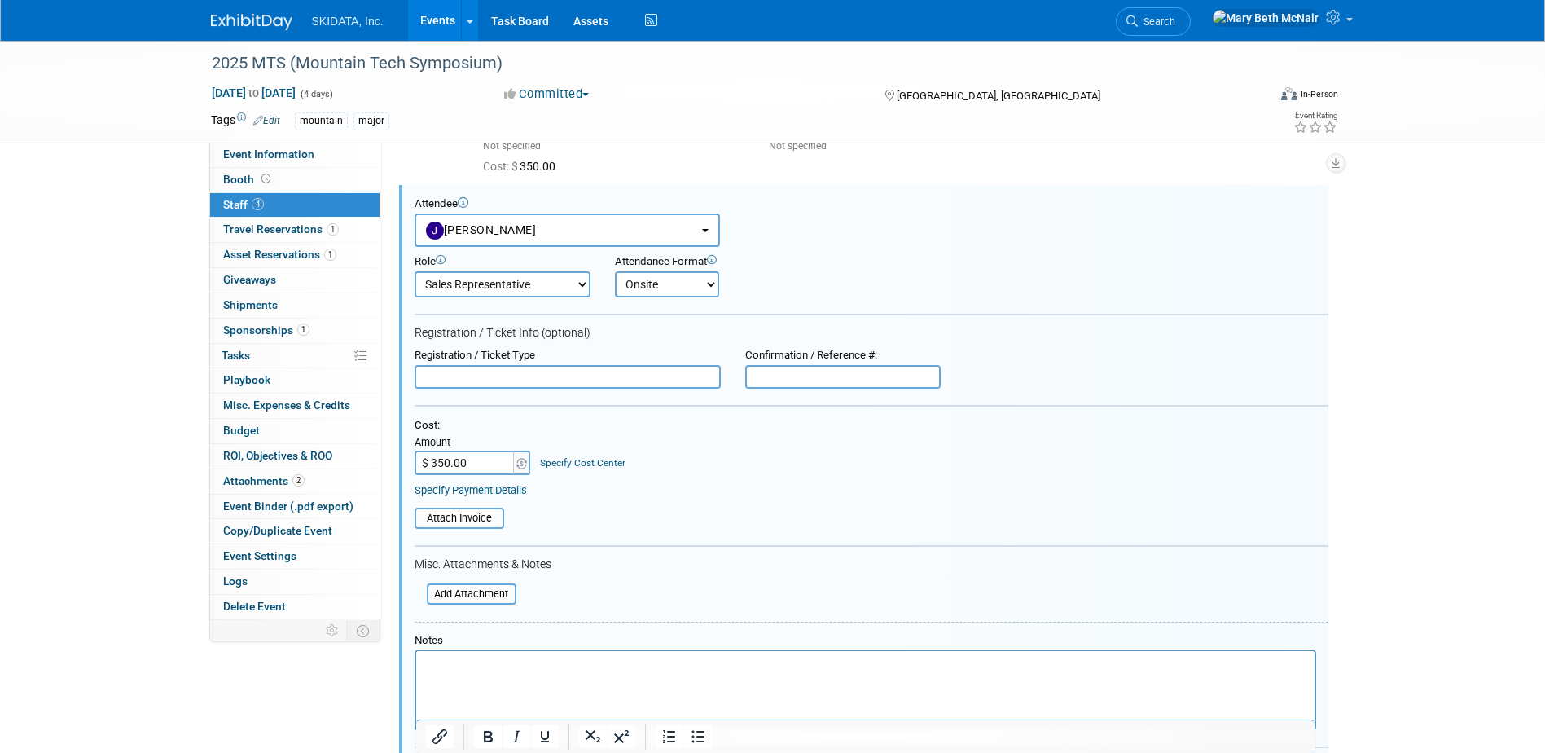
click at [615, 271] on select "Onsite Remote" at bounding box center [667, 284] width 104 height 26
click at [520, 490] on link "Specify Payment Details" at bounding box center [471, 490] width 112 height 12
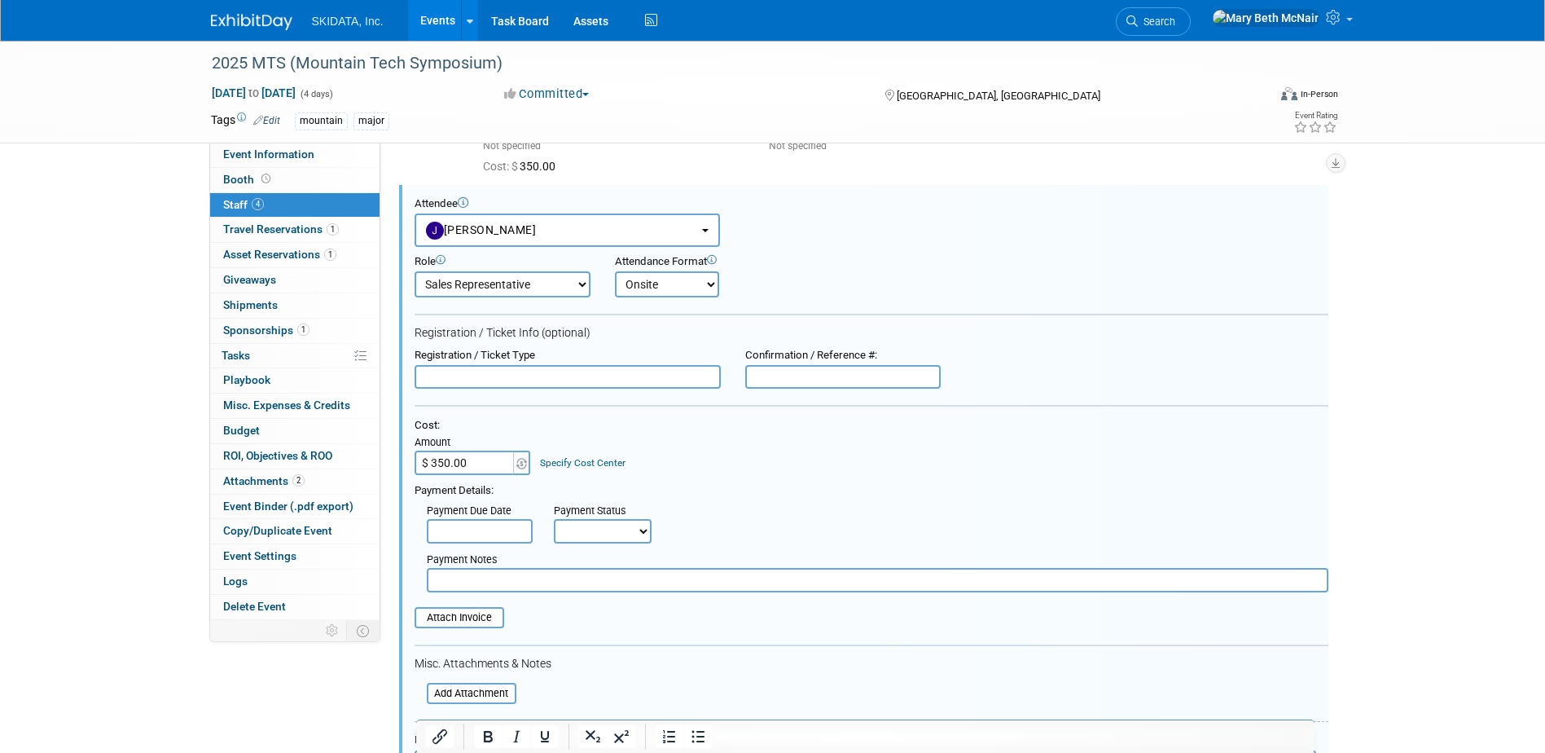
click at [518, 538] on input "text" at bounding box center [480, 531] width 106 height 24
click at [592, 540] on select "Not Paid Yet Partially Paid Paid in Full" at bounding box center [603, 531] width 98 height 24
select select "1"
click at [554, 520] on select "Not Paid Yet Partially Paid Paid in Full" at bounding box center [603, 531] width 98 height 24
click at [463, 693] on input "file" at bounding box center [418, 693] width 194 height 18
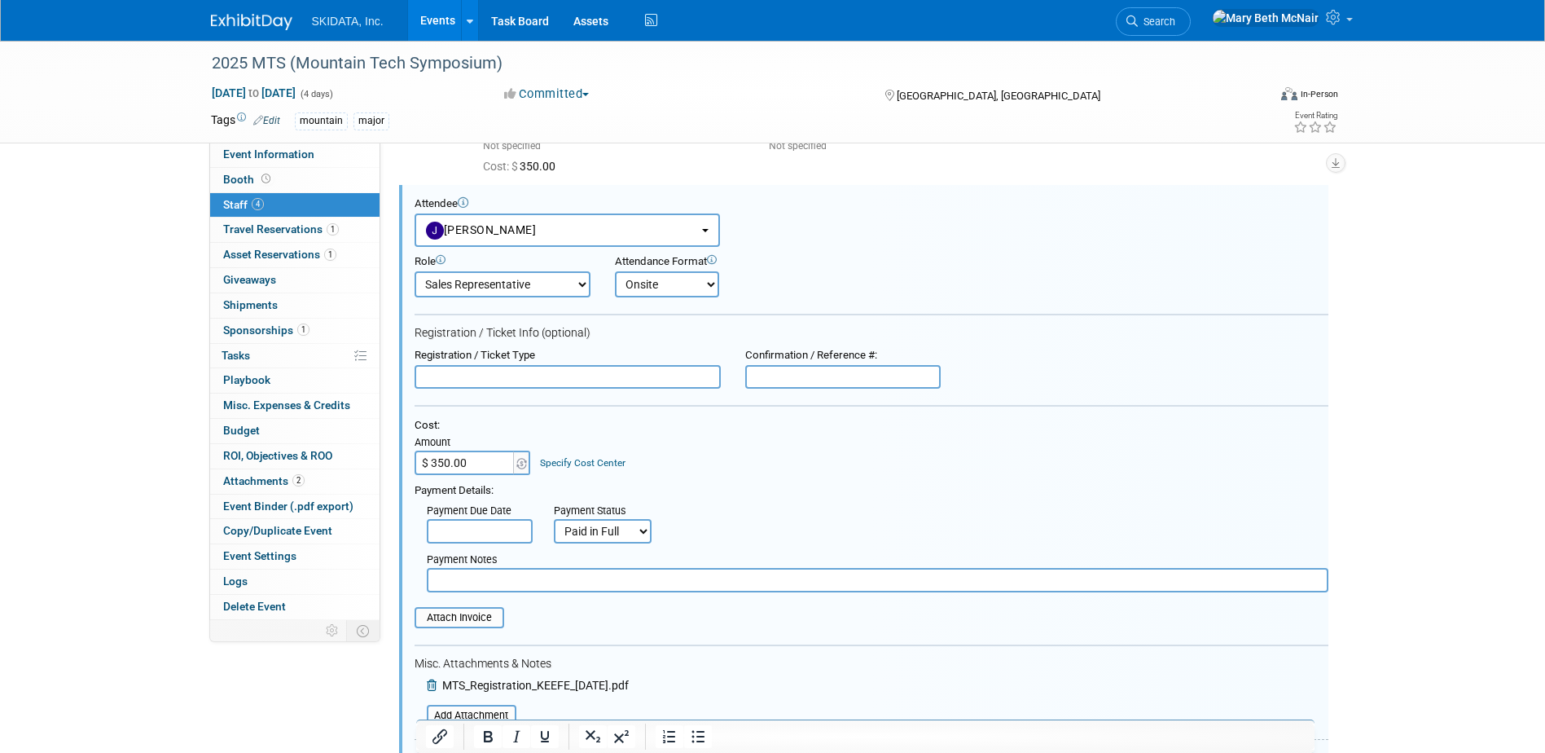
click at [503, 534] on input "text" at bounding box center [480, 531] width 106 height 24
click at [744, 539] on div "Payment Due Date Payment Status Not Paid Yet Partially Paid Paid in Full Next P…" at bounding box center [871, 521] width 938 height 46
click at [505, 529] on input "text" at bounding box center [480, 531] width 106 height 24
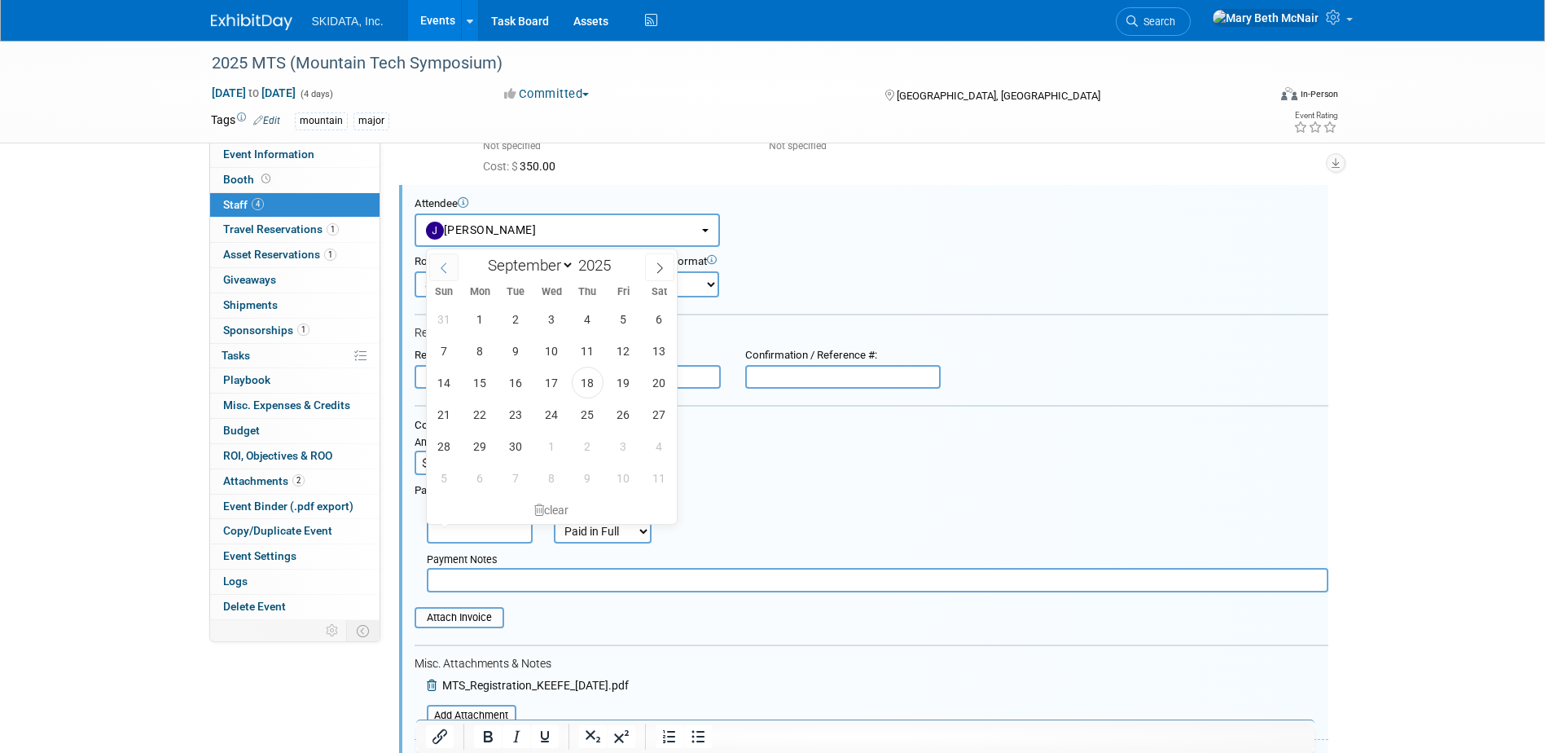
click at [446, 267] on icon at bounding box center [443, 267] width 11 height 11
select select "7"
click at [560, 420] on span "20" at bounding box center [552, 414] width 32 height 32
type input "[DATE]"
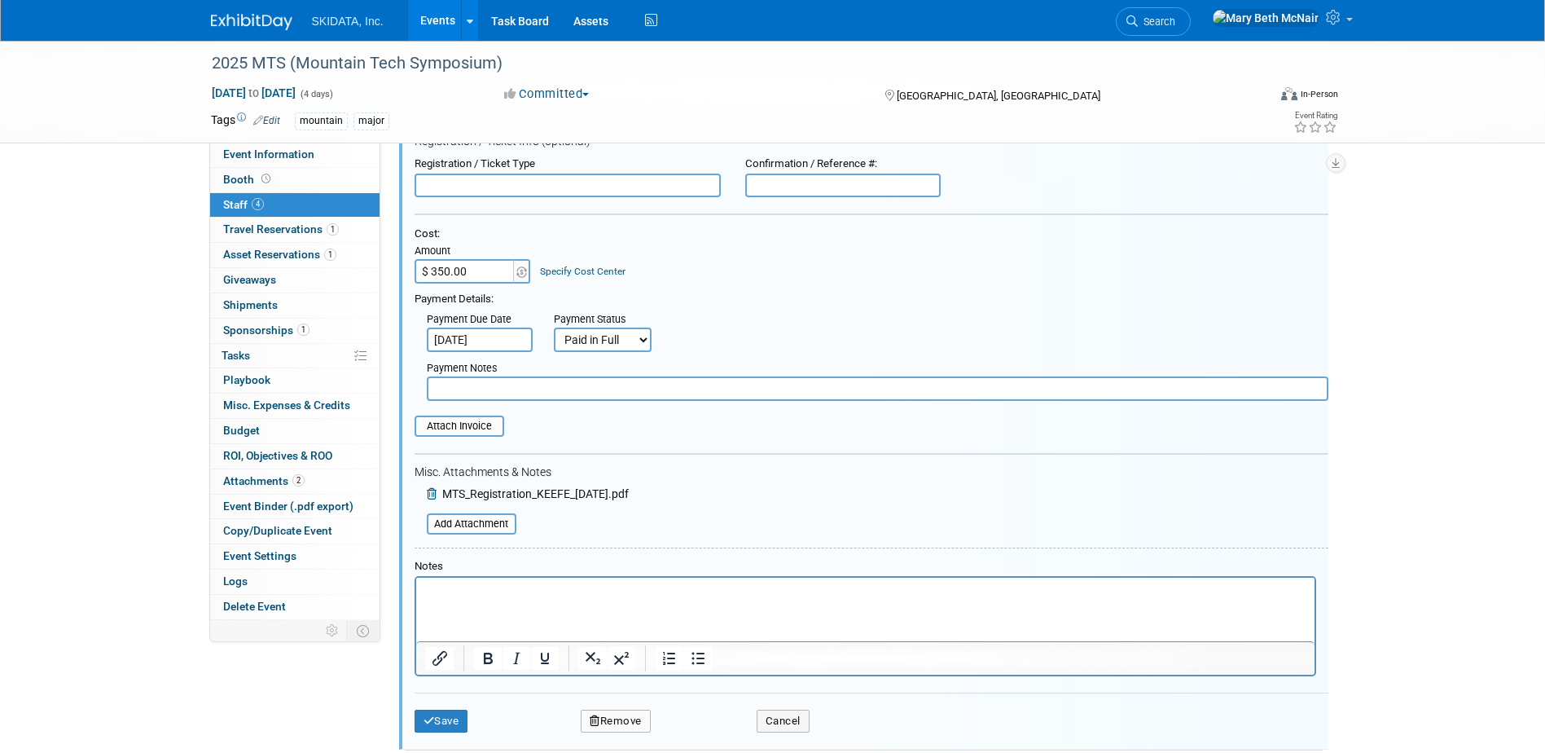
scroll to position [495, 0]
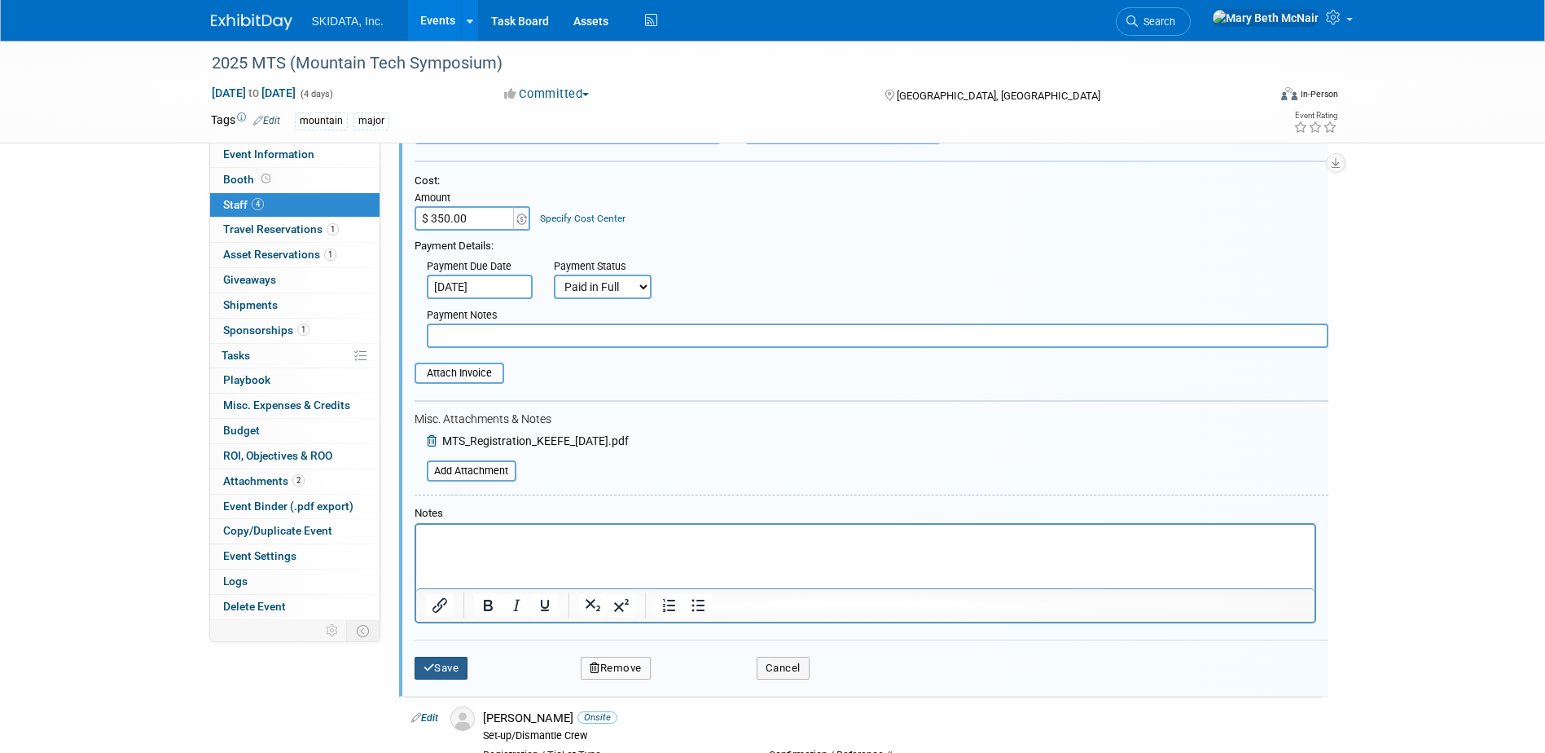
click at [459, 677] on button "Save" at bounding box center [442, 668] width 54 height 23
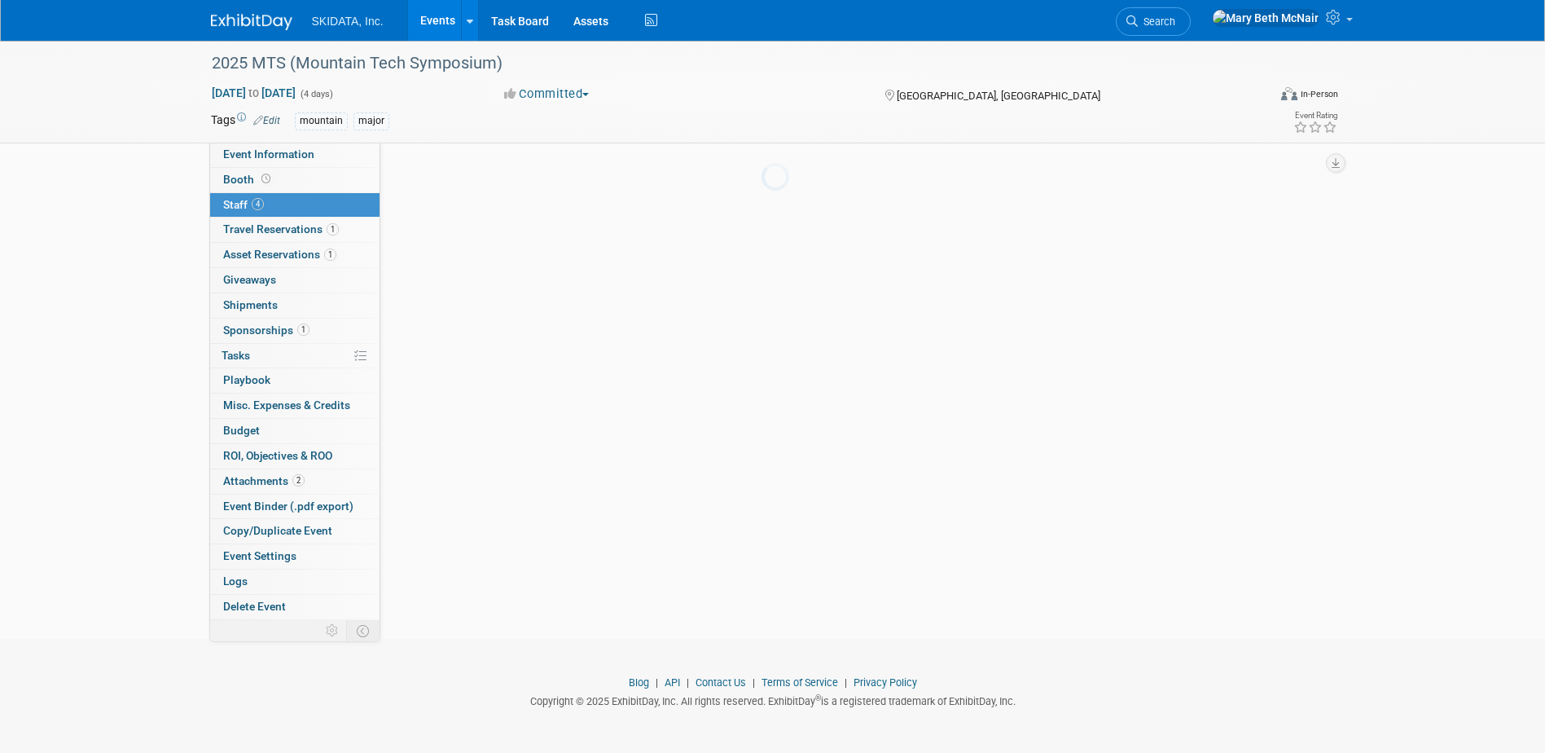
scroll to position [240, 0]
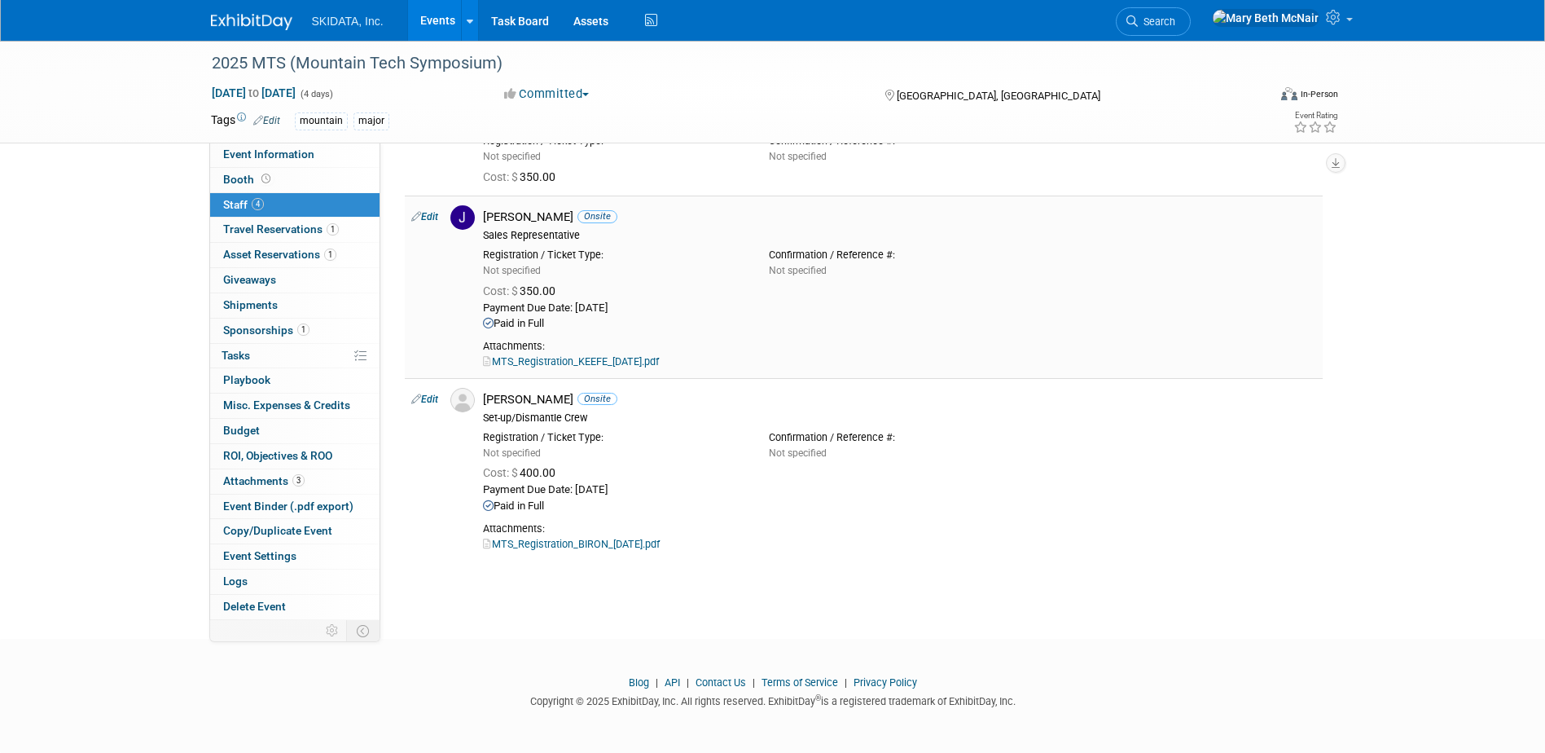
click at [603, 363] on link "MTS_Registration_KEEFE_[DATE].pdf" at bounding box center [571, 361] width 176 height 12
click at [428, 219] on link "Edit" at bounding box center [424, 216] width 27 height 11
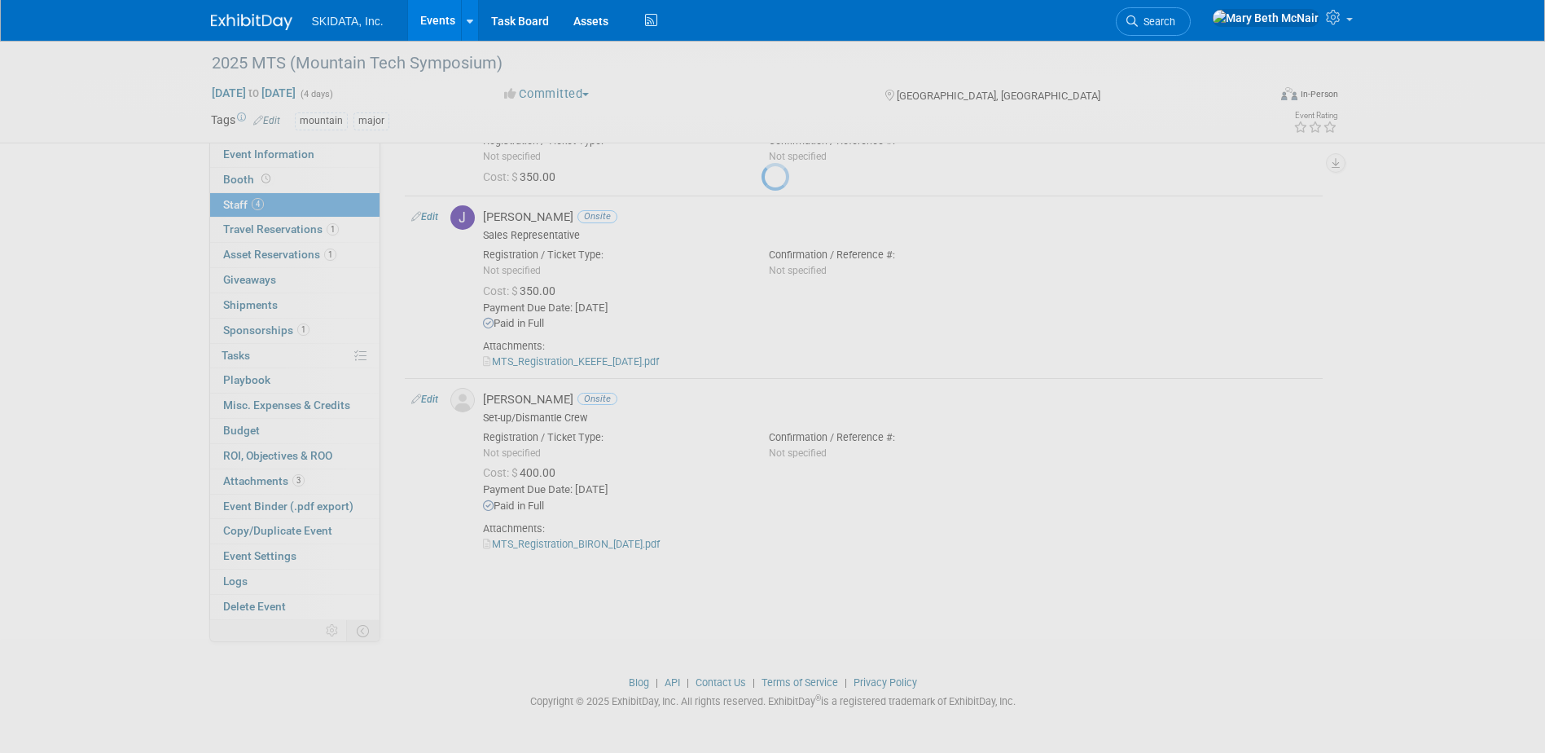
select select "9f3a14ac-7b29-4dac-959f-7fd188f60d5e"
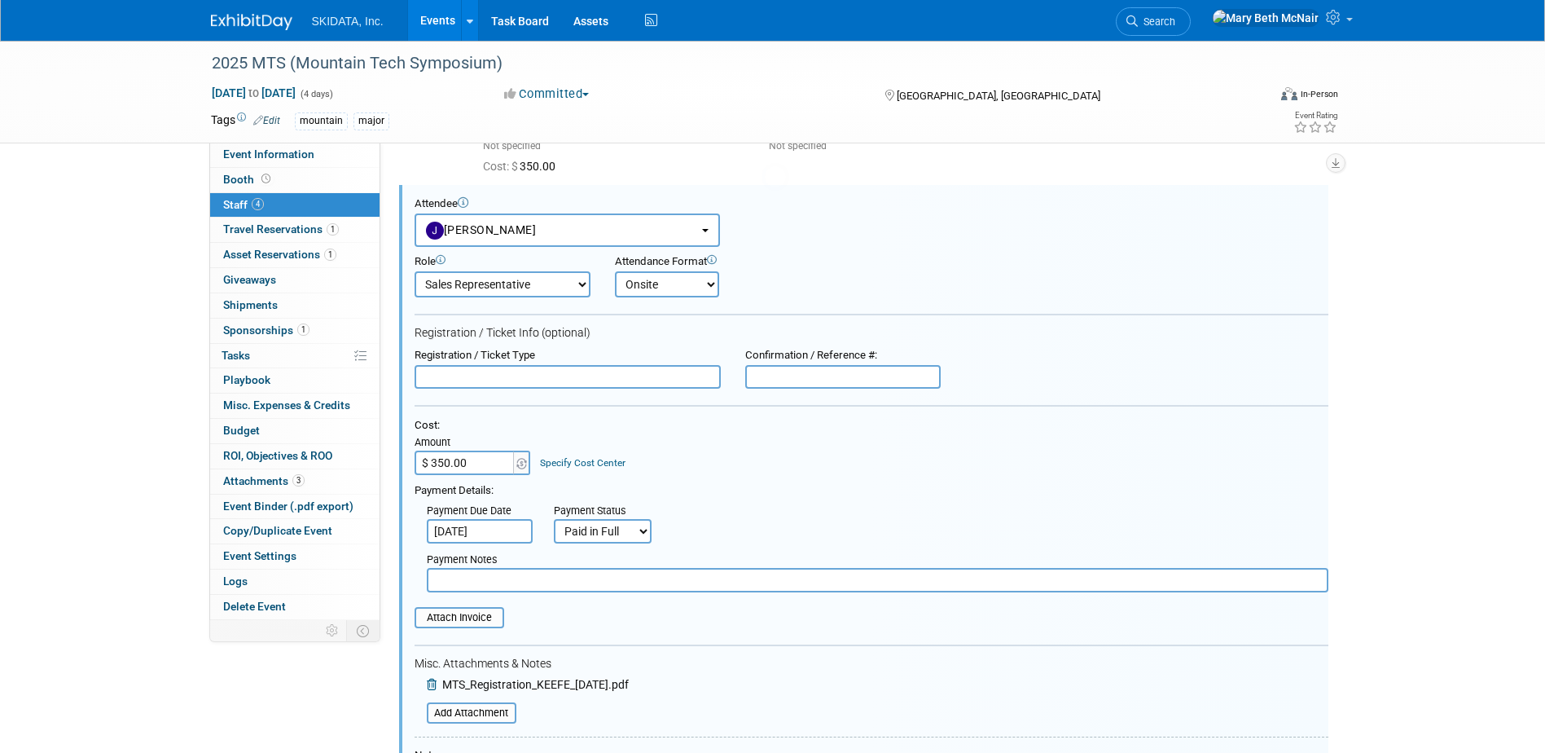
scroll to position [0, 0]
click at [464, 622] on input "file" at bounding box center [406, 618] width 194 height 18
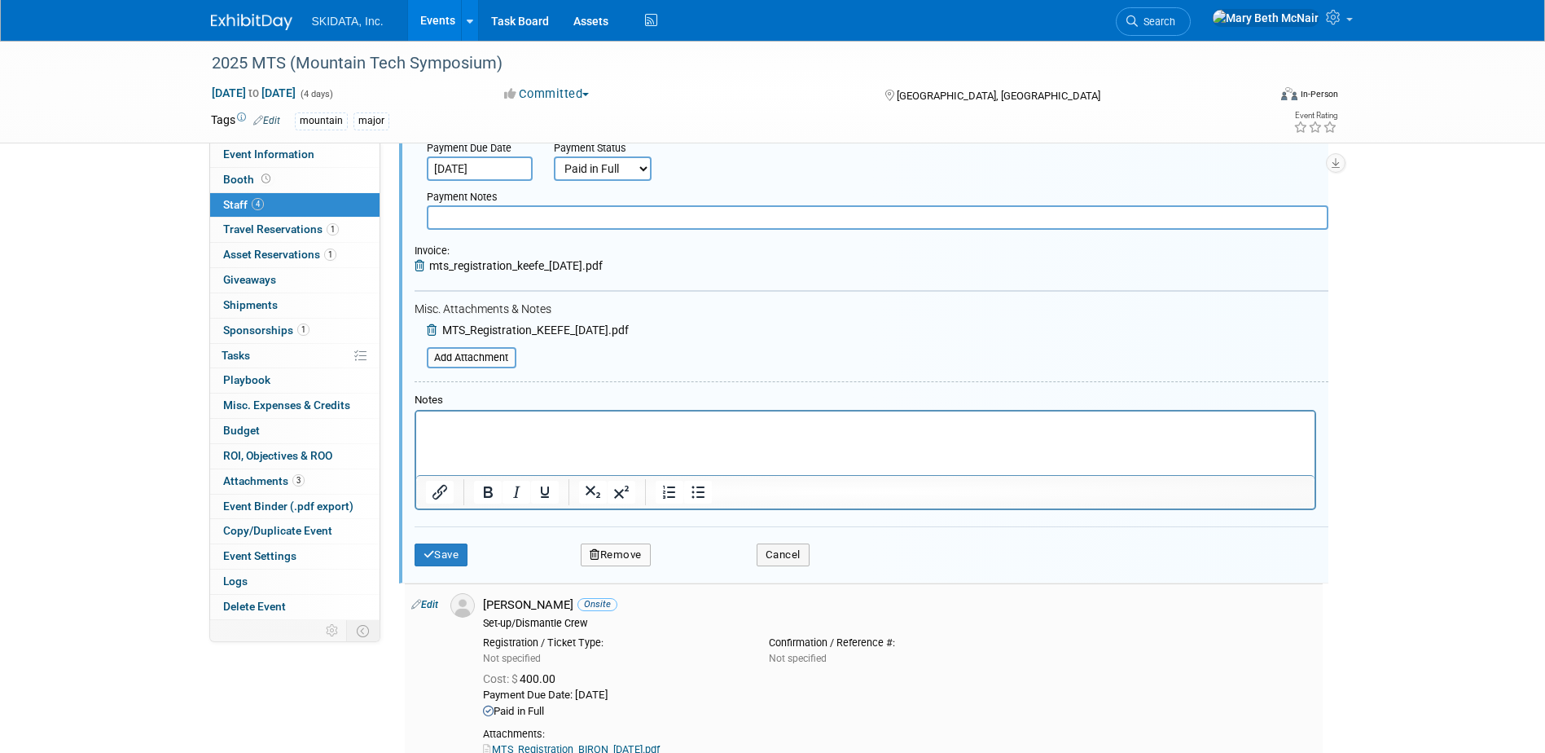
scroll to position [658, 0]
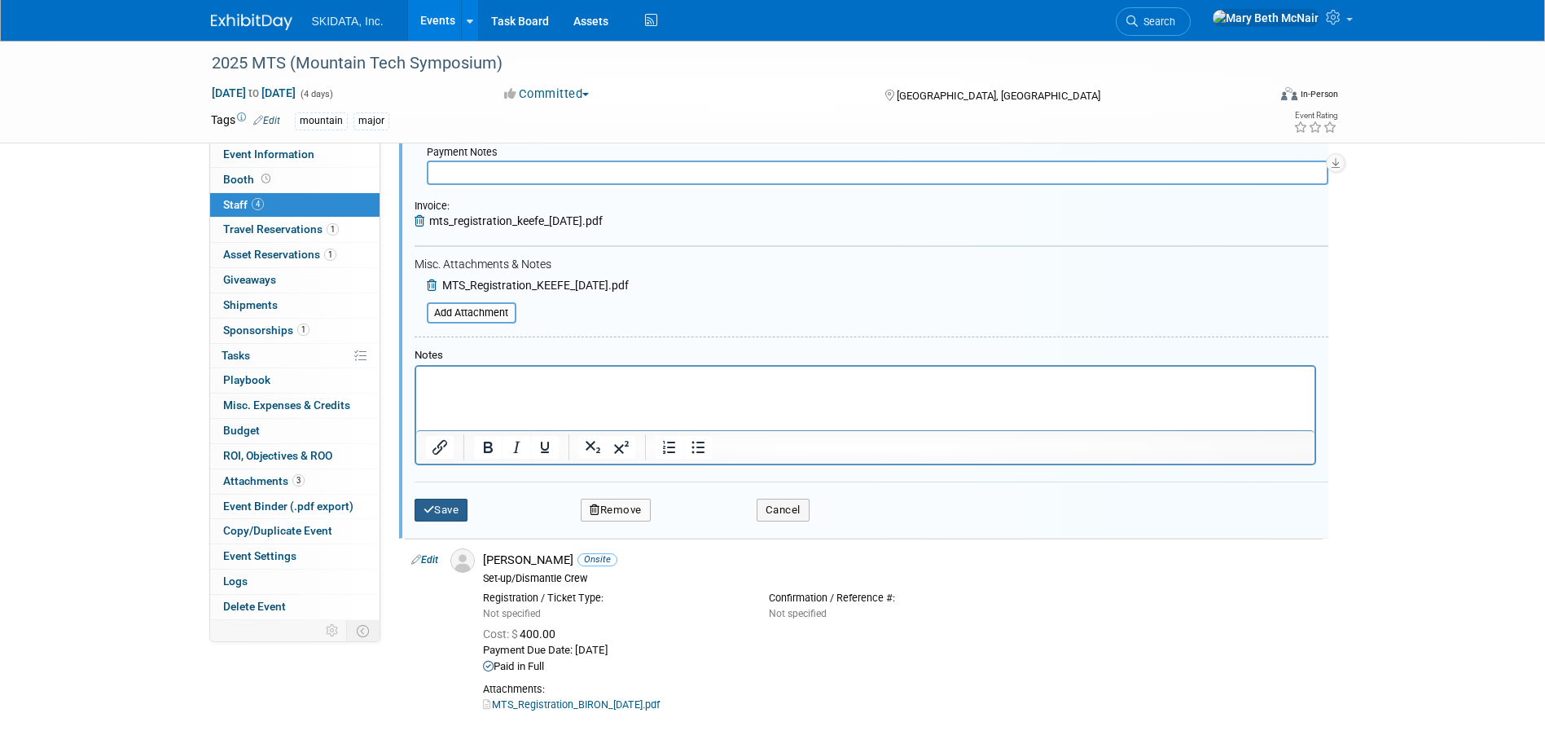
click at [449, 521] on button "Save" at bounding box center [442, 510] width 54 height 23
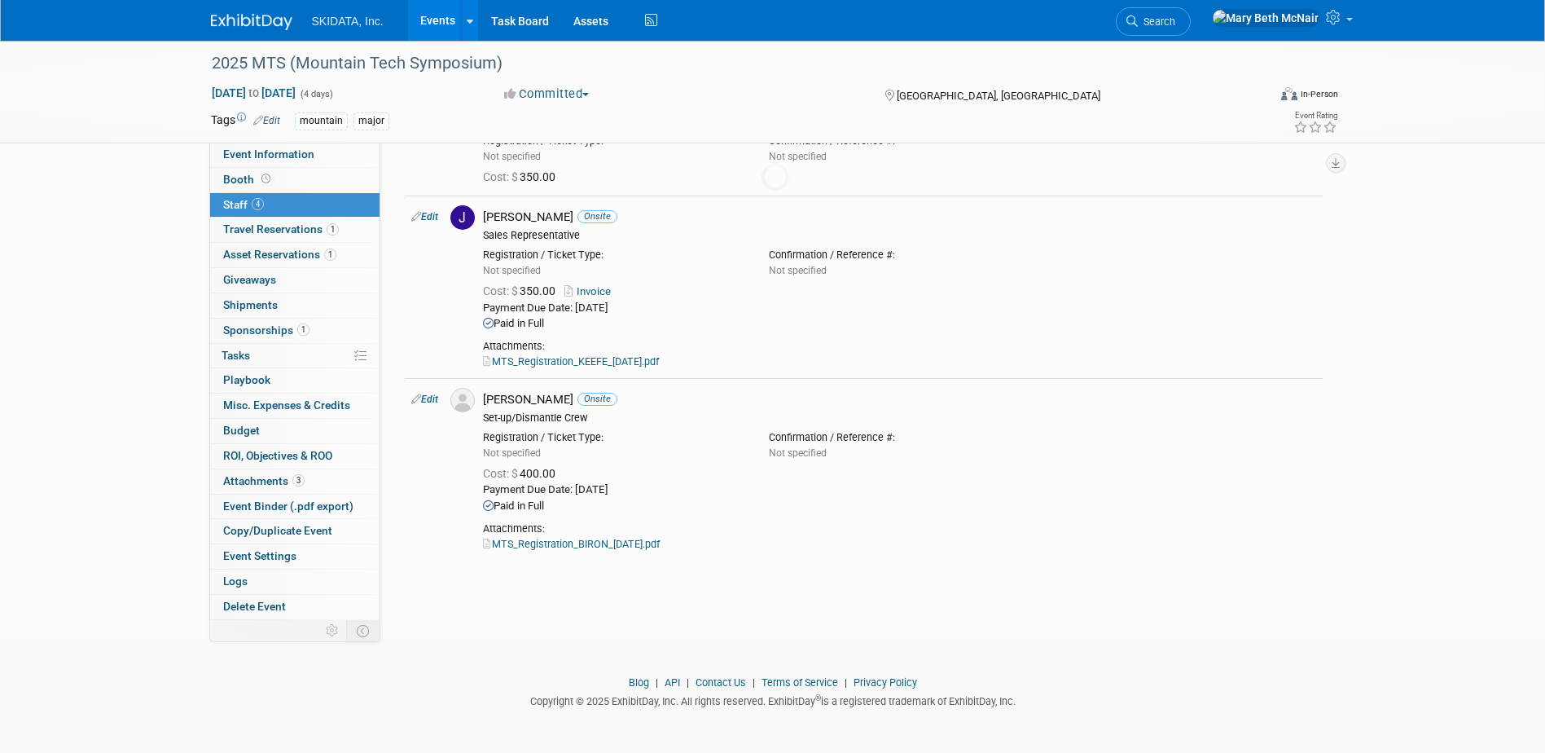
scroll to position [240, 0]
click at [584, 293] on link "Invoice" at bounding box center [591, 291] width 53 height 12
click at [433, 220] on link "Edit" at bounding box center [424, 216] width 27 height 11
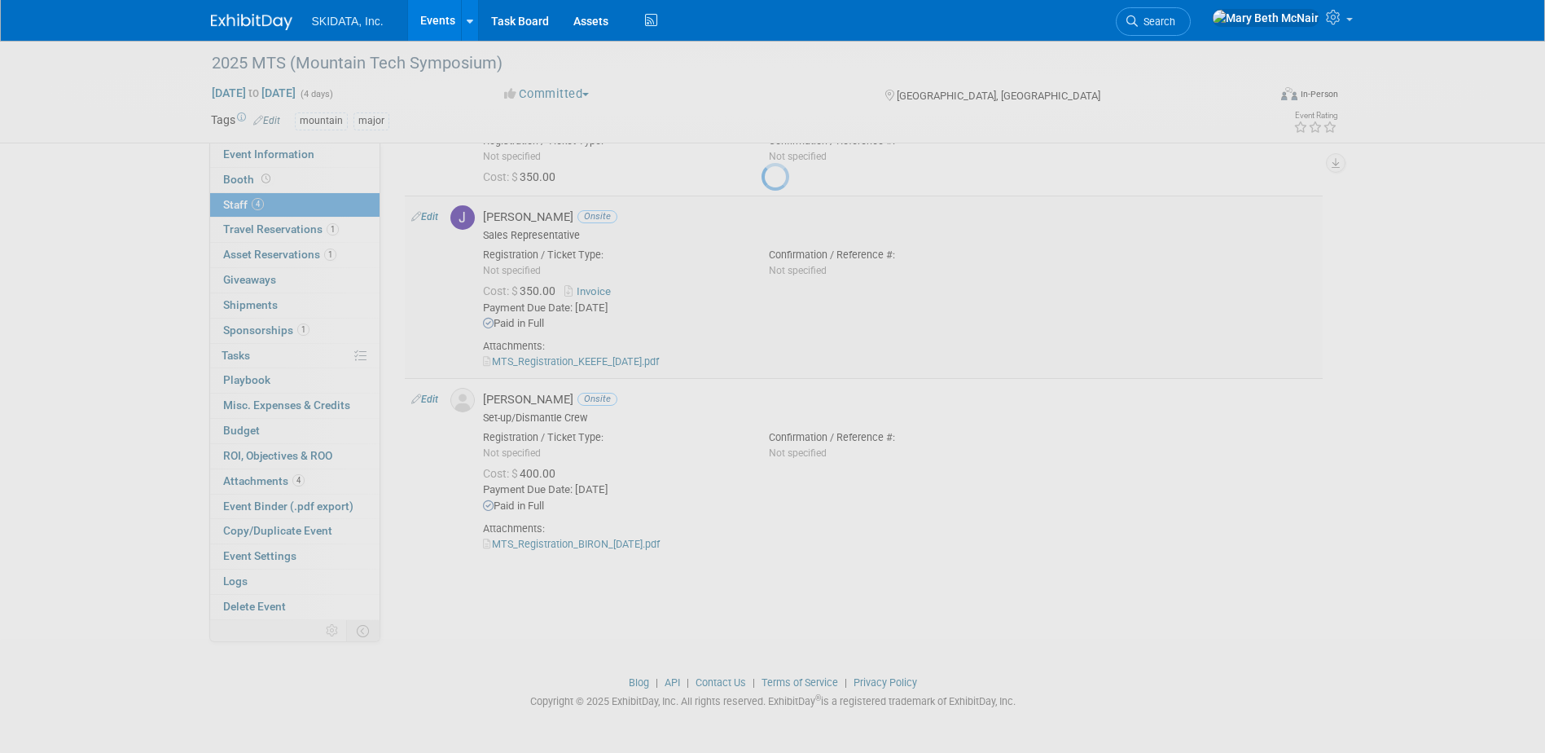
select select "9f3a14ac-7b29-4dac-959f-7fd188f60d5e"
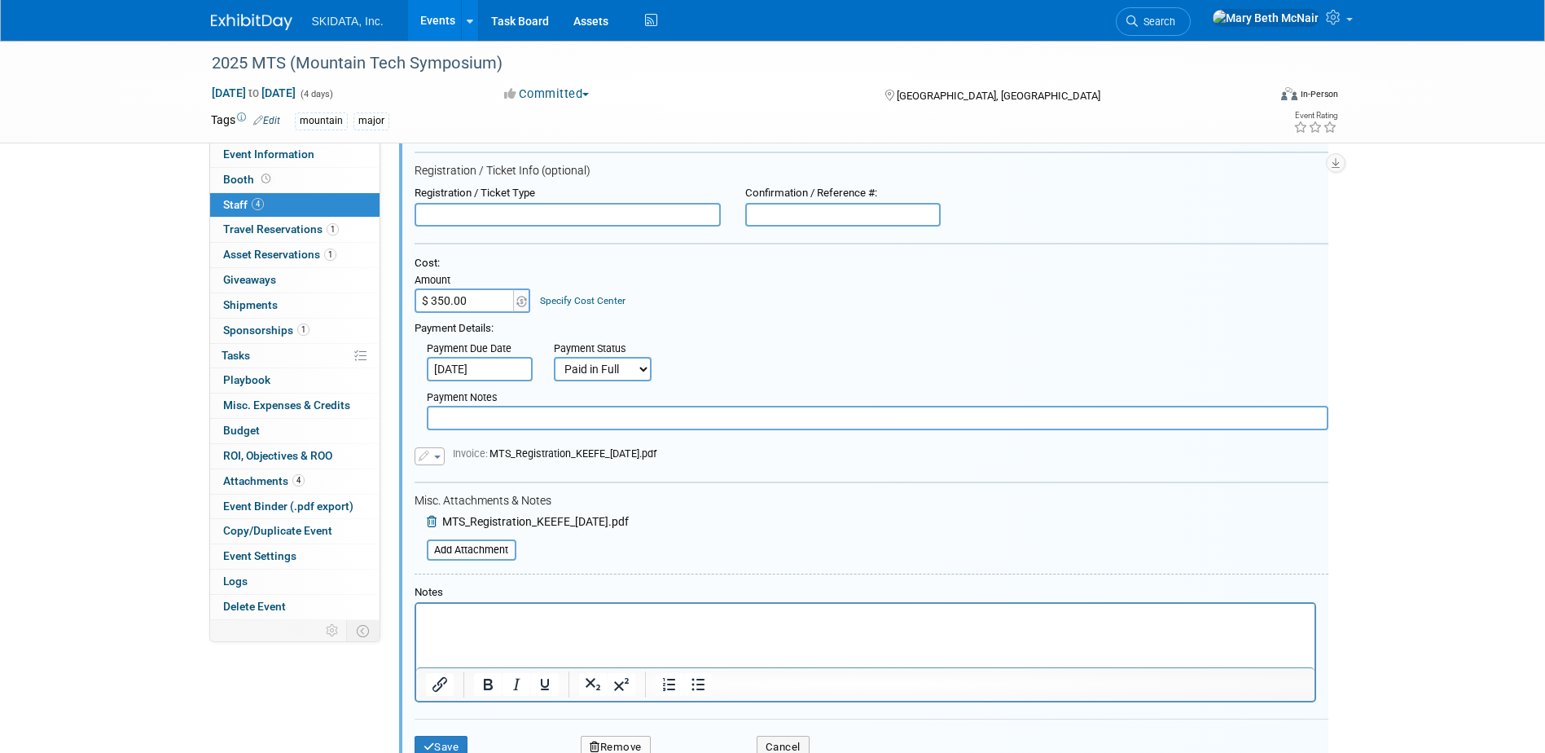
scroll to position [414, 0]
click at [435, 458] on span "button" at bounding box center [437, 456] width 7 height 3
click at [463, 503] on link "Remove attachment" at bounding box center [496, 502] width 163 height 23
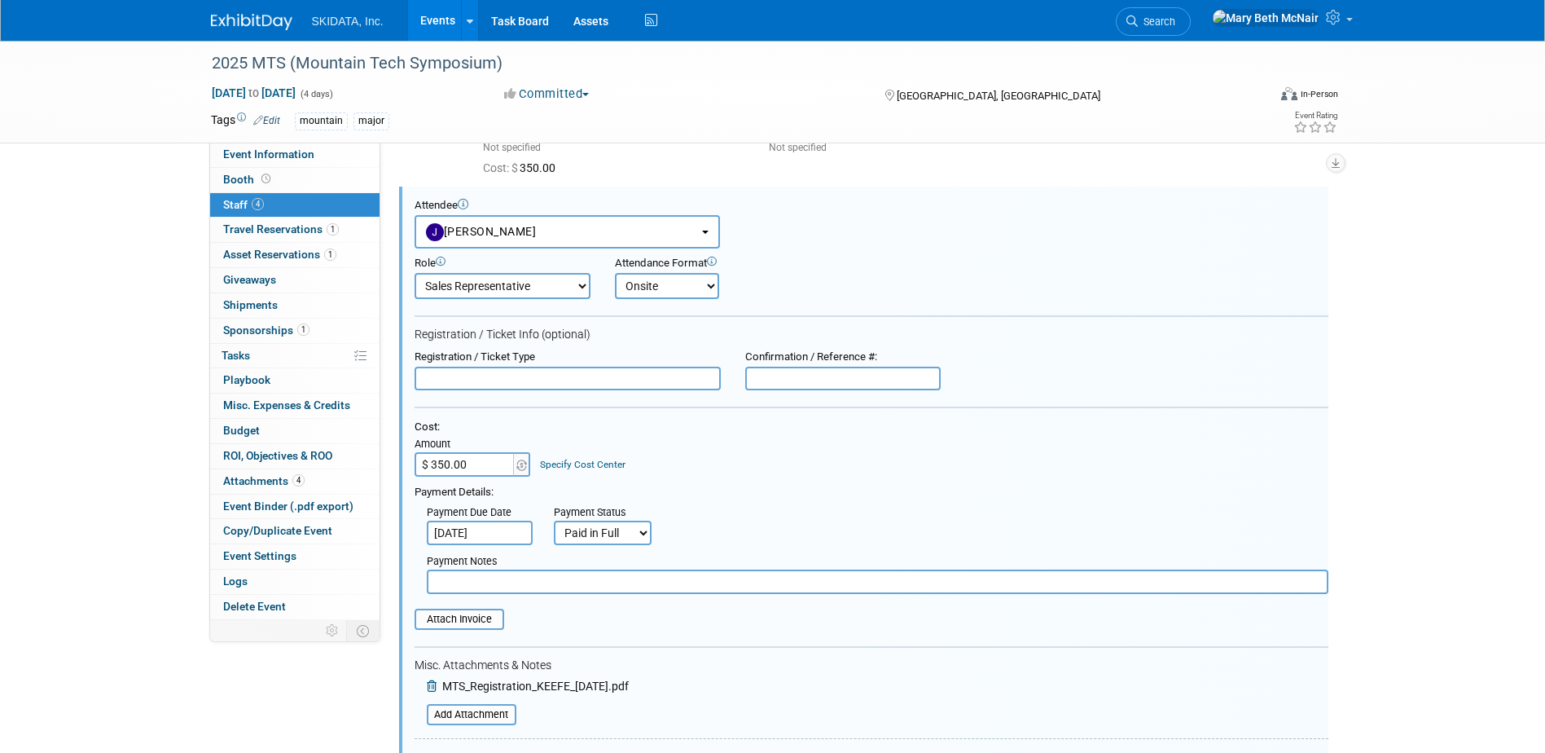
scroll to position [495, 0]
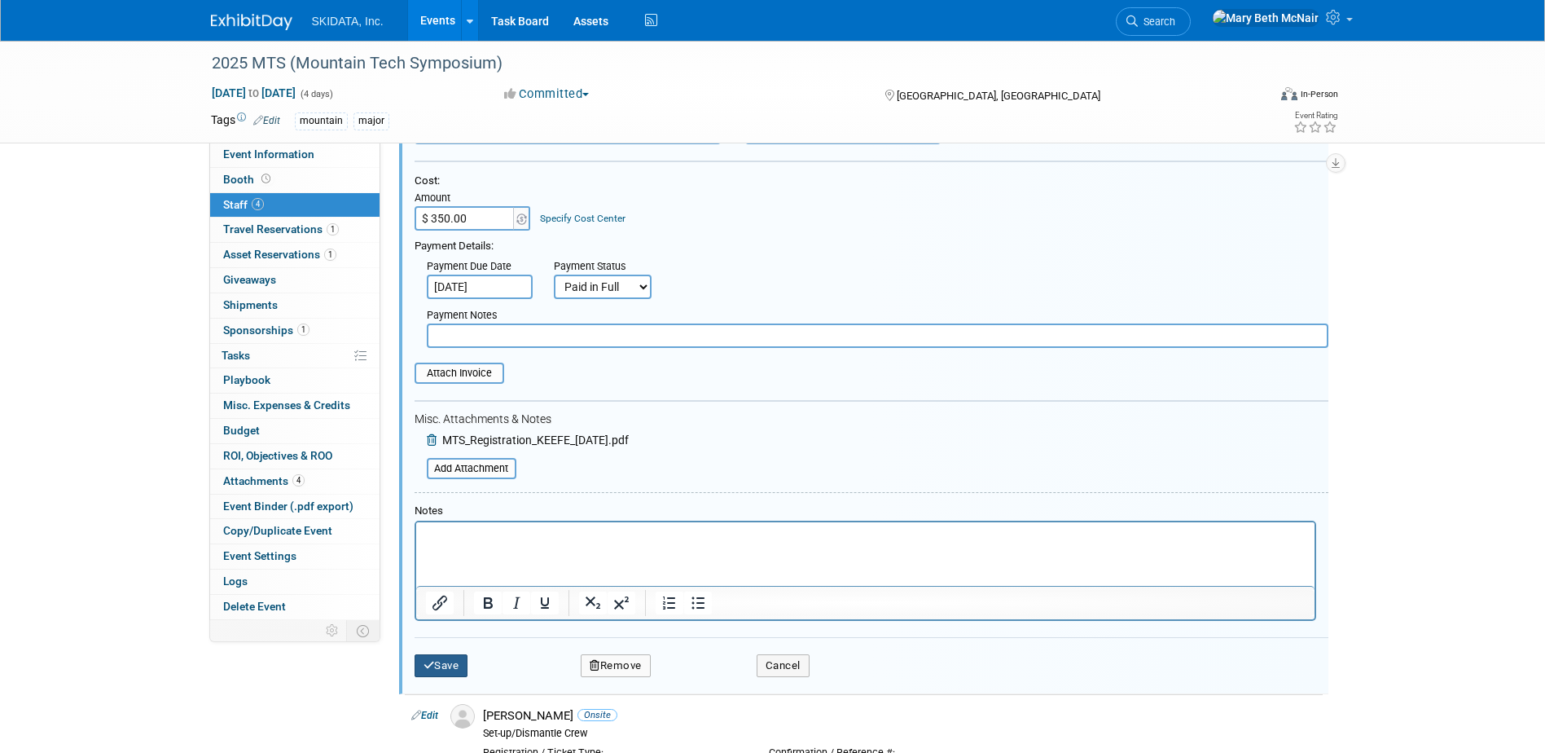
click at [451, 670] on button "Save" at bounding box center [442, 665] width 54 height 23
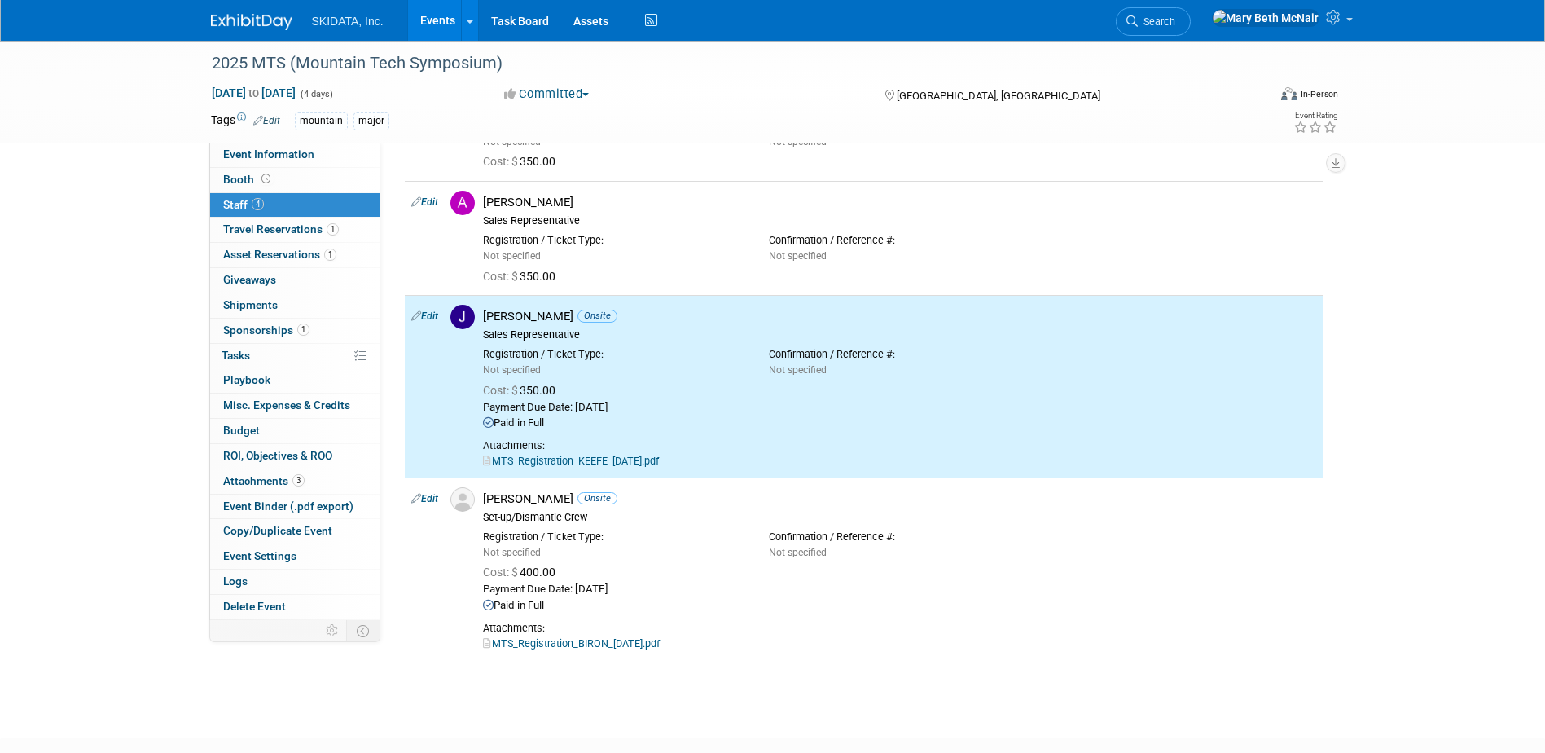
scroll to position [0, 0]
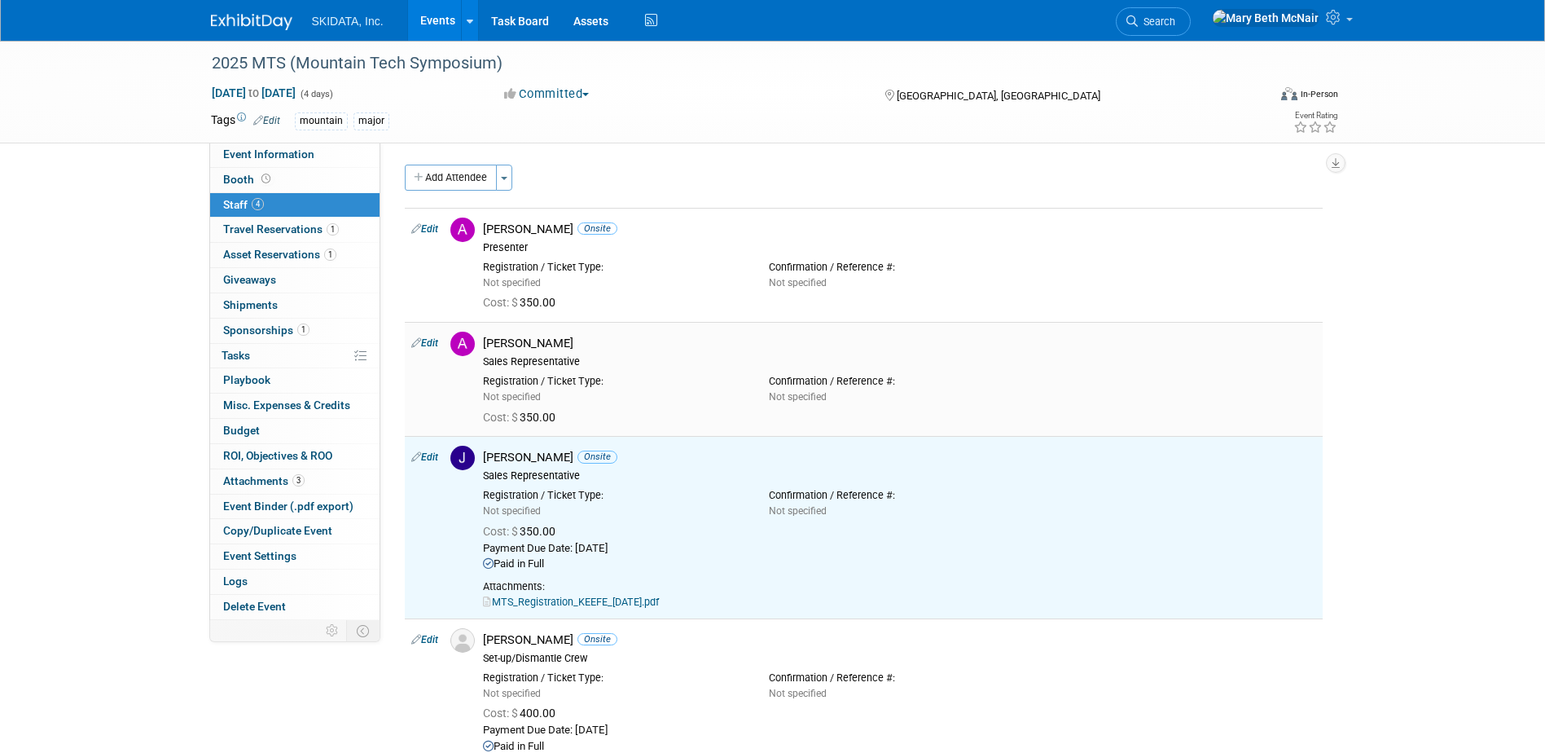
click at [434, 341] on link "Edit" at bounding box center [424, 342] width 27 height 11
select select "e2ce23c3-c989-4f80-aa2d-c203cc810774"
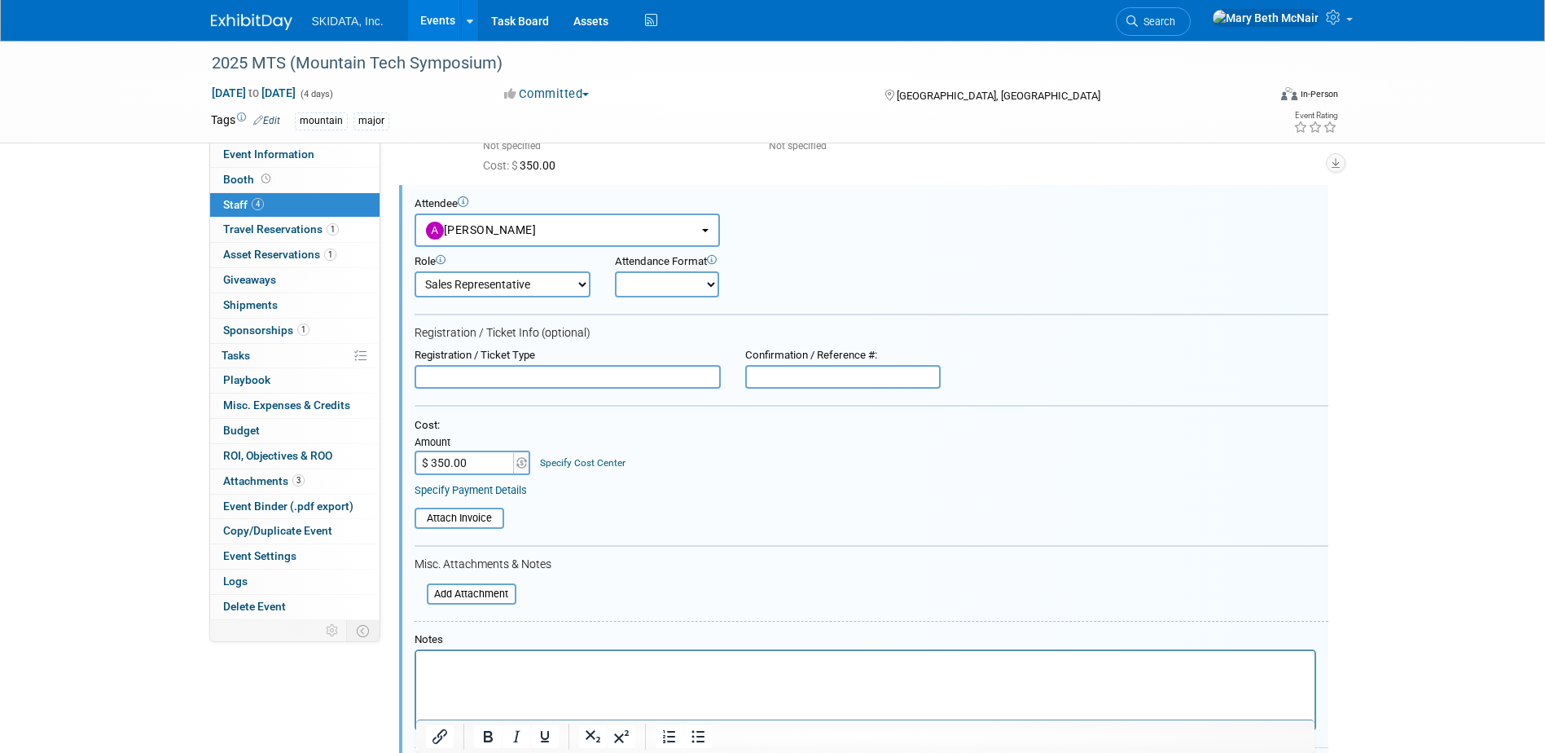
click at [692, 291] on select "Onsite Remote" at bounding box center [667, 284] width 104 height 26
select select "1"
click at [615, 271] on select "Onsite Remote" at bounding box center [667, 284] width 104 height 26
click at [473, 496] on link "Specify Payment Details" at bounding box center [471, 490] width 112 height 12
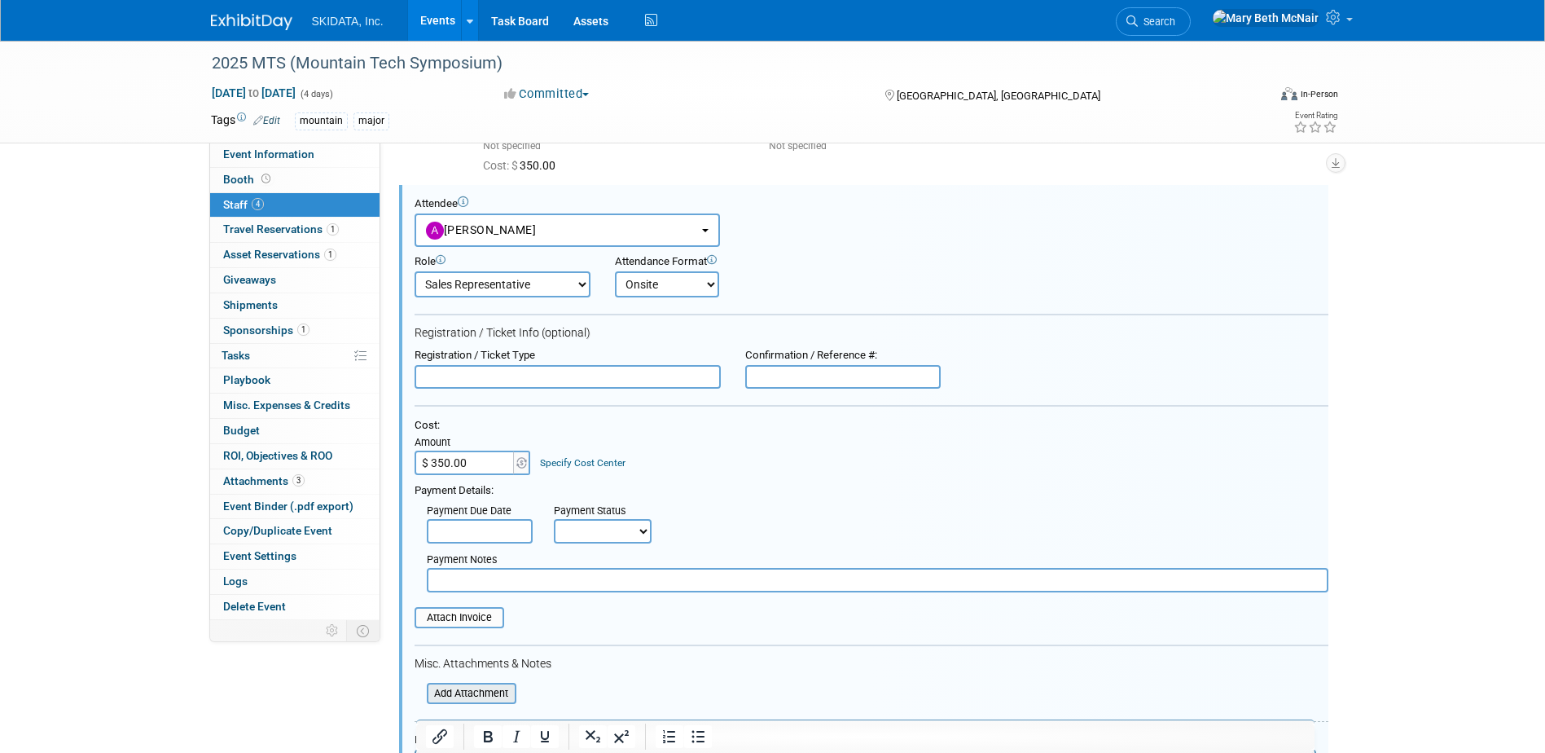
click at [462, 695] on input "file" at bounding box center [418, 693] width 194 height 18
click at [458, 538] on input "text" at bounding box center [480, 531] width 106 height 24
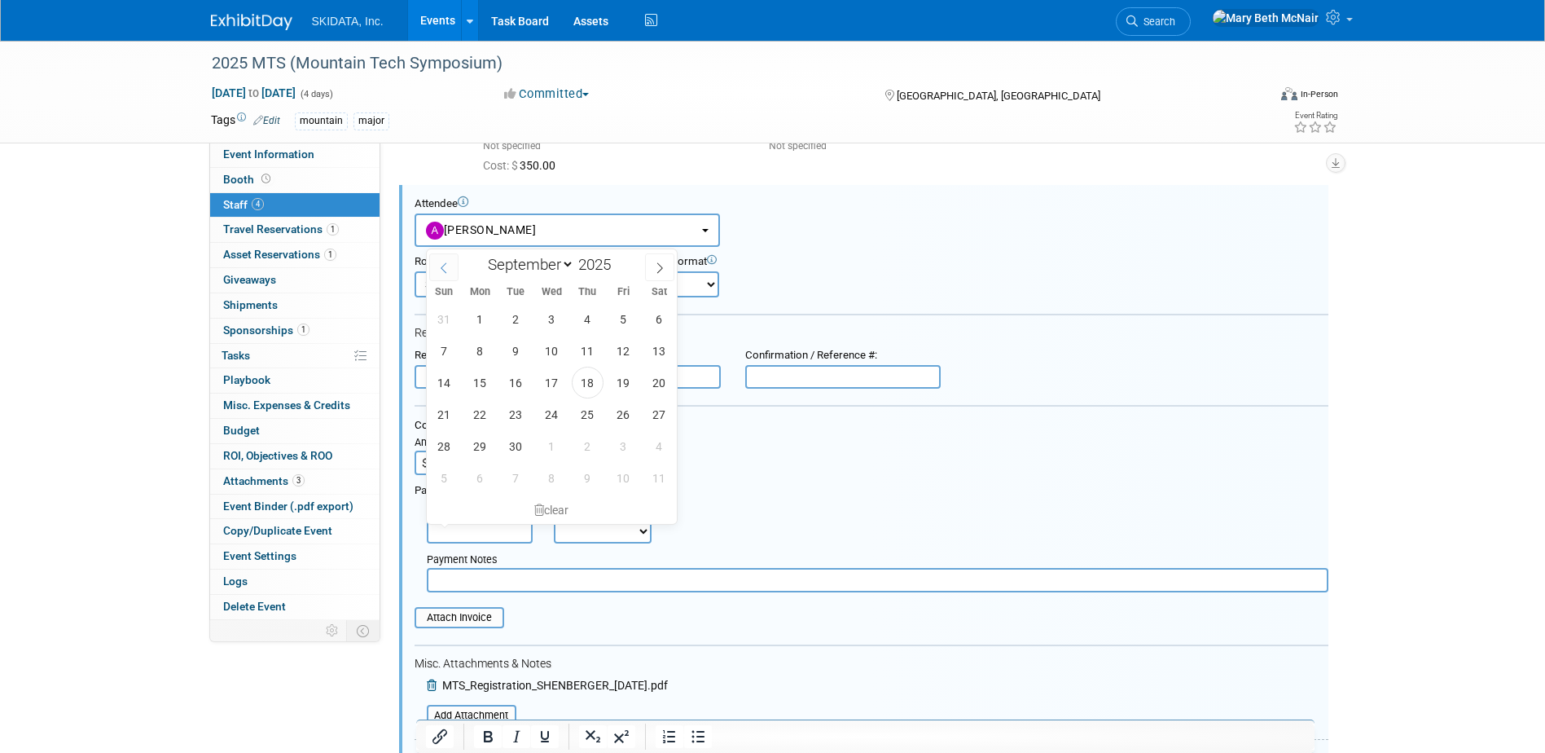
click at [447, 266] on icon at bounding box center [443, 267] width 11 height 11
select select "7"
click at [551, 415] on span "20" at bounding box center [552, 414] width 32 height 32
type input "[DATE]"
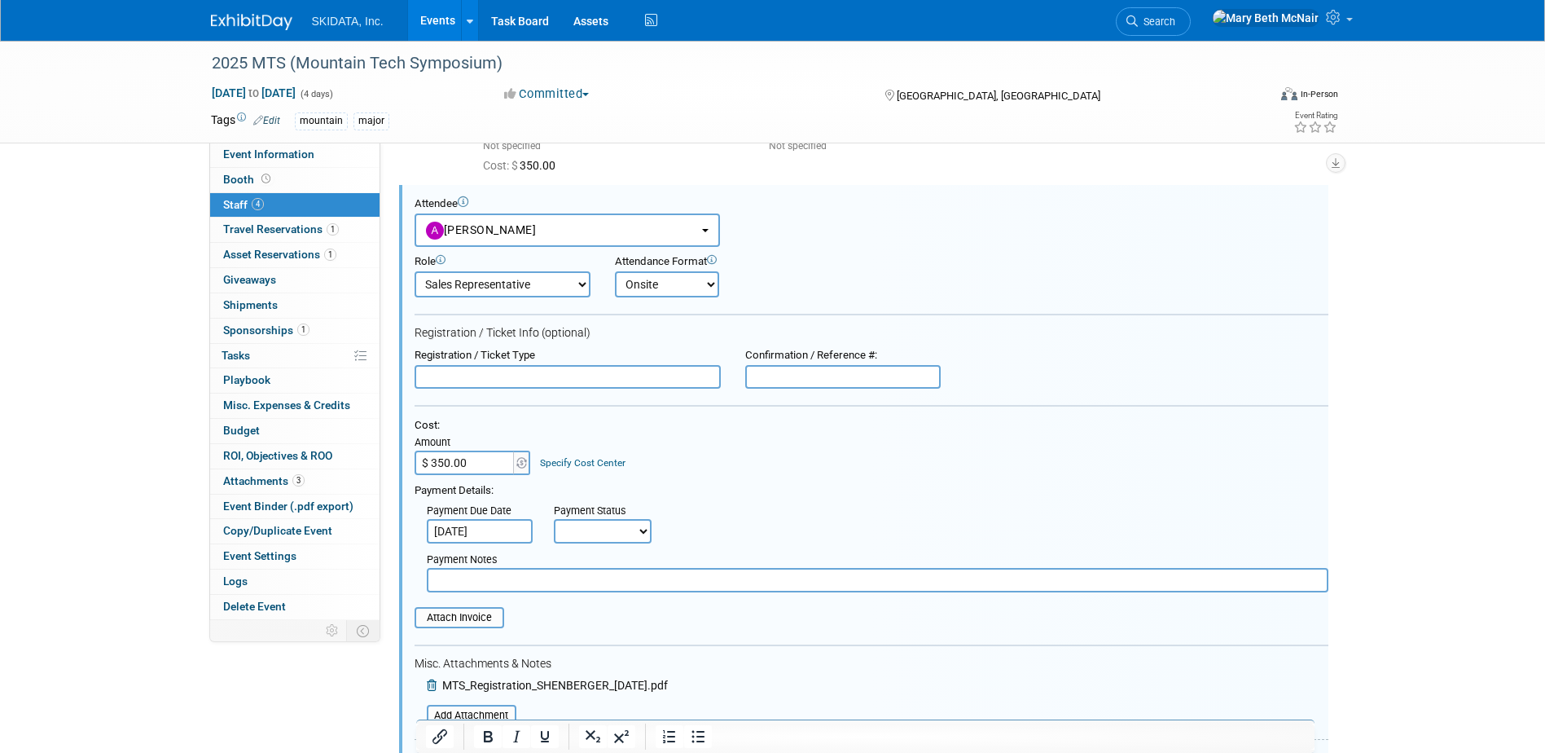
click at [626, 538] on select "Not Paid Yet Partially Paid Paid in Full" at bounding box center [603, 531] width 98 height 24
select select "1"
click at [554, 520] on select "Not Paid Yet Partially Paid Paid in Full" at bounding box center [603, 531] width 98 height 24
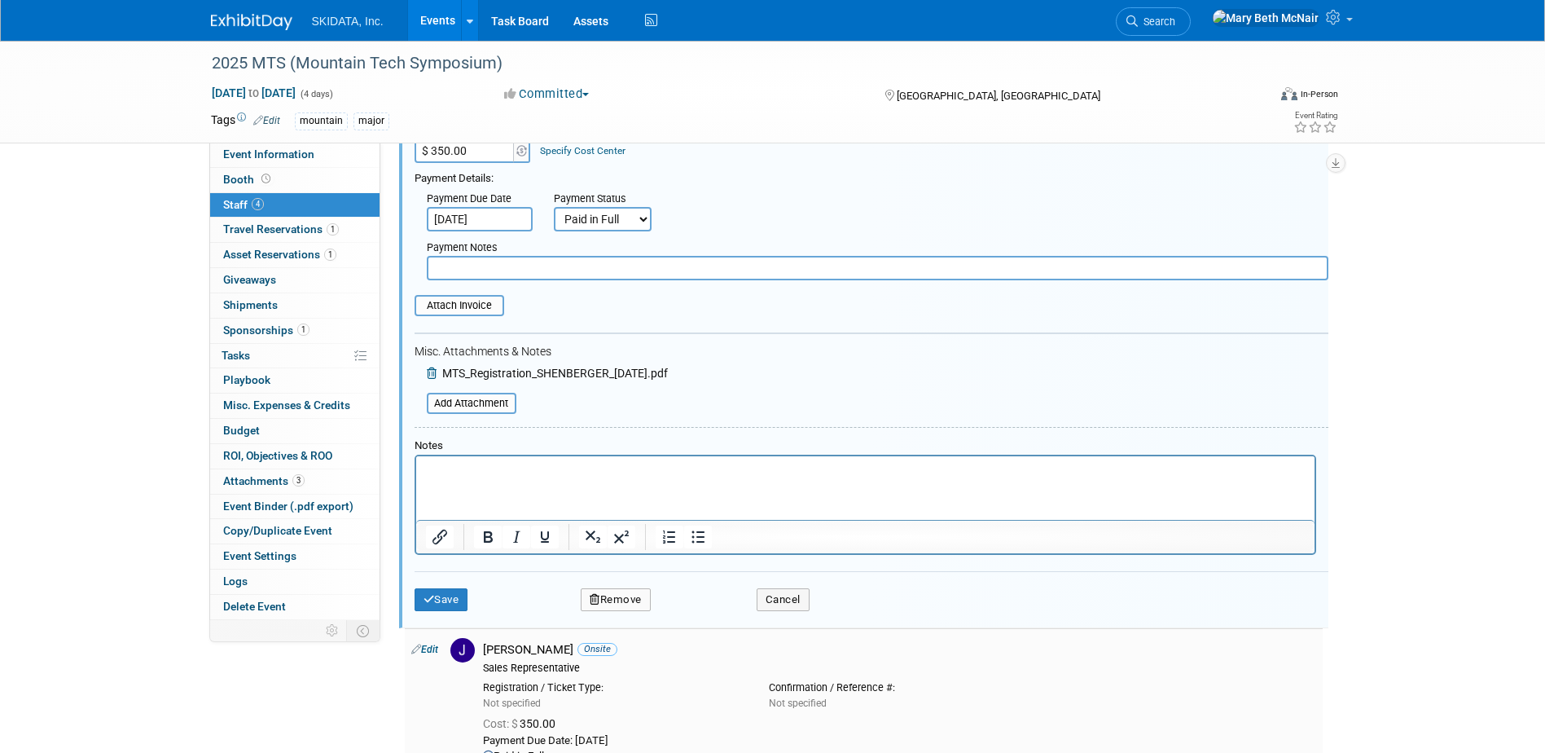
scroll to position [544, 0]
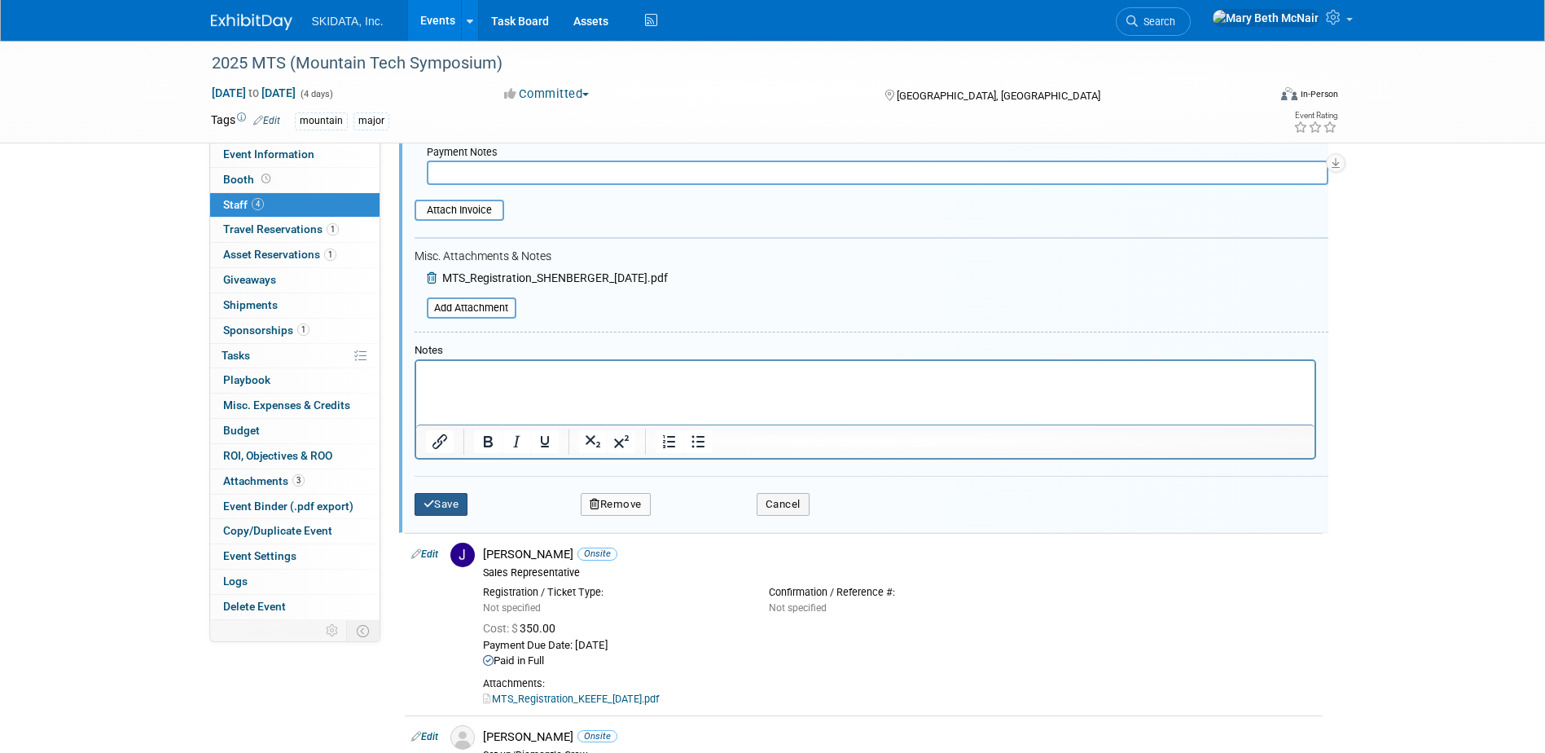
click at [449, 499] on button "Save" at bounding box center [442, 504] width 54 height 23
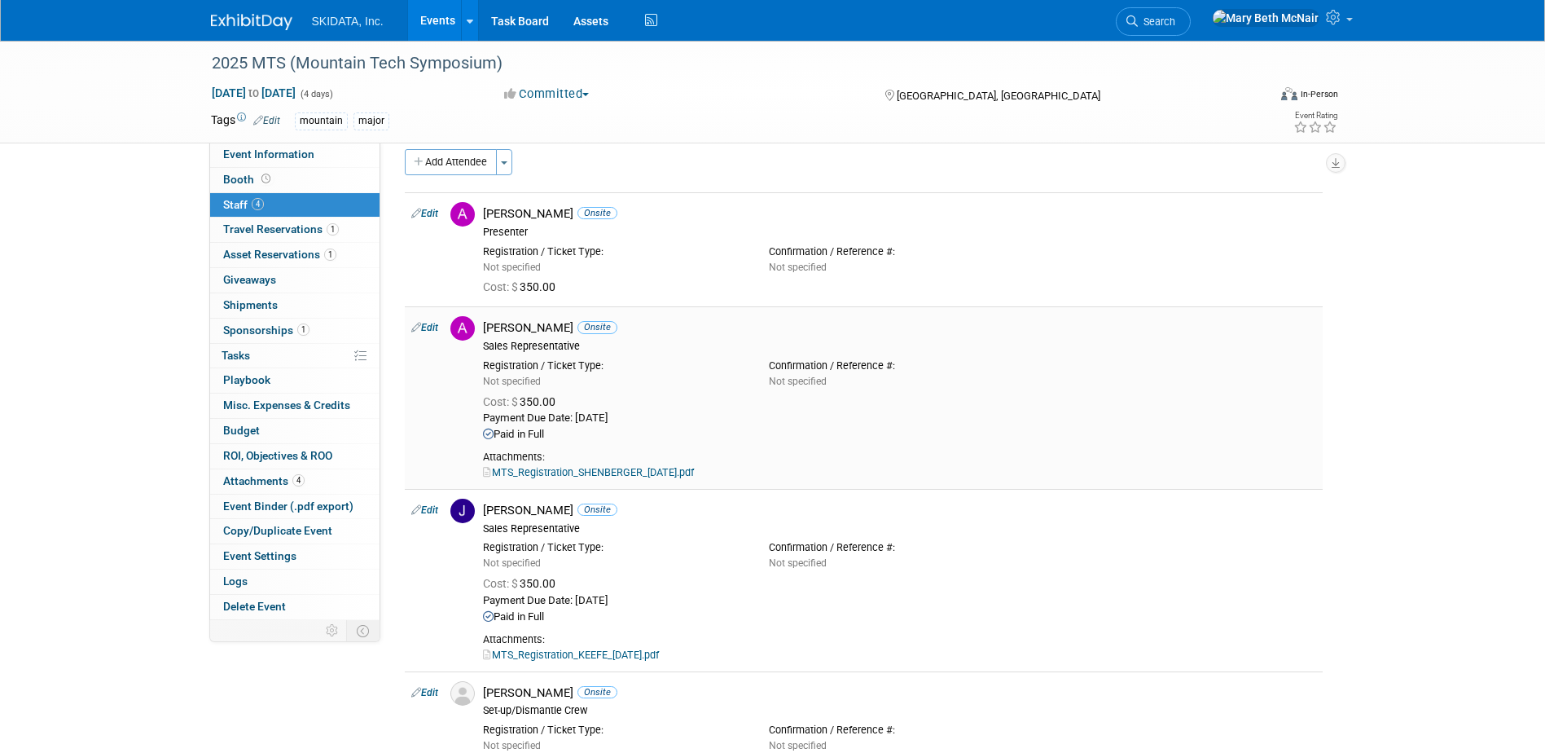
scroll to position [0, 0]
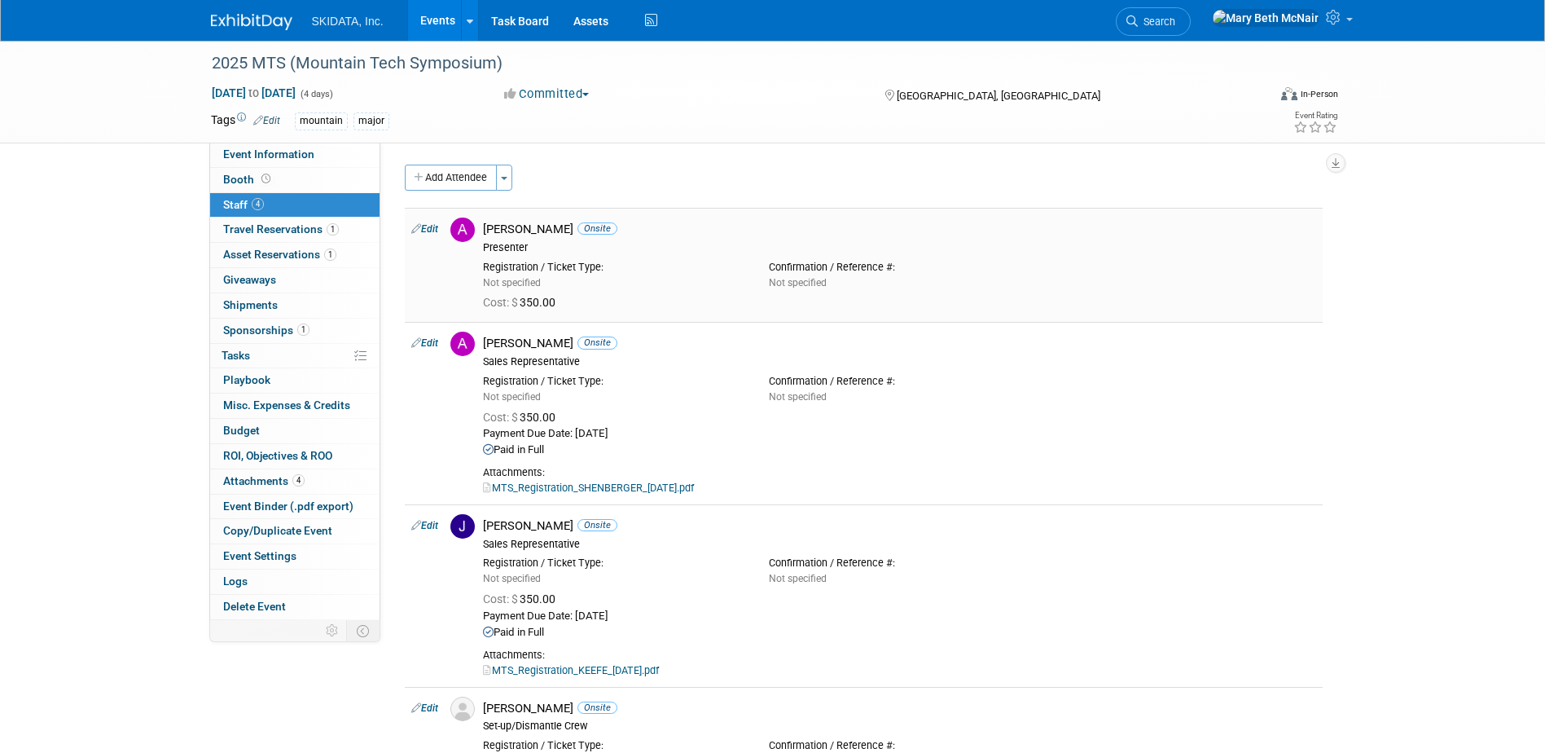
click at [430, 223] on link "Edit" at bounding box center [424, 228] width 27 height 11
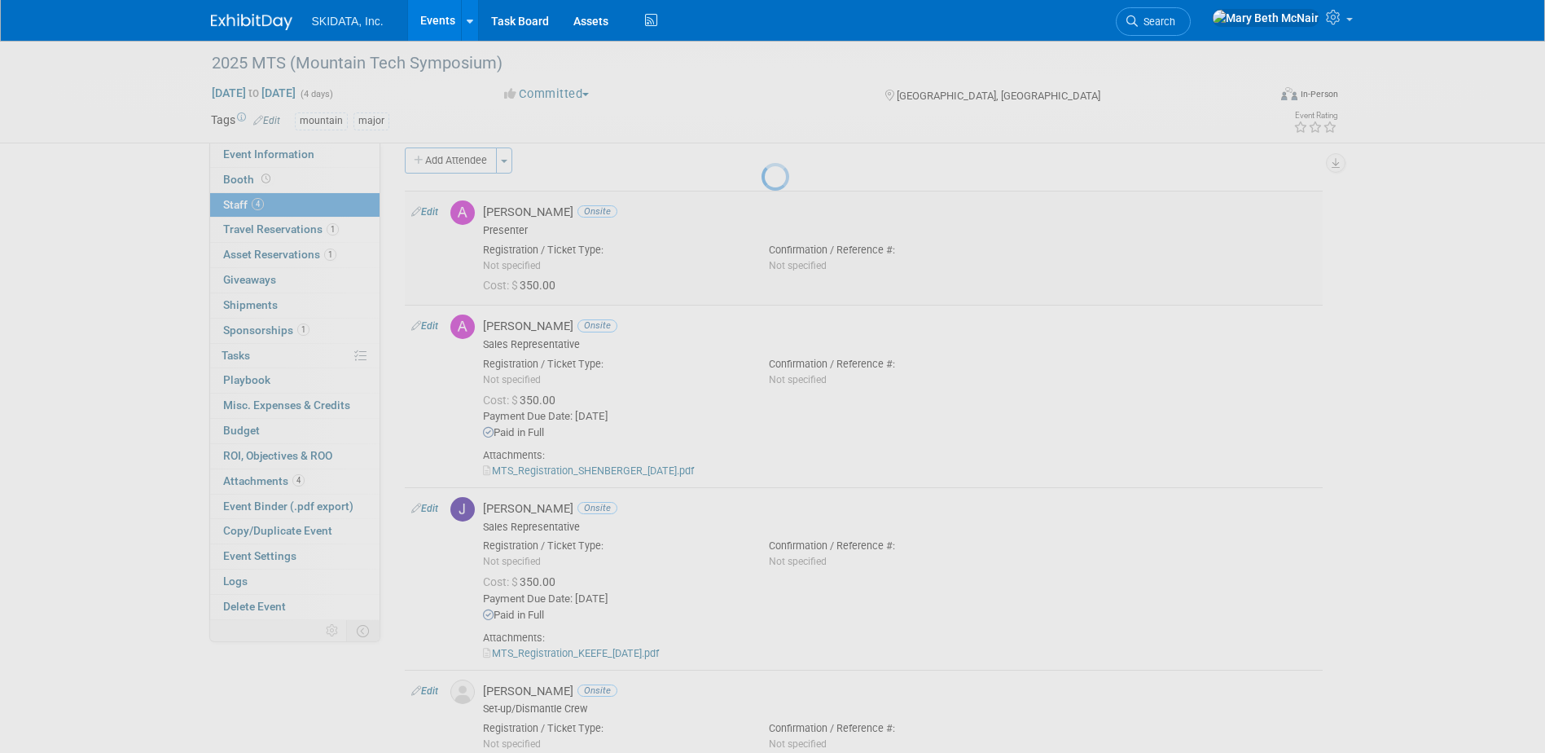
select select "9d4e44be-2578-4597-83be-272368d9cf97"
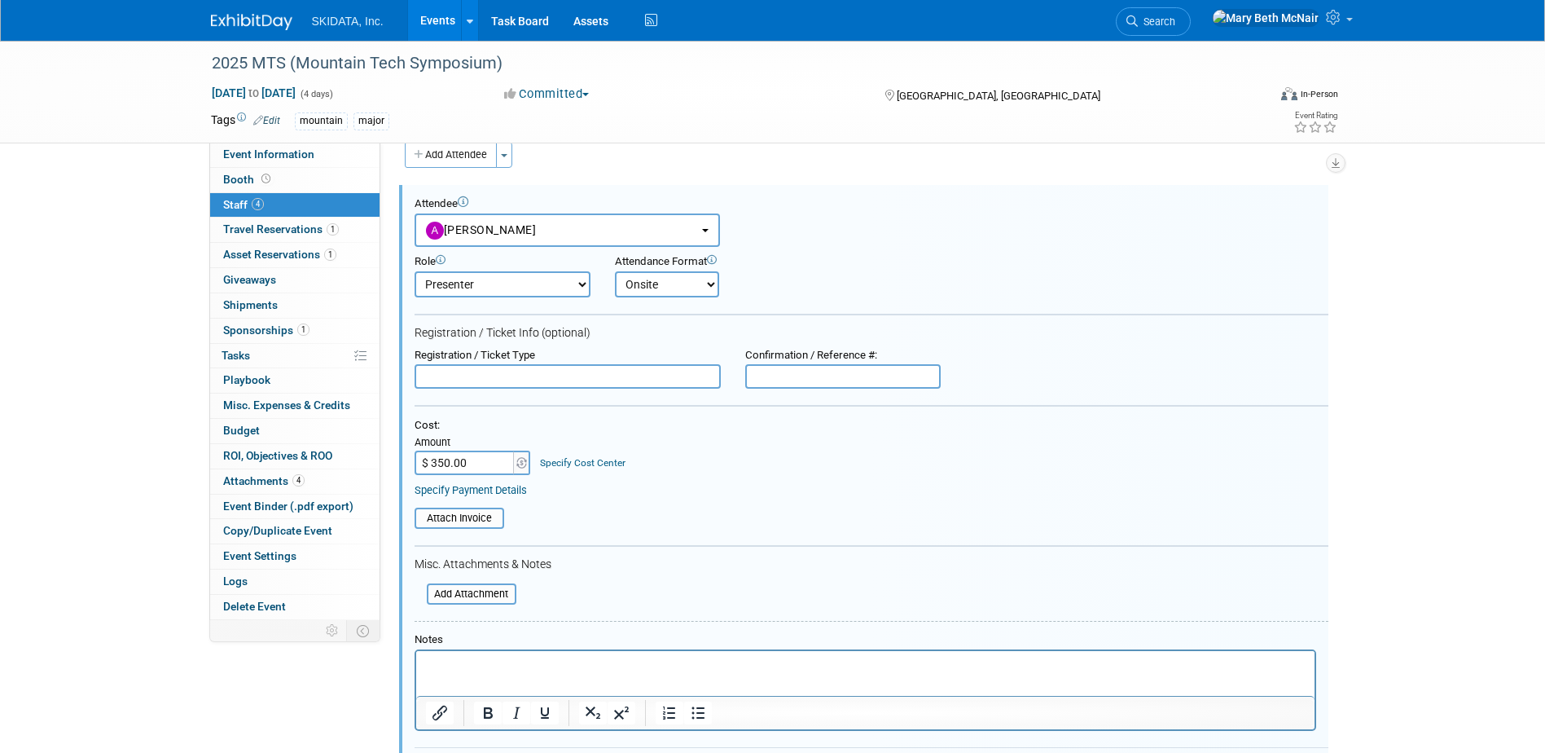
click at [508, 494] on link "Specify Payment Details" at bounding box center [471, 490] width 112 height 12
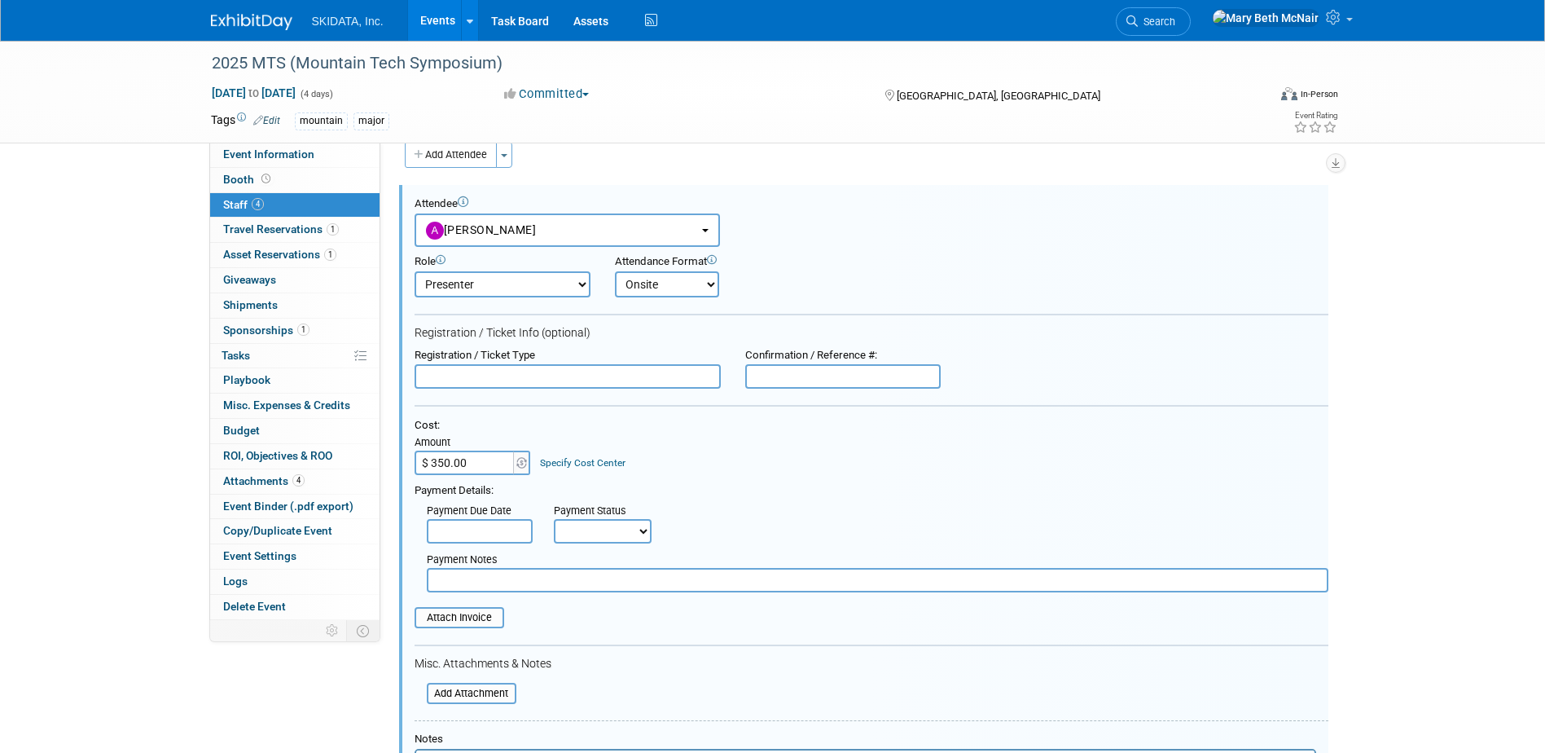
click at [486, 534] on input "text" at bounding box center [480, 531] width 106 height 24
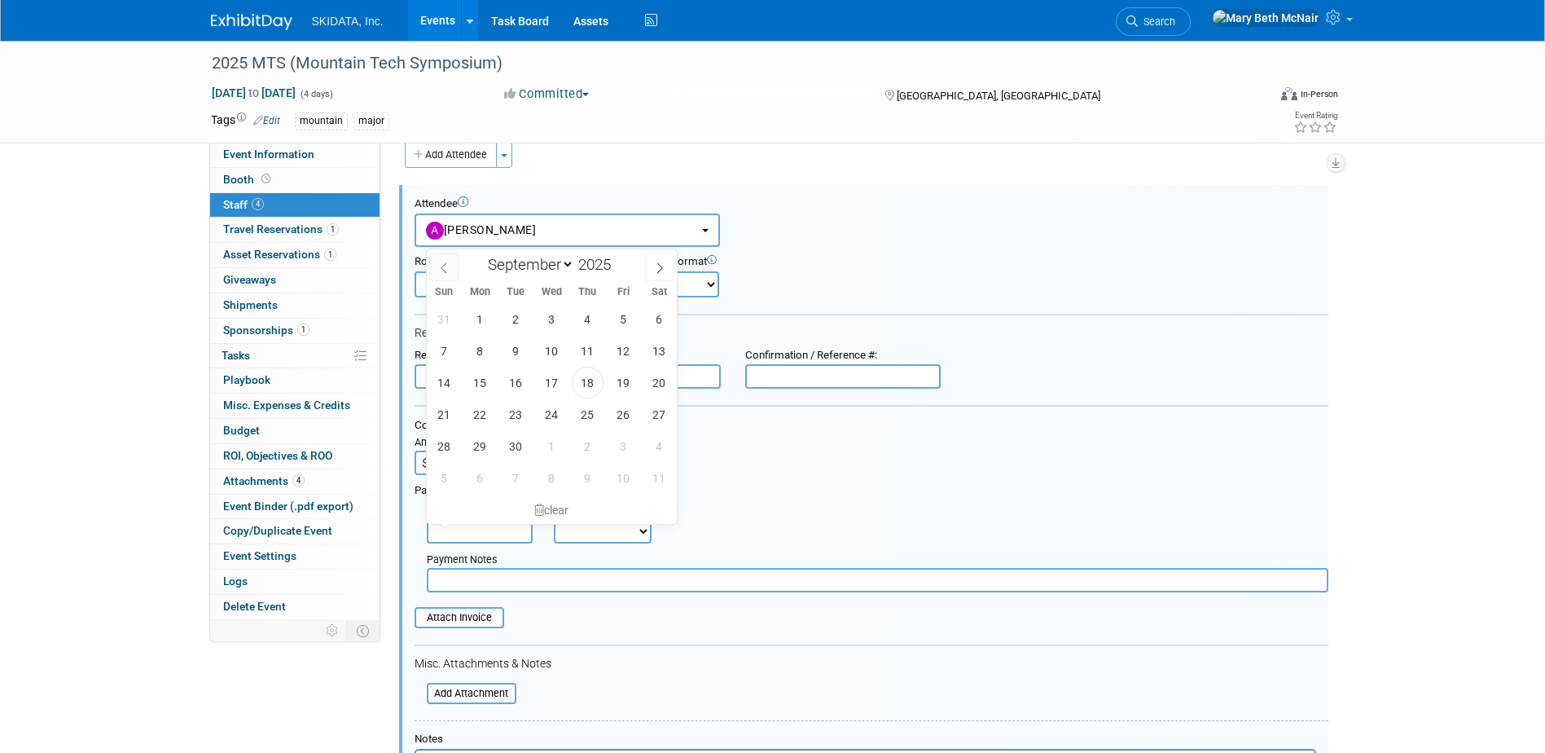
click at [438, 263] on icon at bounding box center [443, 267] width 11 height 11
select select "7"
click at [546, 419] on span "20" at bounding box center [552, 414] width 32 height 32
type input "[DATE]"
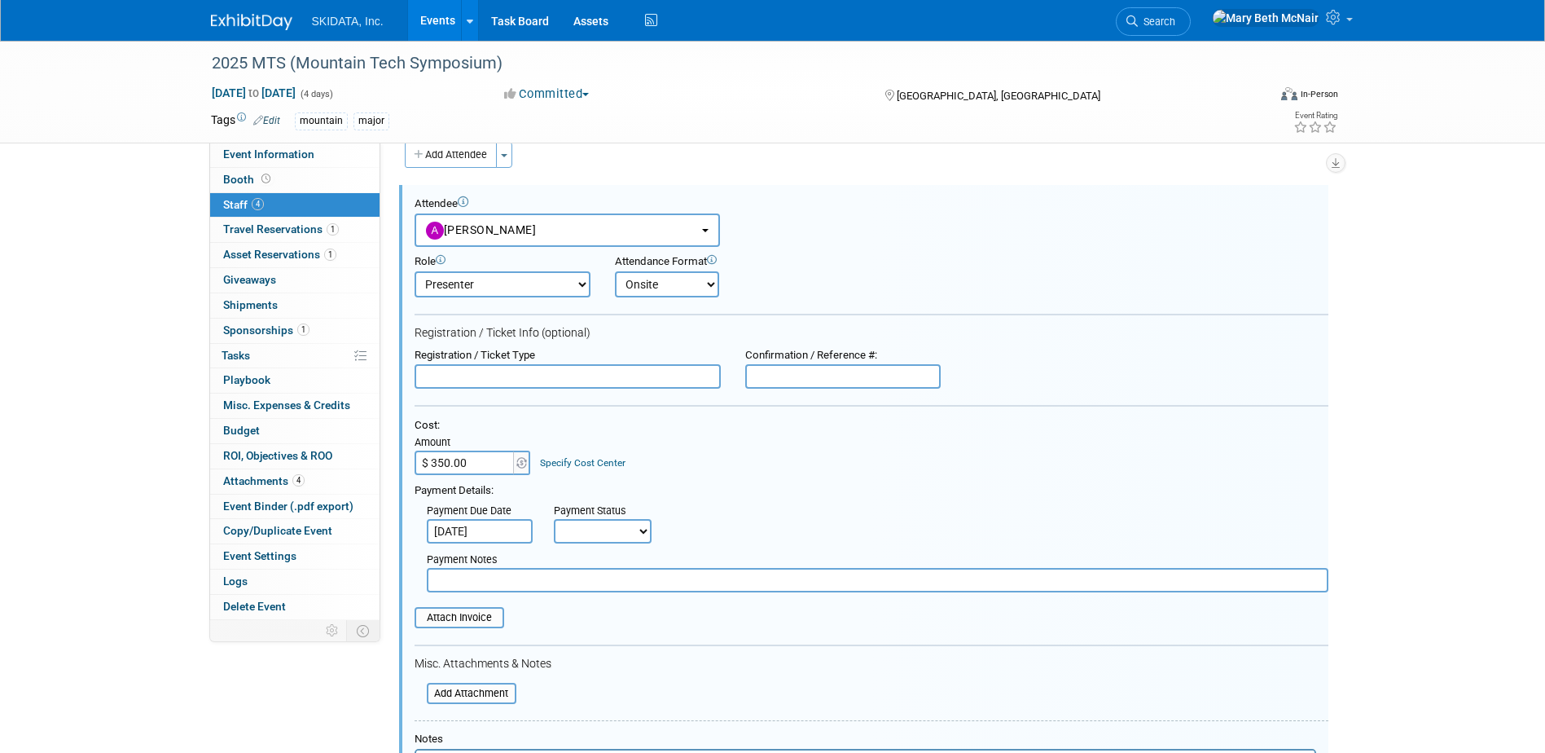
click at [596, 525] on select "Not Paid Yet Partially Paid Paid in Full" at bounding box center [603, 531] width 98 height 24
select select "1"
click at [554, 519] on select "Not Paid Yet Partially Paid Paid in Full" at bounding box center [603, 531] width 98 height 24
click at [469, 689] on input "file" at bounding box center [418, 693] width 194 height 18
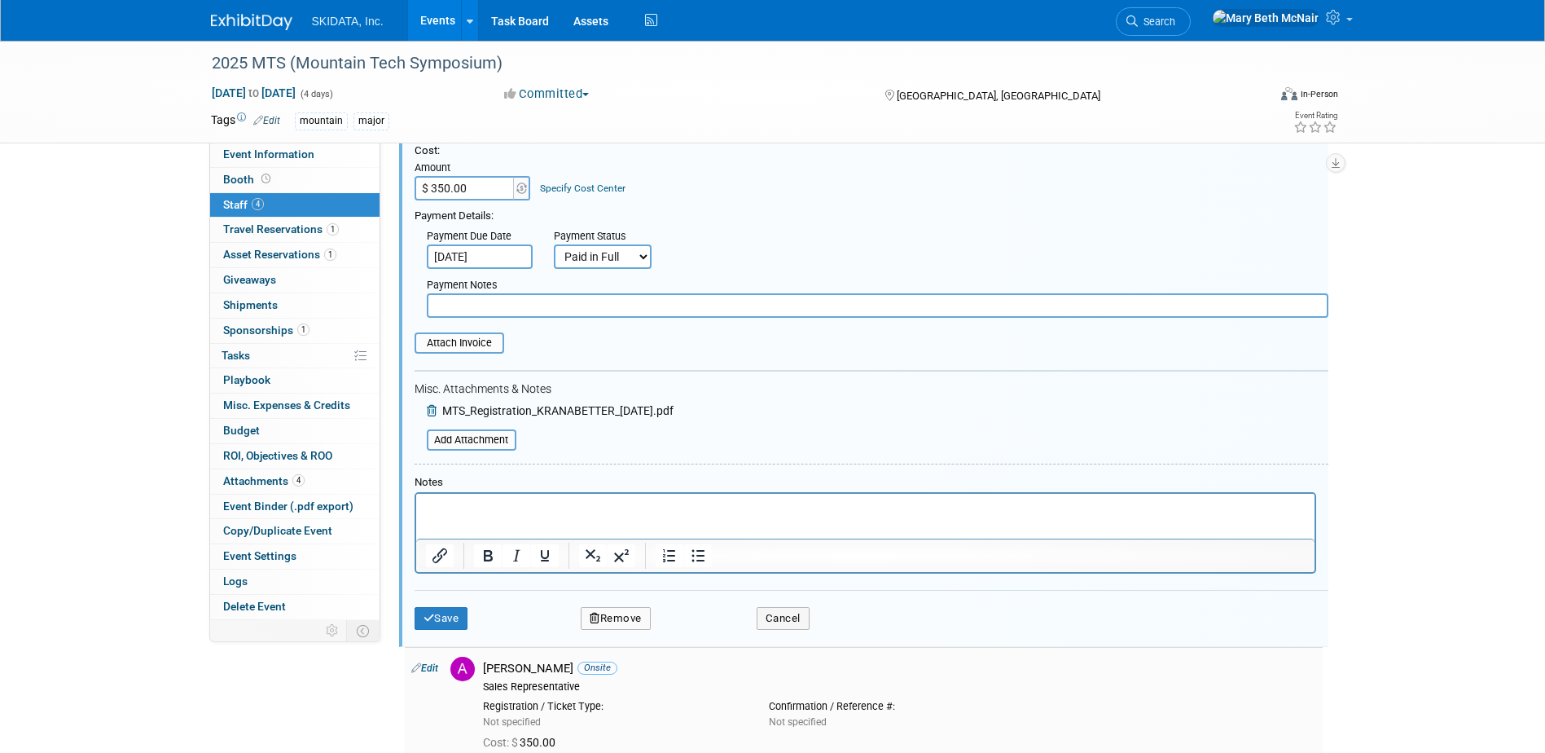
scroll to position [349, 0]
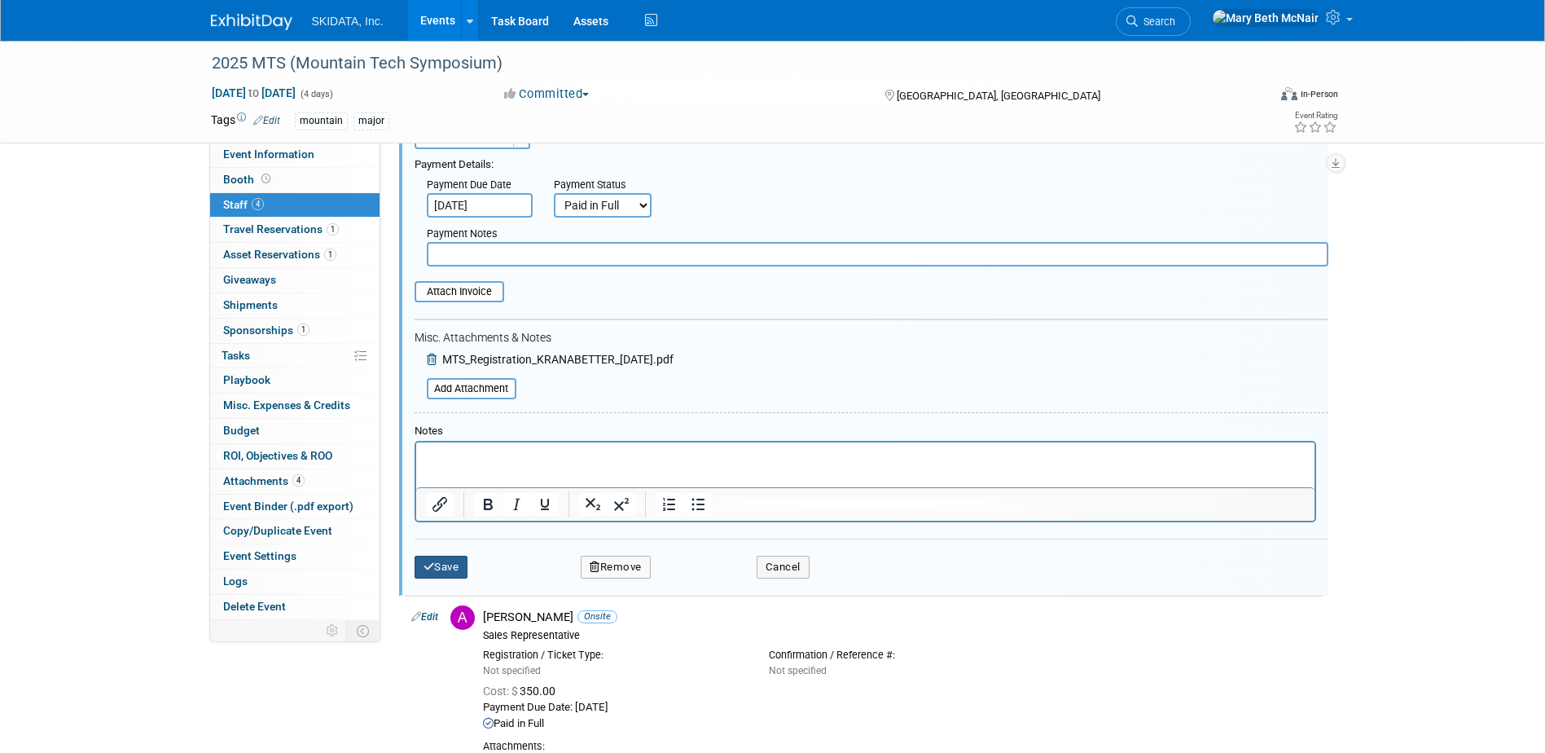
click at [459, 573] on button "Save" at bounding box center [442, 567] width 54 height 23
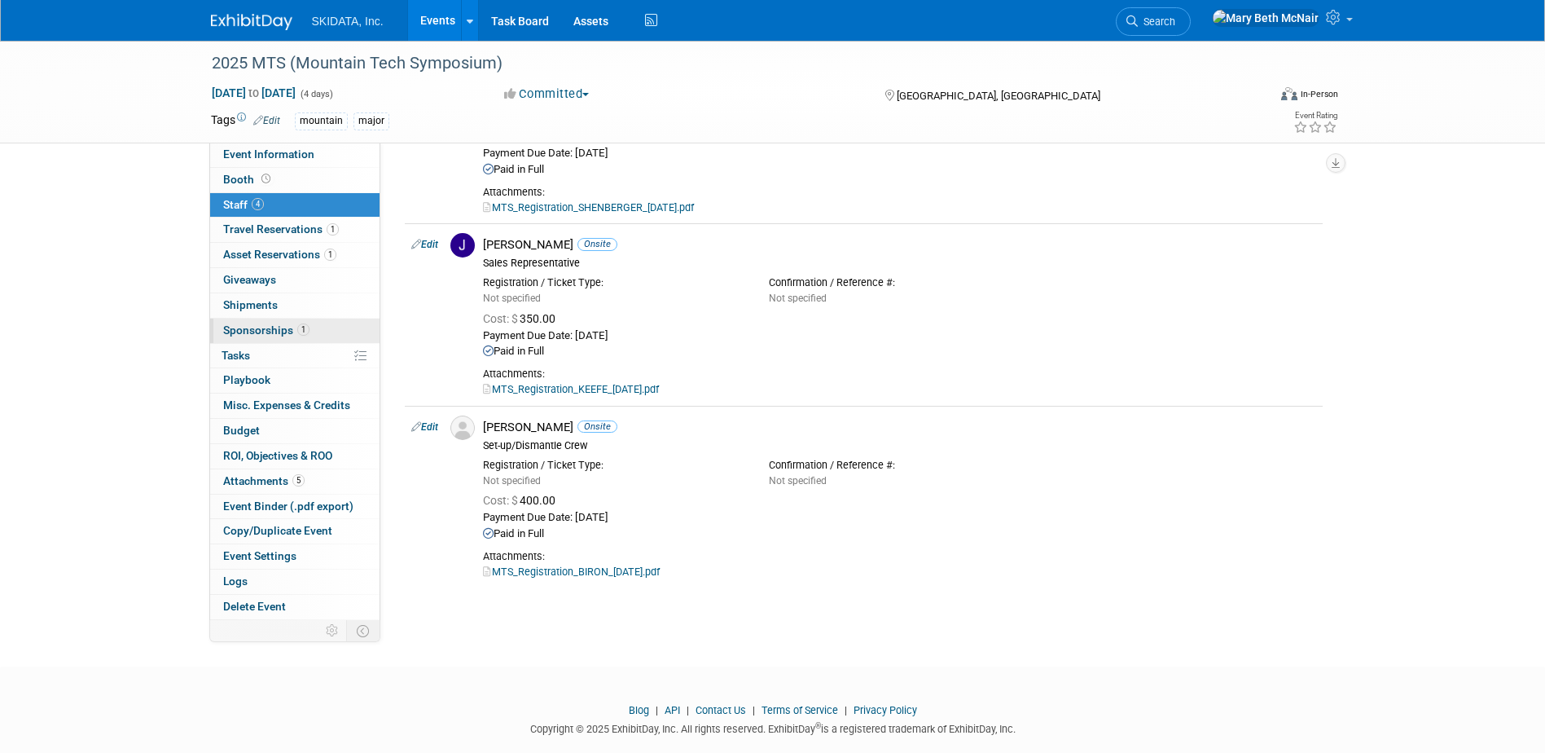
click at [245, 329] on span "Sponsorships 1" at bounding box center [266, 329] width 86 height 13
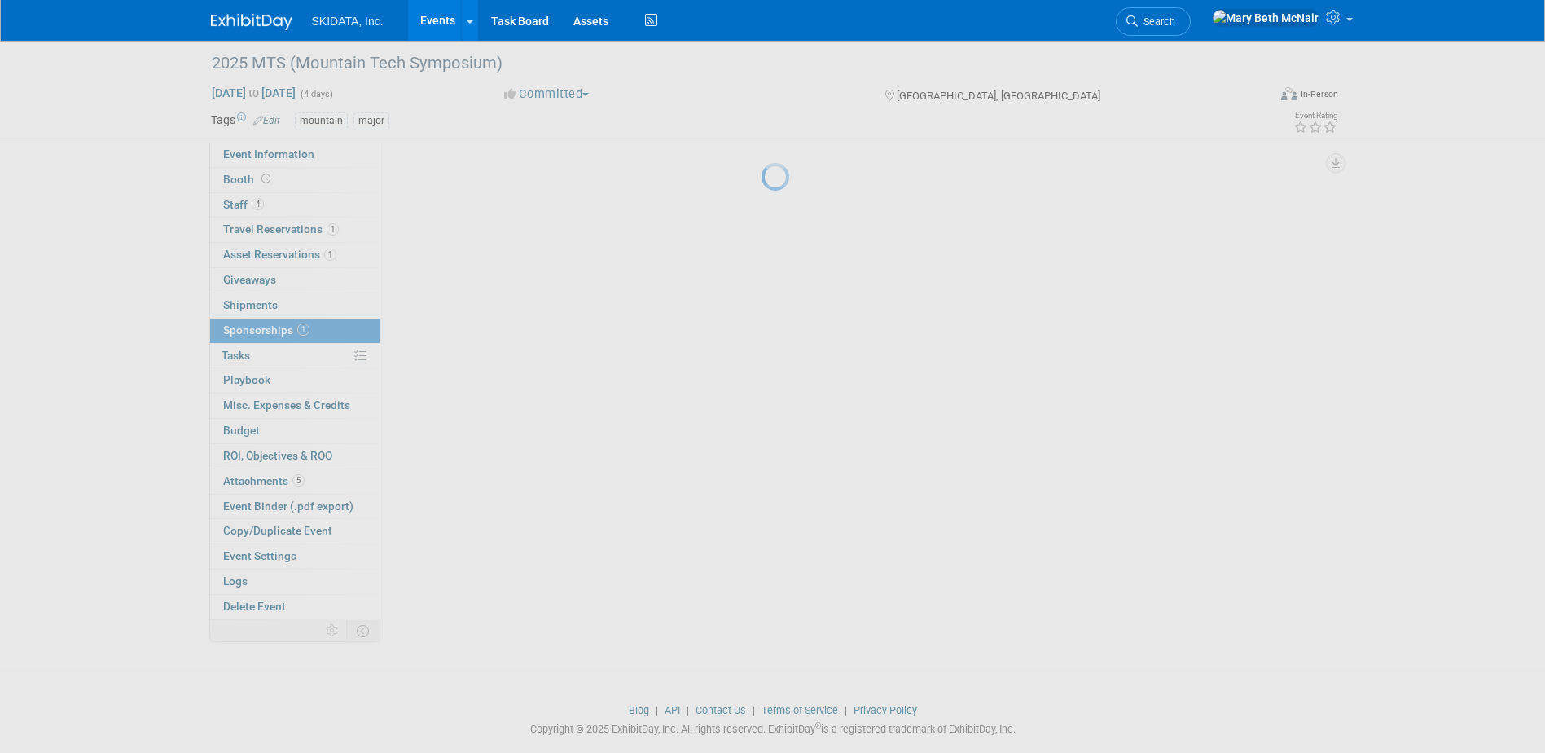
scroll to position [0, 0]
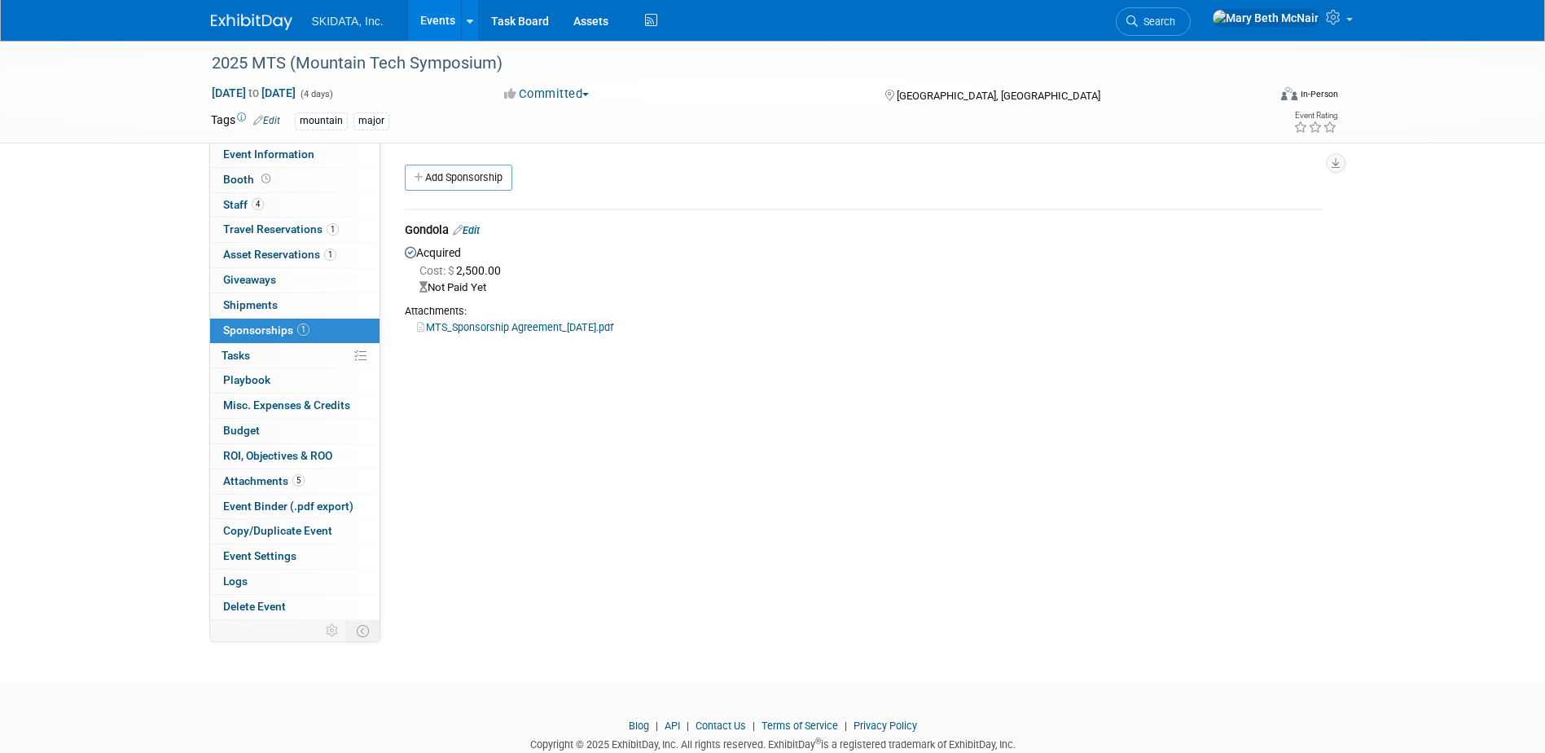
click at [480, 228] on link "Edit" at bounding box center [466, 230] width 27 height 12
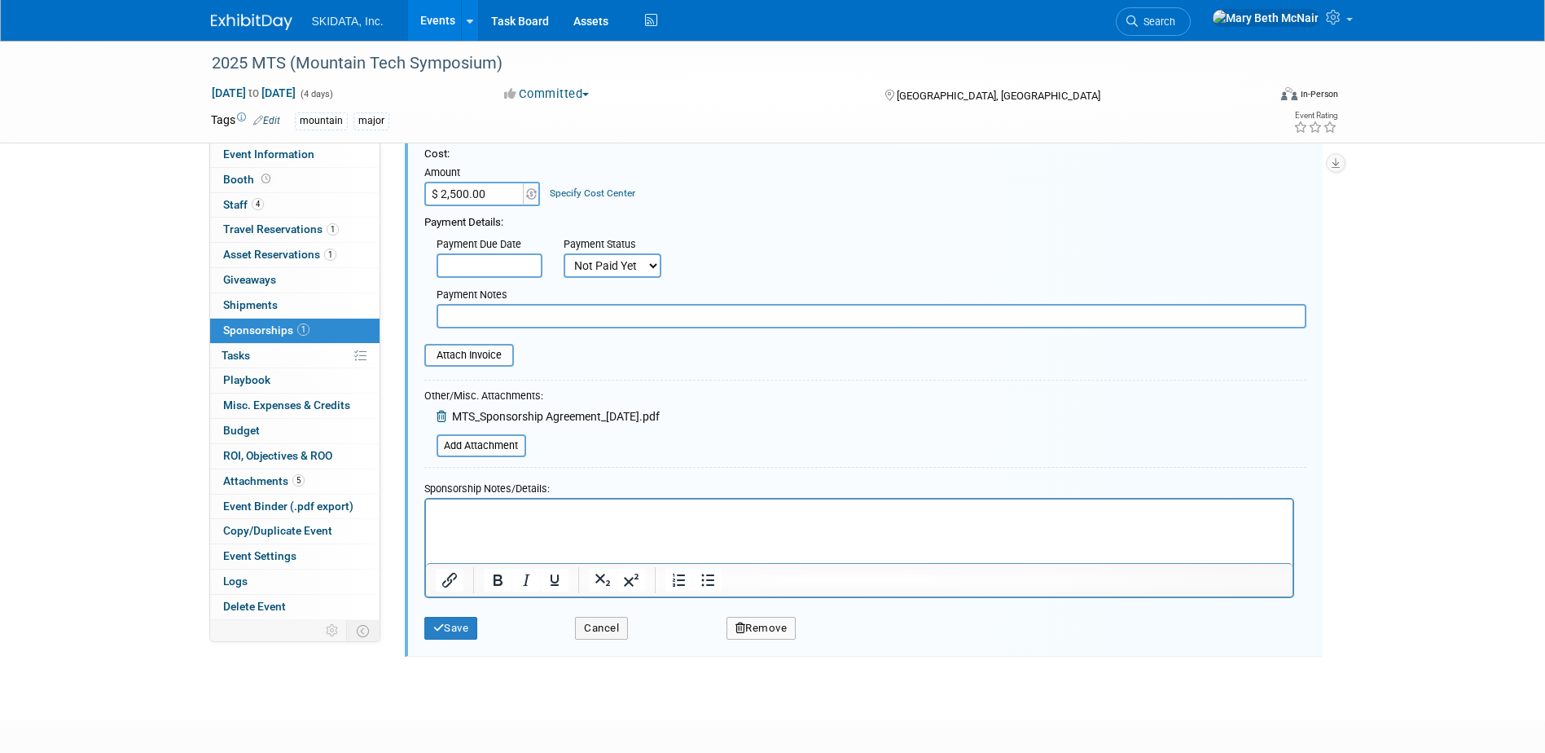
scroll to position [261, 0]
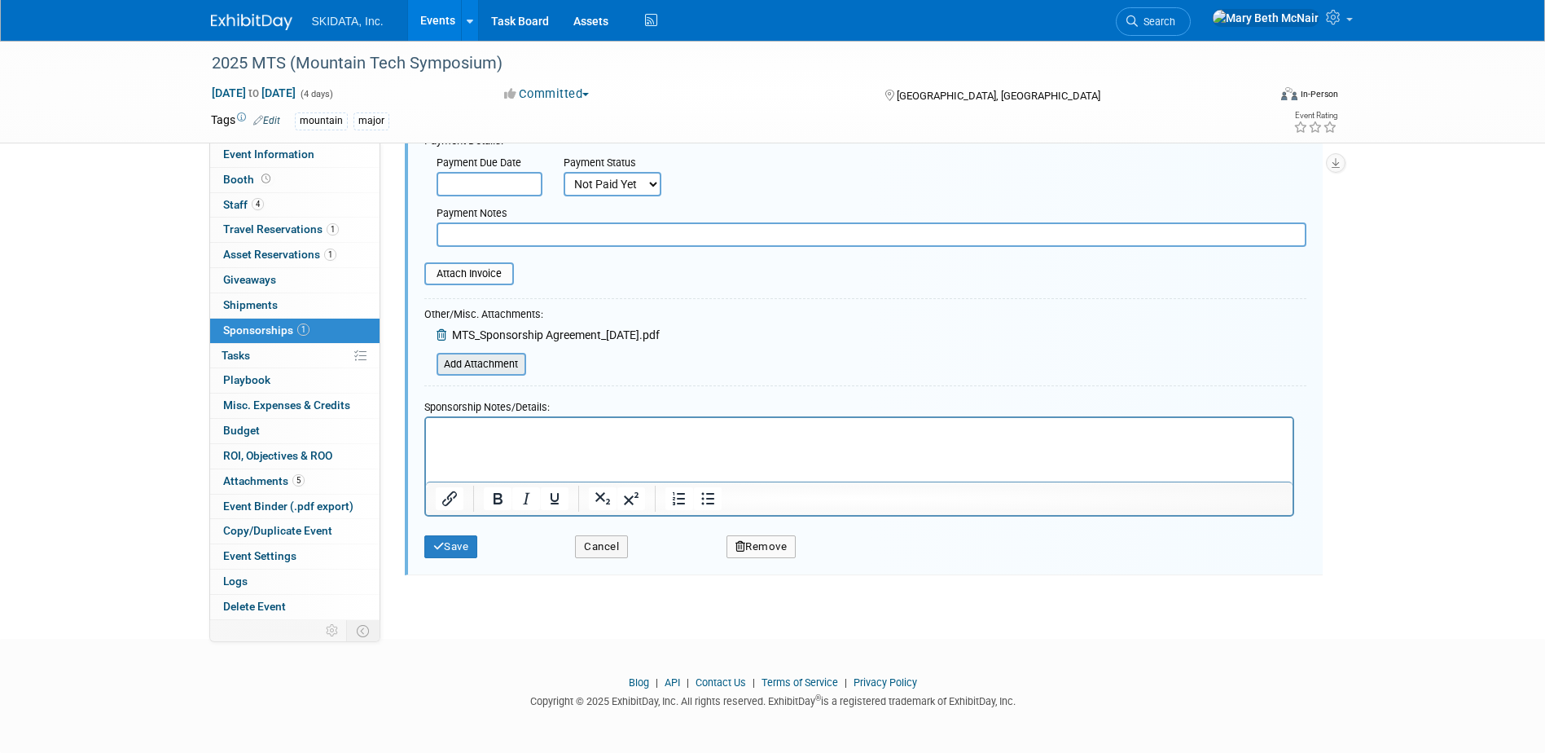
click at [488, 361] on input "file" at bounding box center [428, 364] width 194 height 20
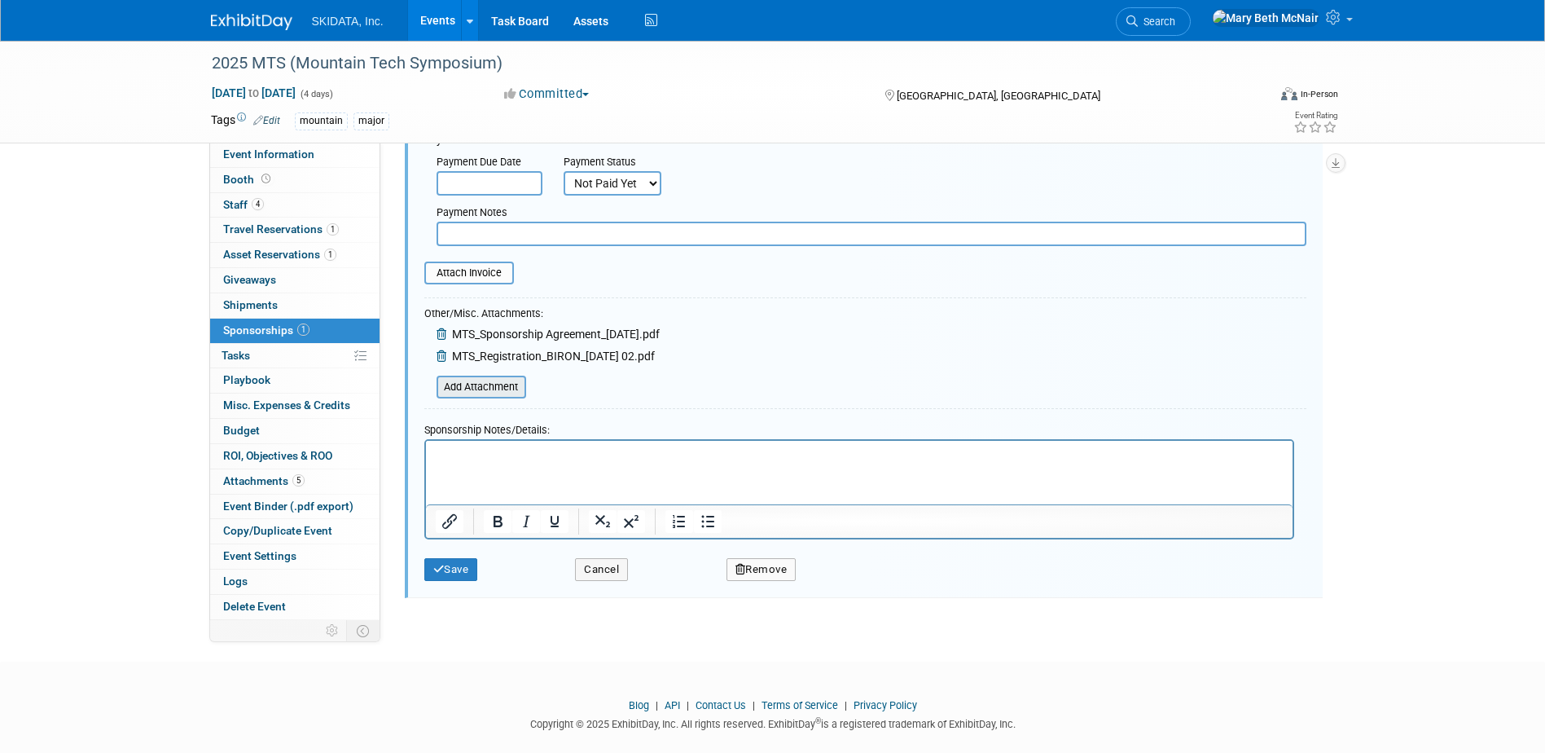
click at [494, 388] on input "file" at bounding box center [428, 387] width 194 height 20
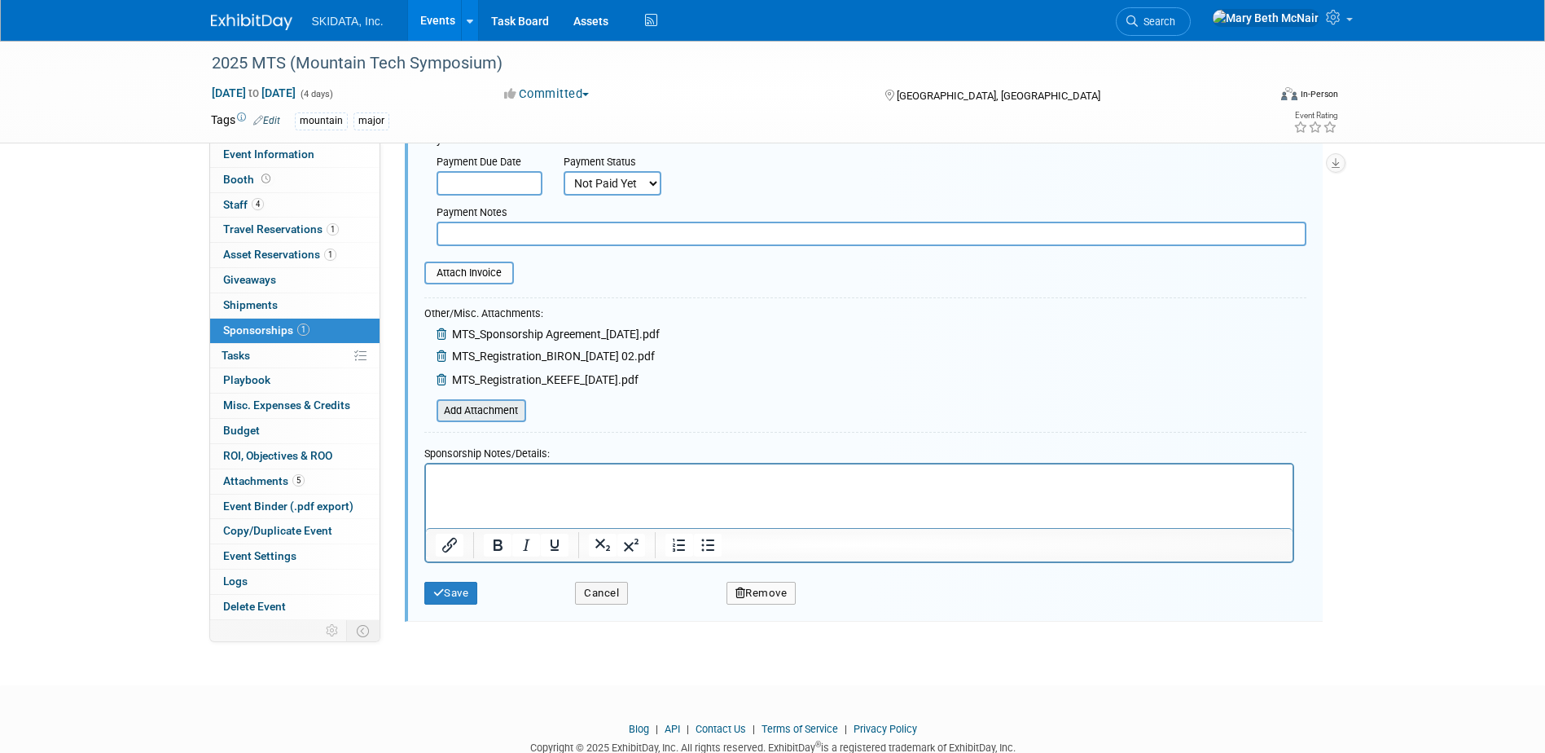
click at [446, 410] on input "file" at bounding box center [428, 411] width 194 height 20
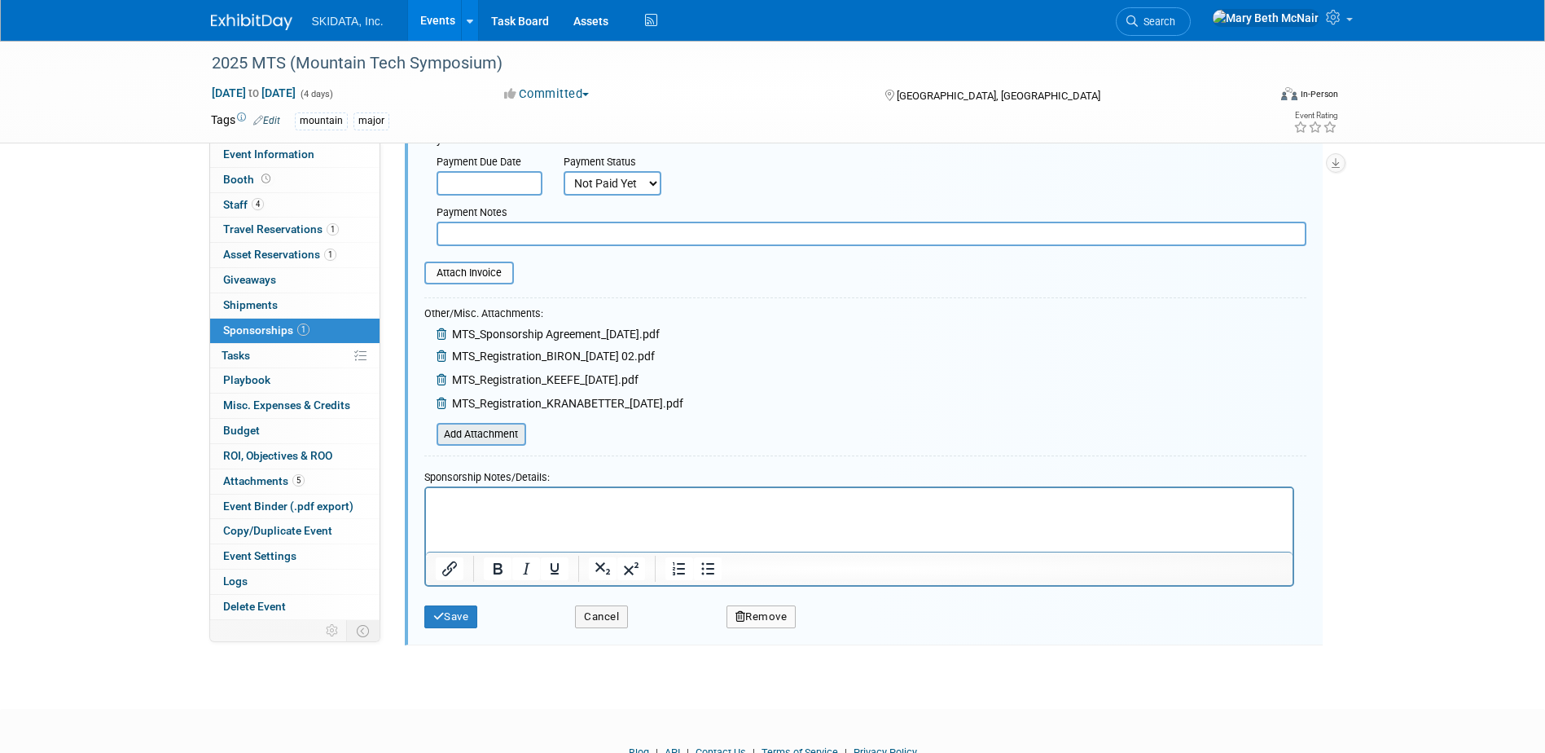
click at [506, 429] on input "file" at bounding box center [428, 434] width 194 height 20
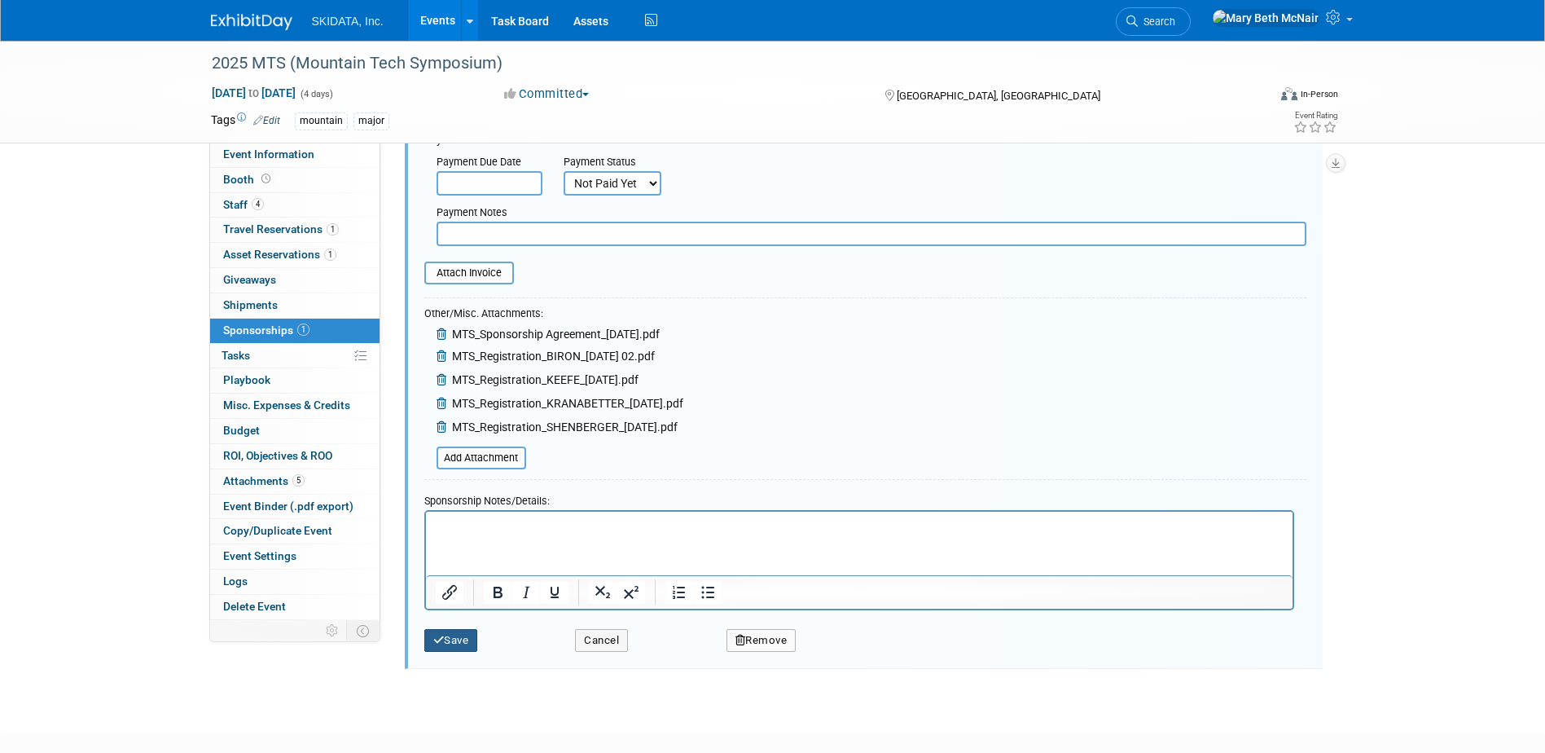
click at [459, 642] on button "Save" at bounding box center [451, 640] width 54 height 23
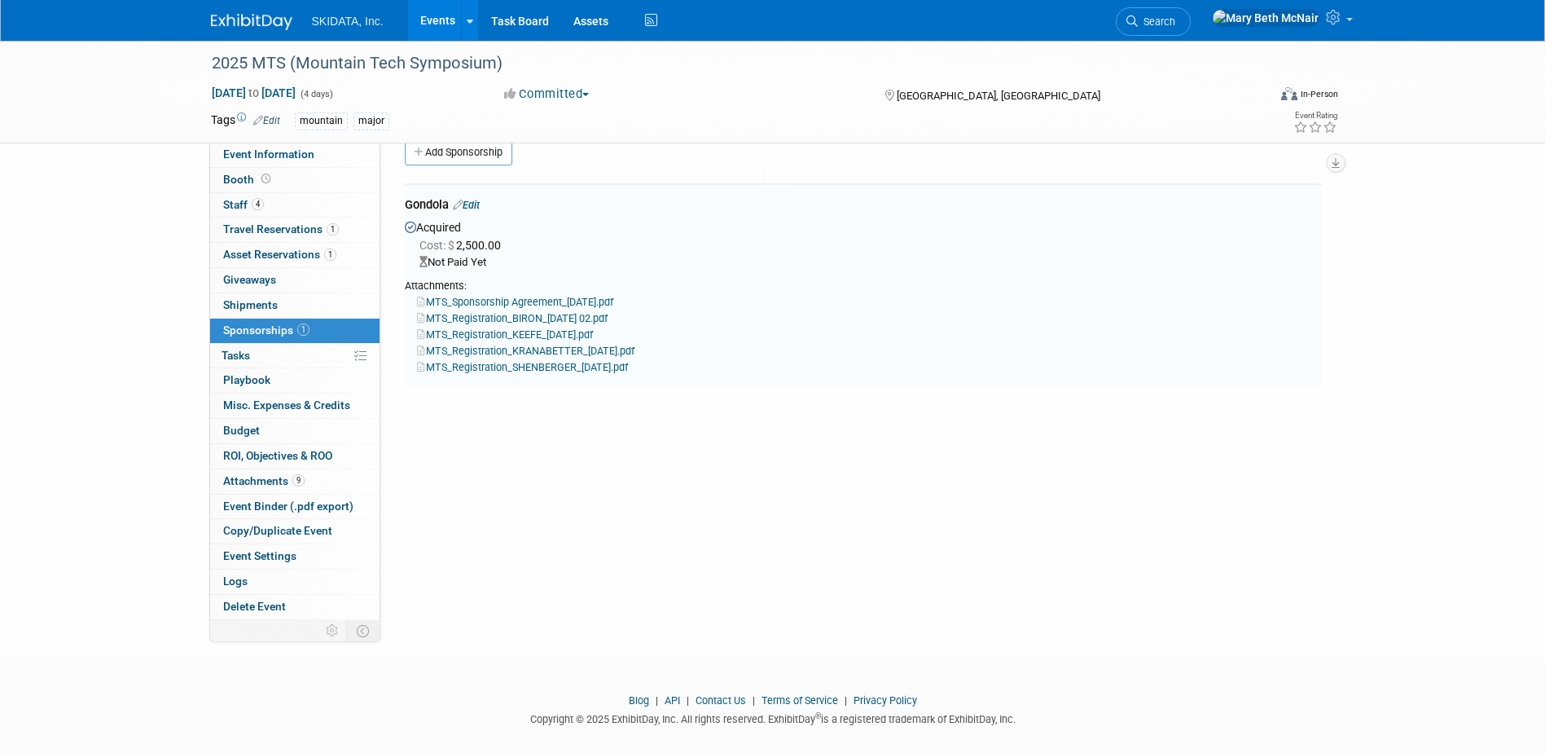
scroll to position [24, 0]
click at [479, 204] on link "Edit" at bounding box center [466, 206] width 27 height 12
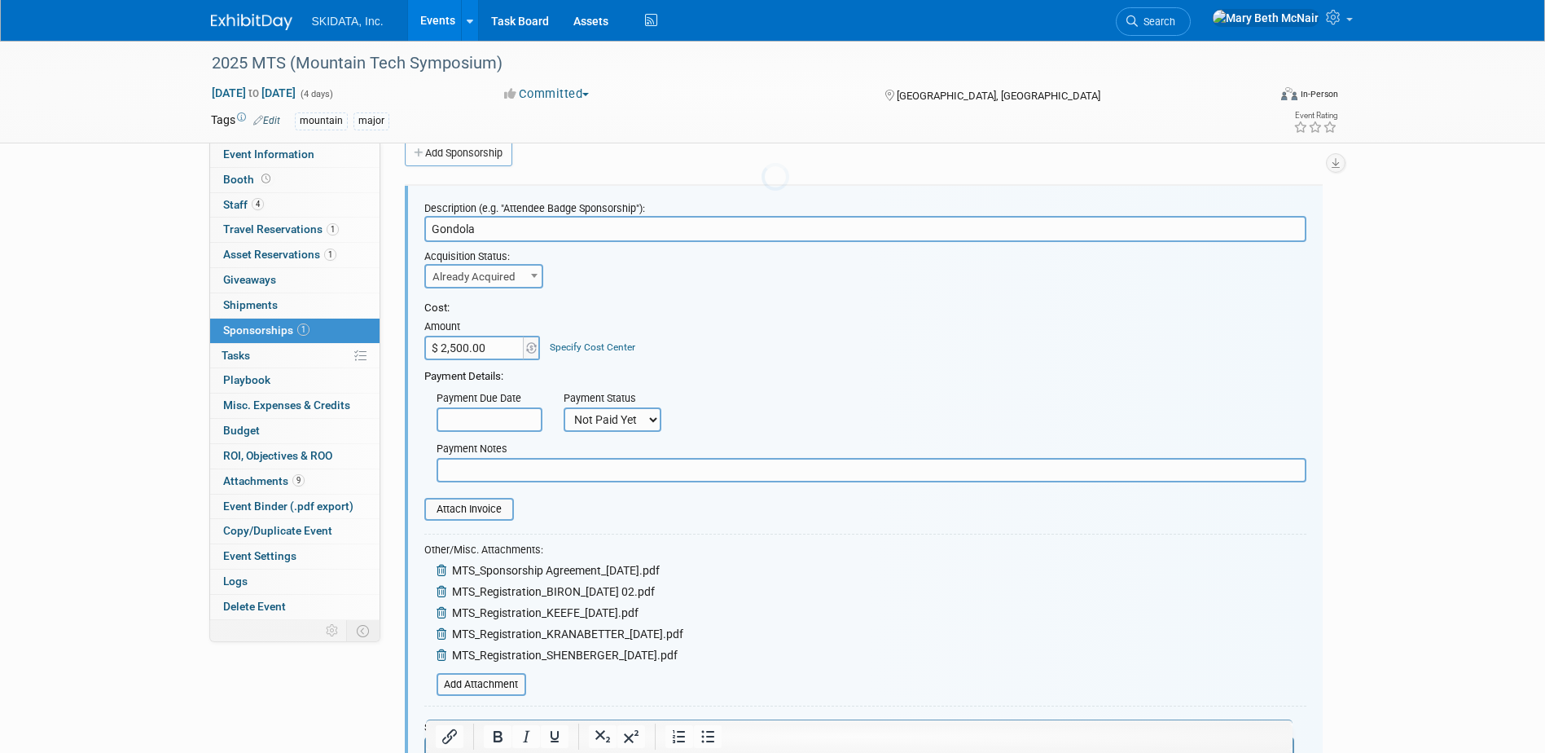
scroll to position [0, 0]
click at [494, 277] on span "Already Acquired" at bounding box center [484, 277] width 116 height 23
click at [604, 416] on select "Not Paid Yet Partially Paid Paid in Full" at bounding box center [613, 419] width 98 height 24
click at [564, 407] on select "Not Paid Yet Partially Paid Paid in Full" at bounding box center [613, 419] width 98 height 24
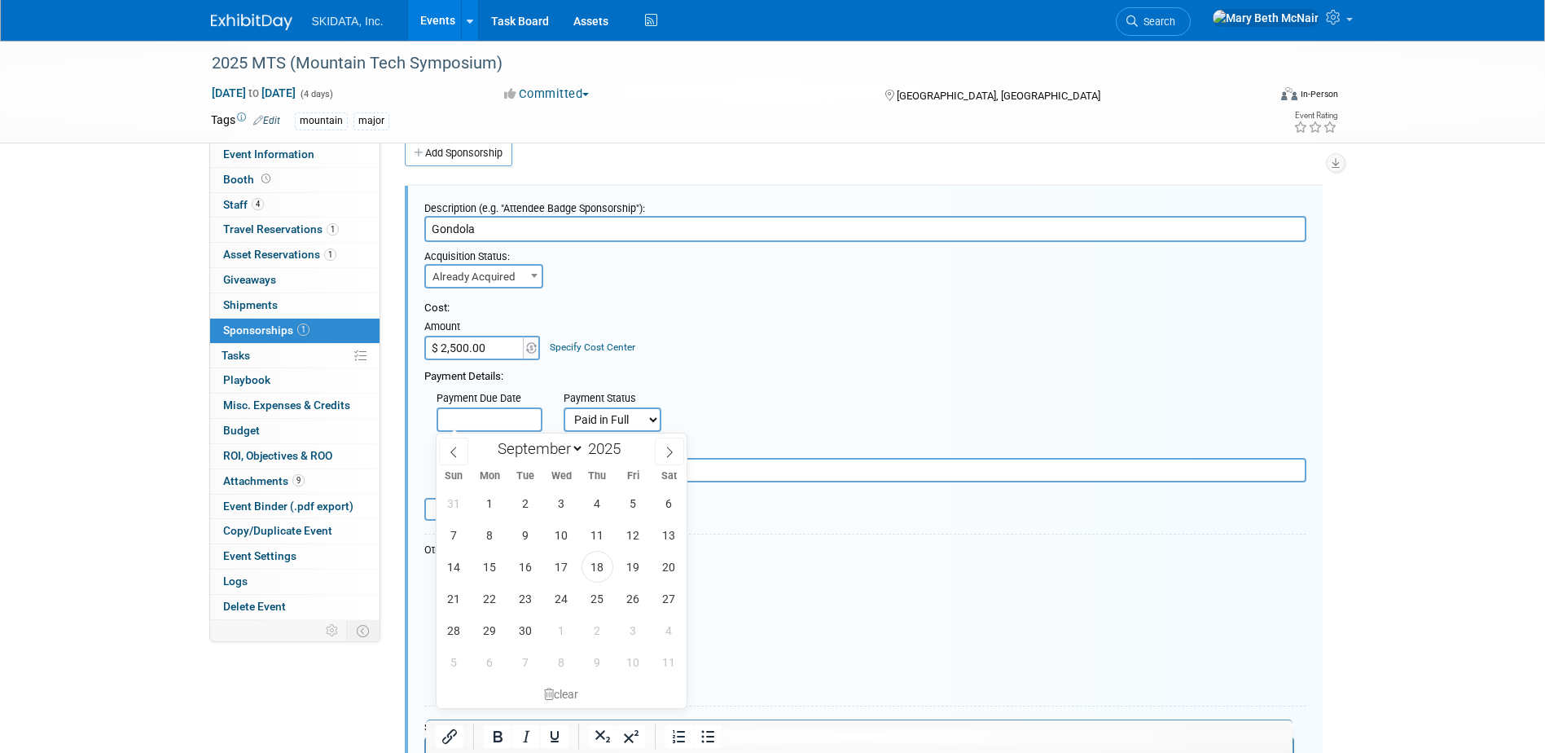
click at [487, 420] on input "text" at bounding box center [490, 419] width 106 height 24
click at [659, 428] on select "Not Paid Yet Partially Paid Paid in Full" at bounding box center [613, 419] width 98 height 24
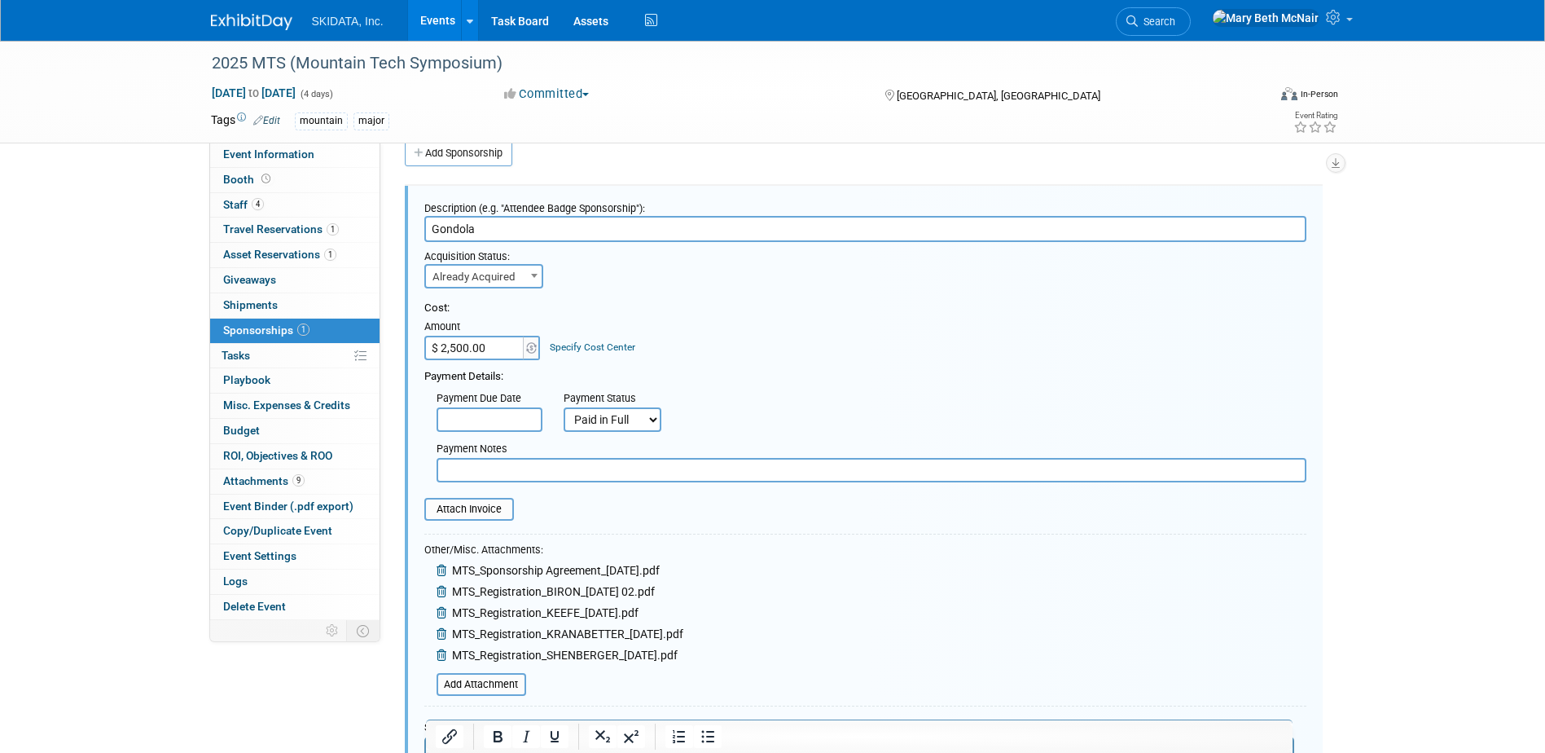
select select "3"
click at [564, 407] on select "Not Paid Yet Partially Paid Paid in Full" at bounding box center [613, 419] width 98 height 24
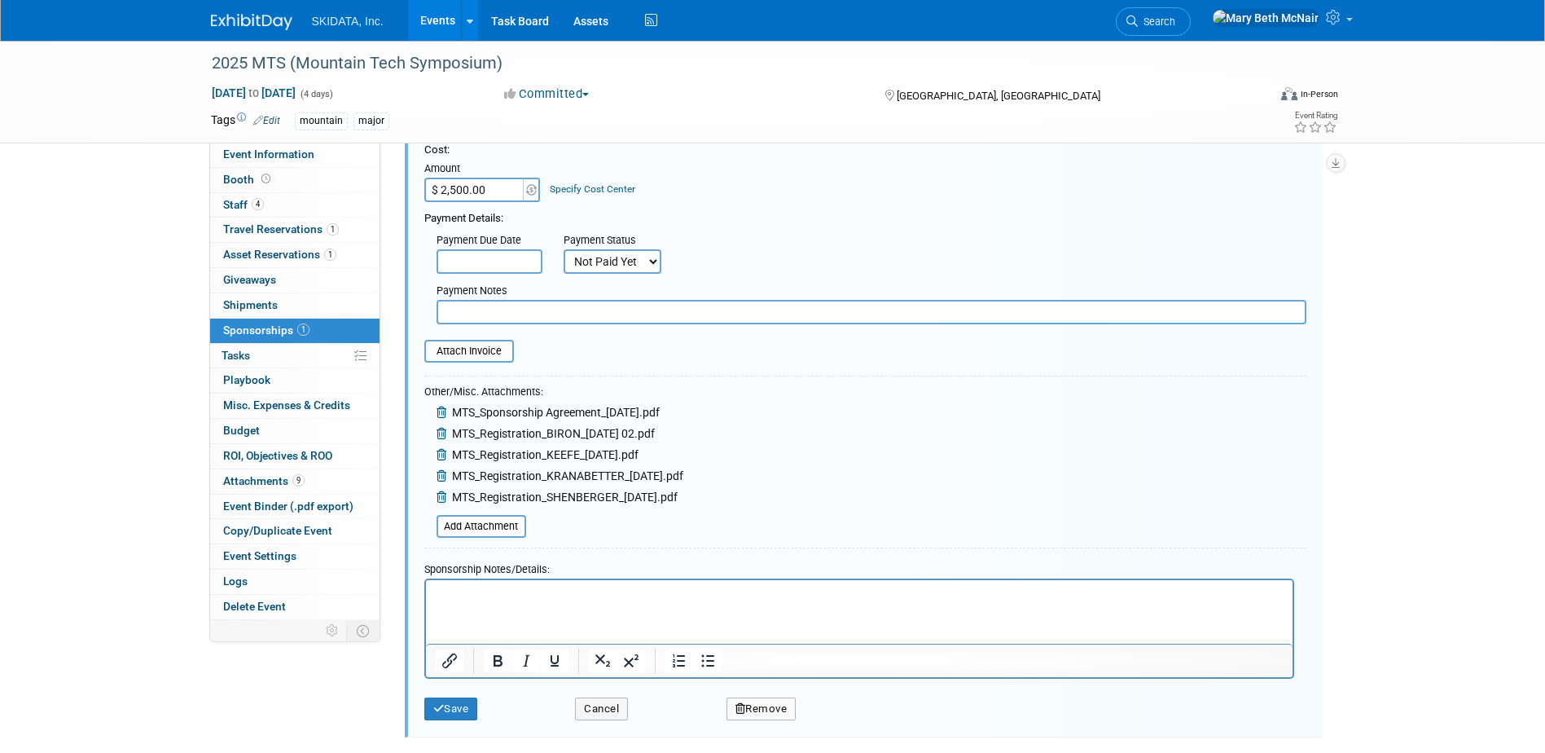
scroll to position [345, 0]
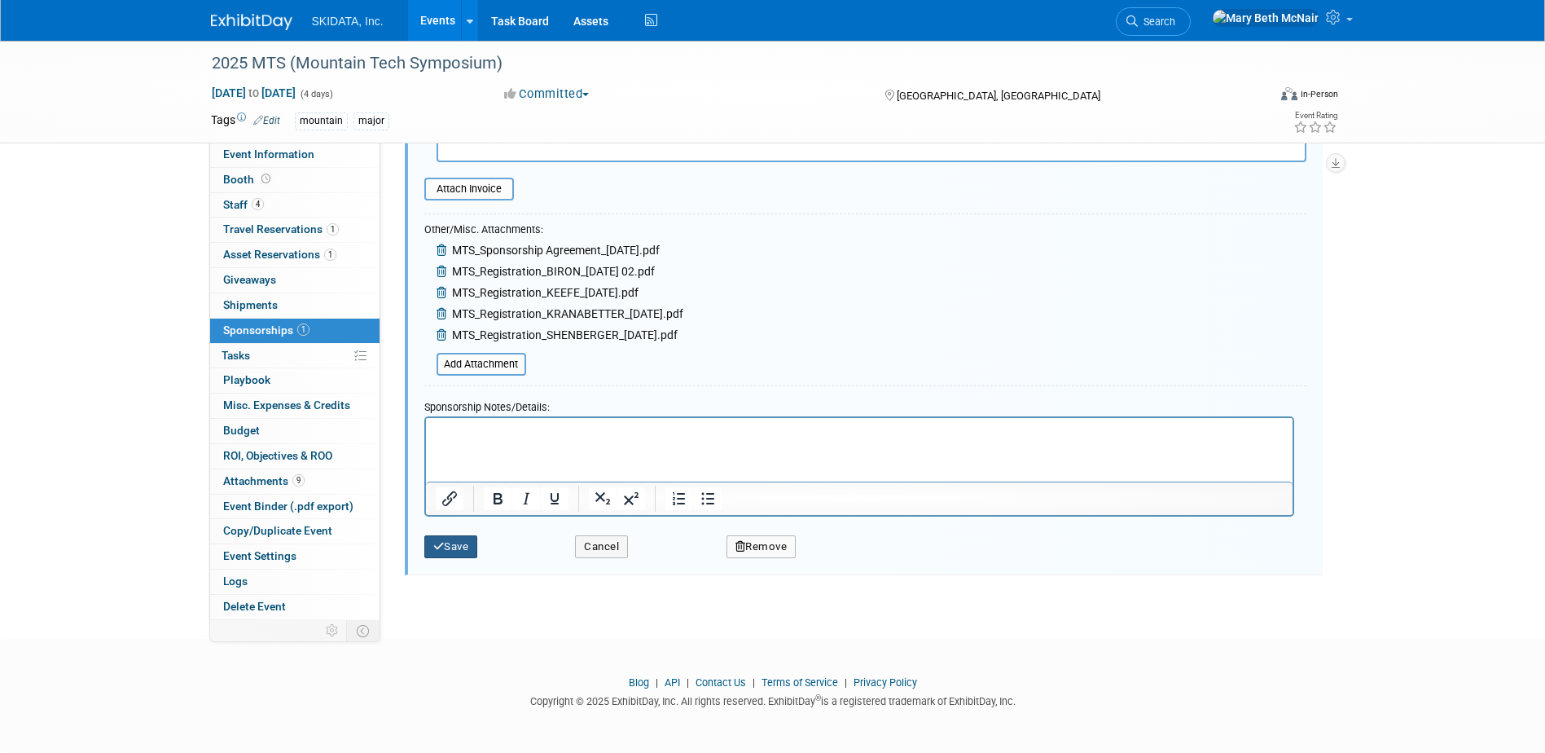
click at [462, 546] on button "Save" at bounding box center [451, 546] width 54 height 23
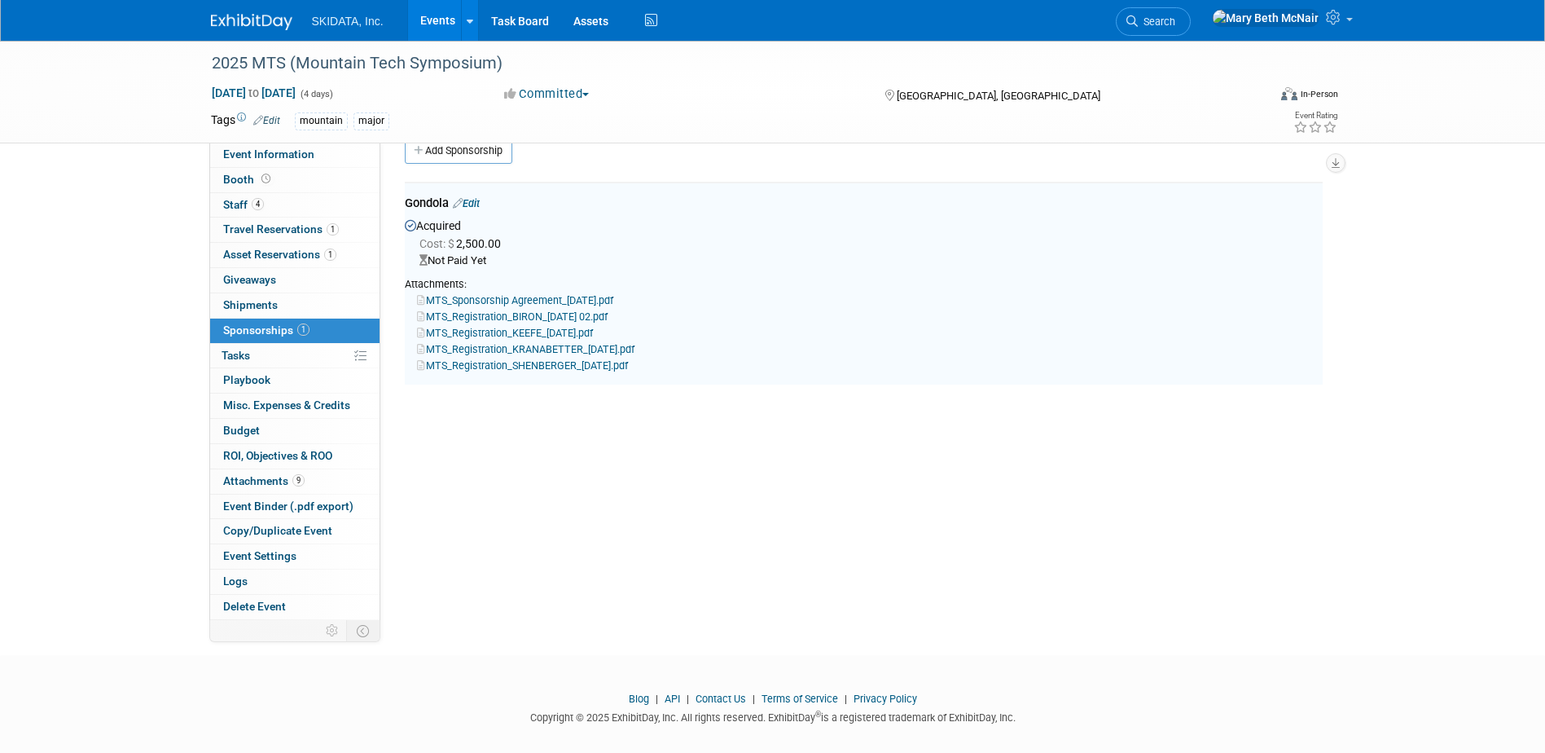
scroll to position [24, 0]
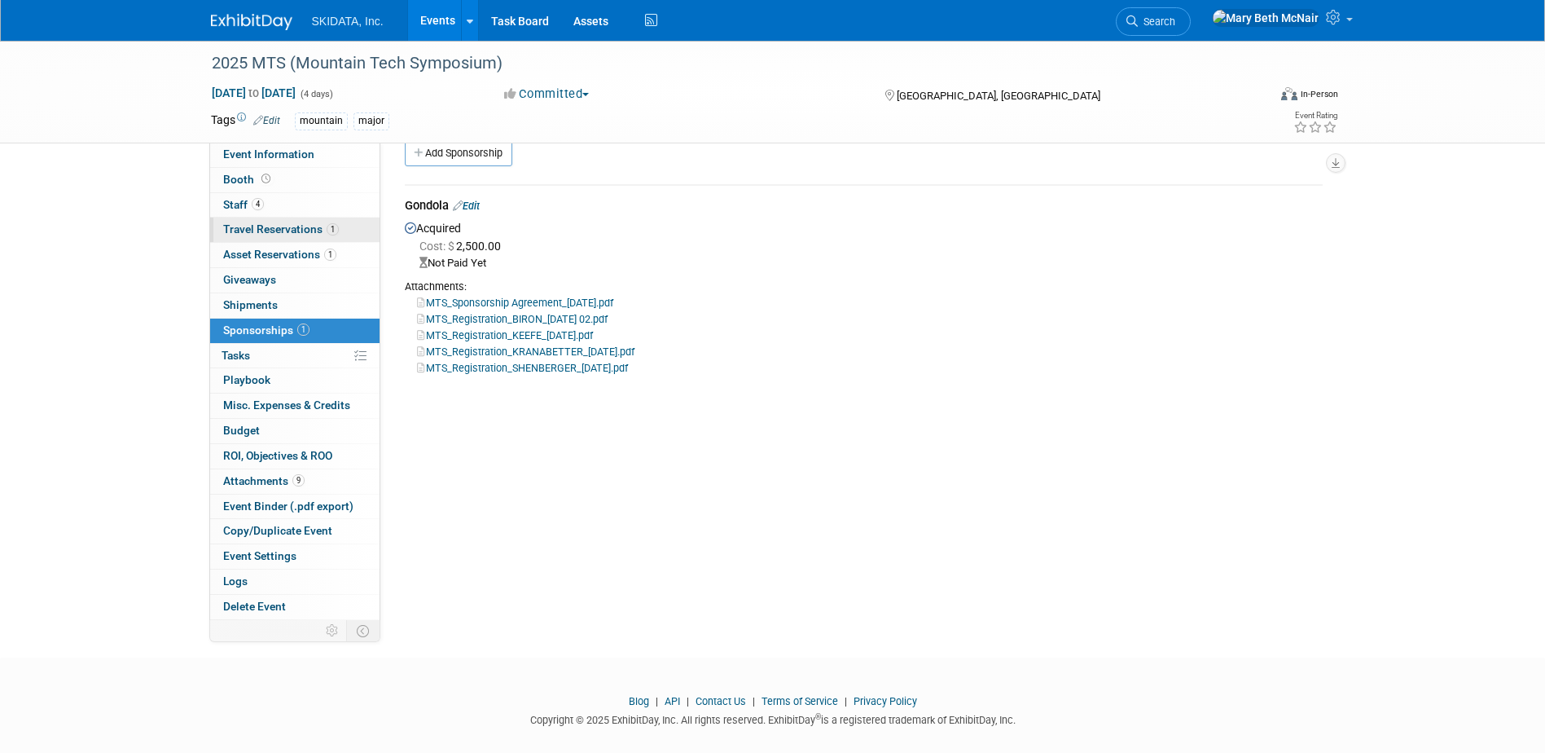
click at [248, 225] on span "Travel Reservations 1" at bounding box center [281, 228] width 116 height 13
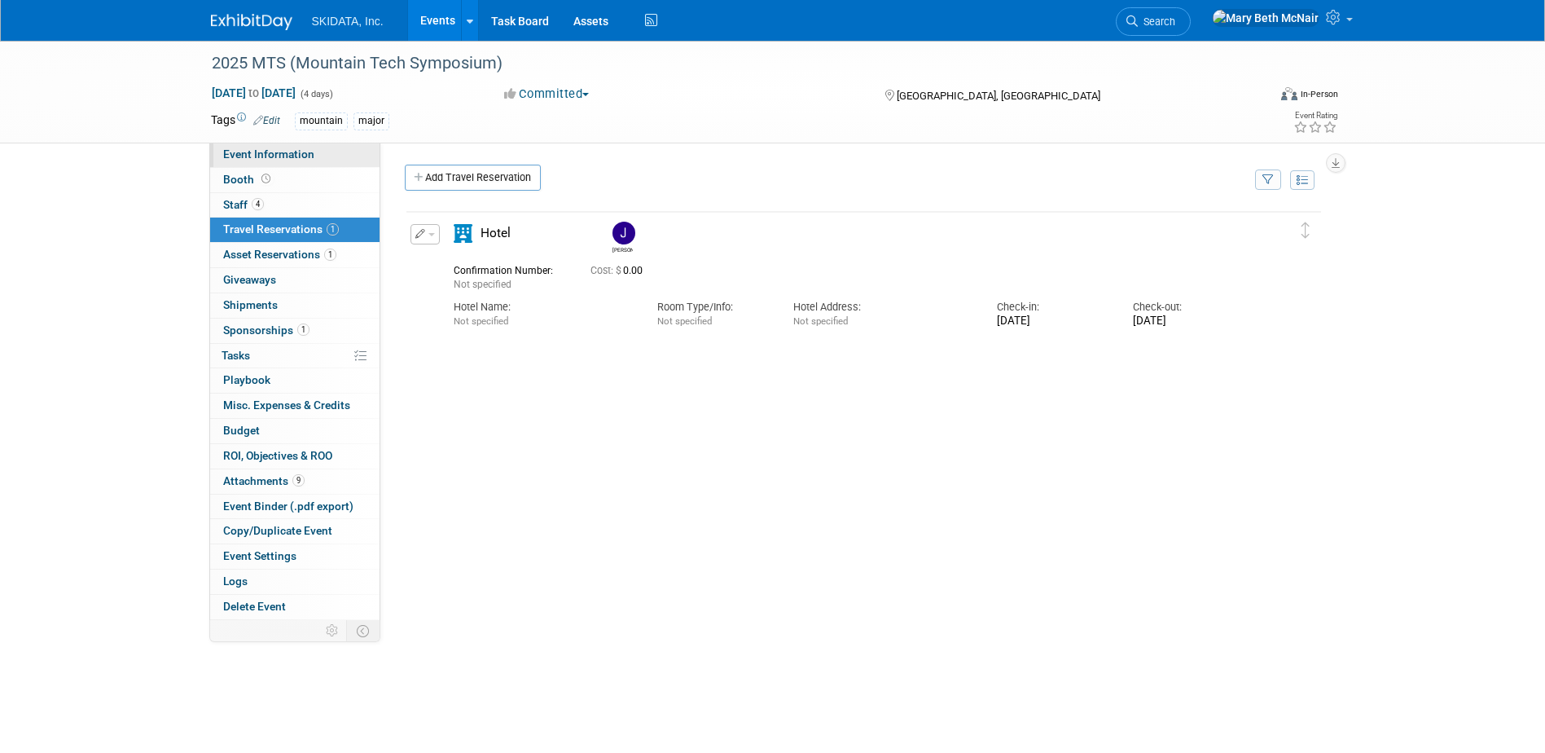
click at [240, 156] on span "Event Information" at bounding box center [268, 153] width 91 height 13
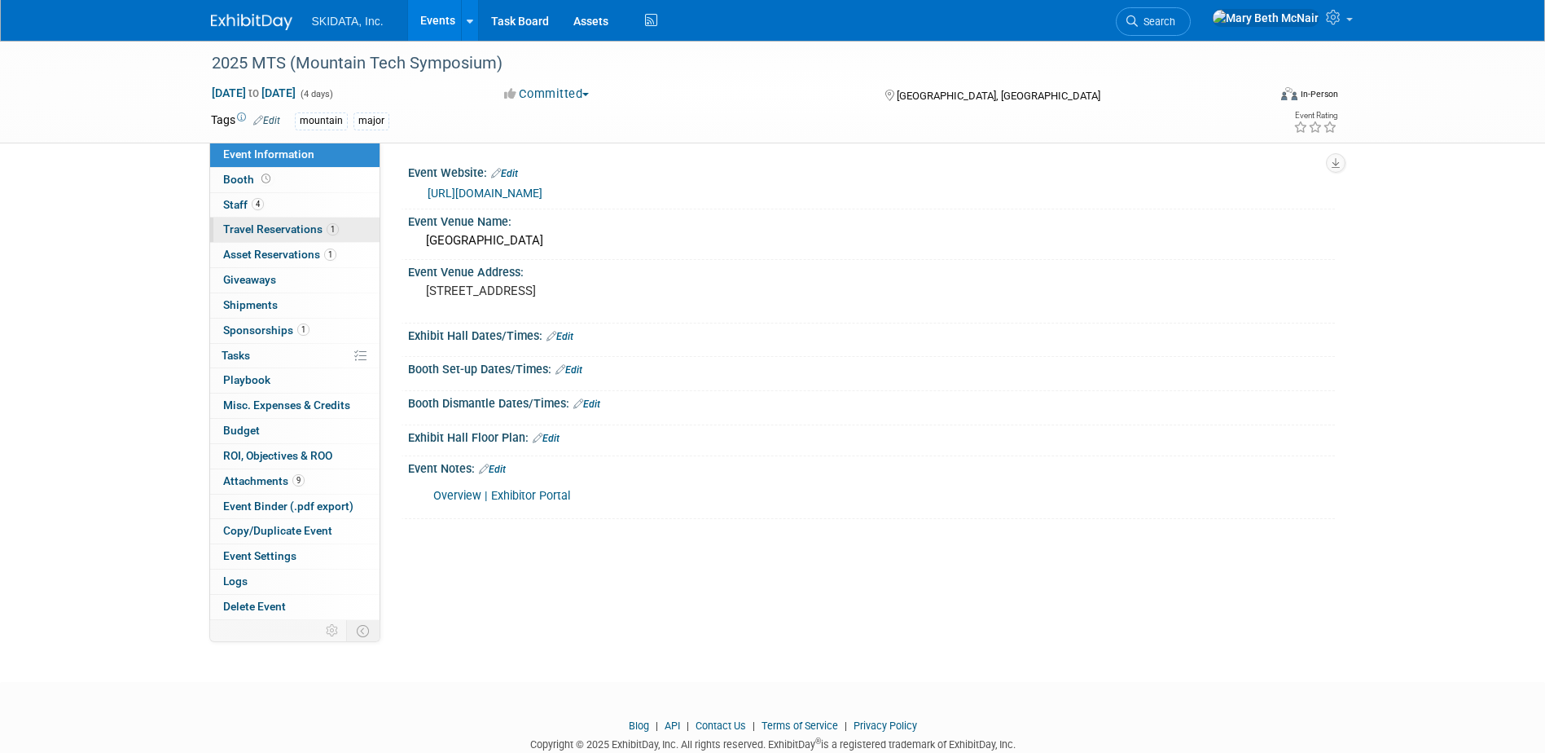
click at [242, 231] on span "Travel Reservations 1" at bounding box center [281, 228] width 116 height 13
